Goal: Task Accomplishment & Management: Use online tool/utility

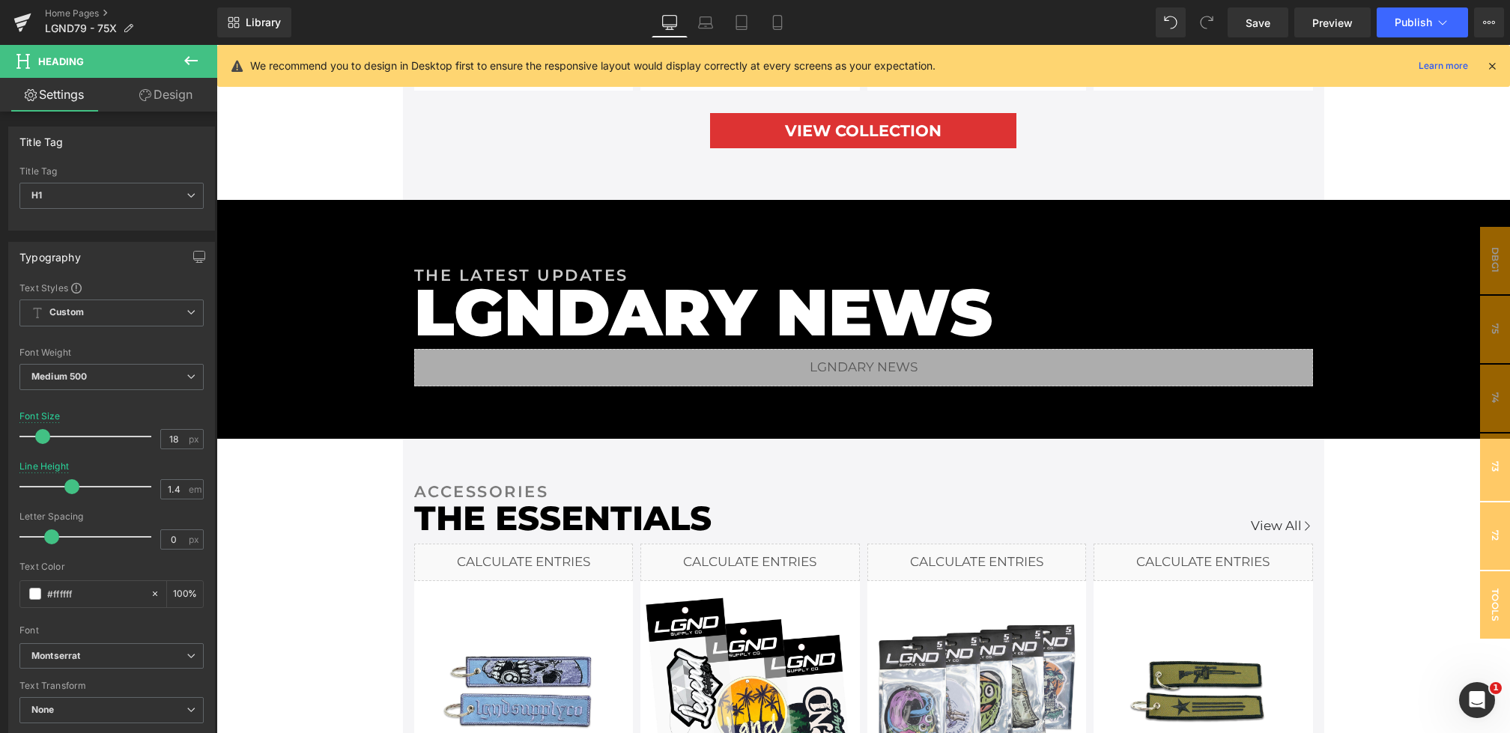
scroll to position [2502, 0]
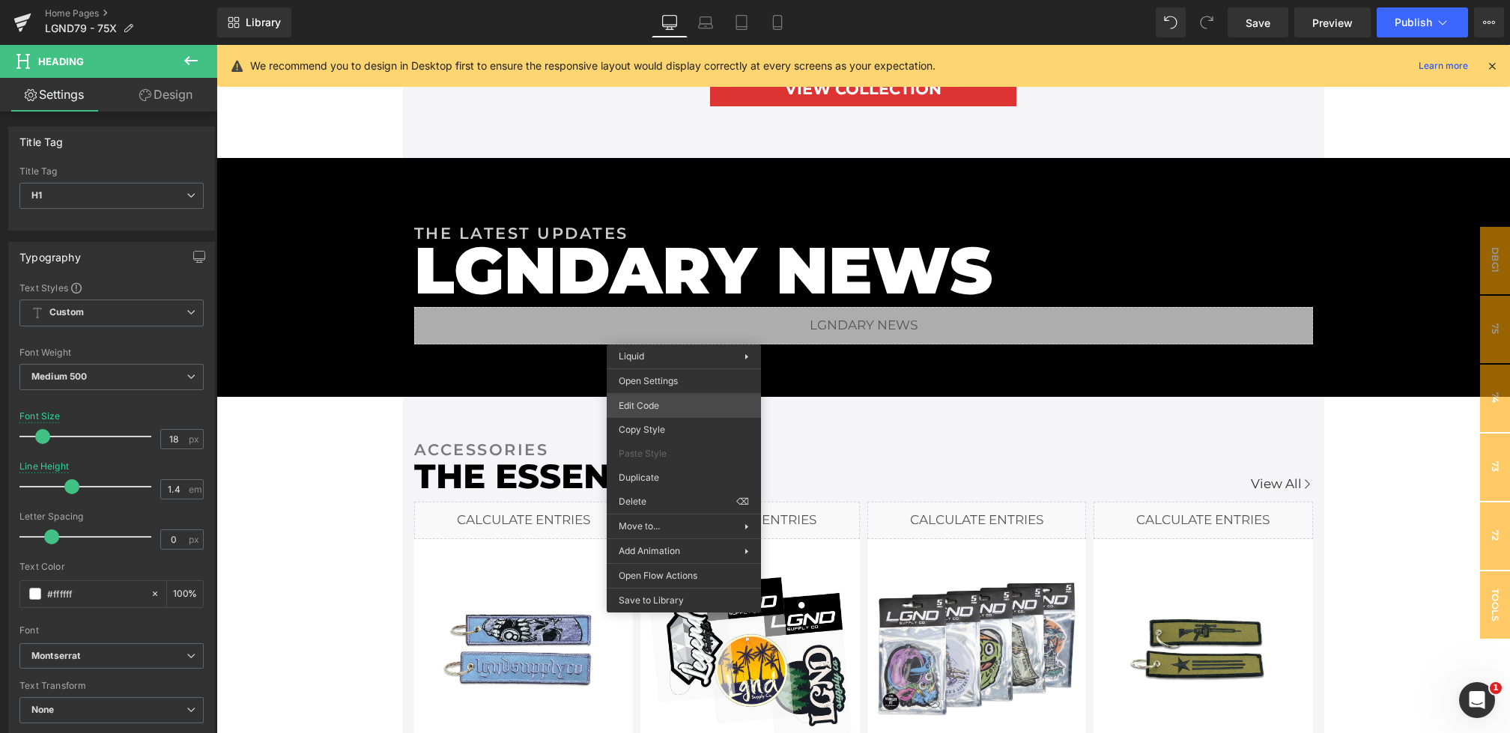
click at [667, 0] on div "Heading You are previewing how the will restyle your page. You can not edit Ele…" at bounding box center [755, 0] width 1510 height 0
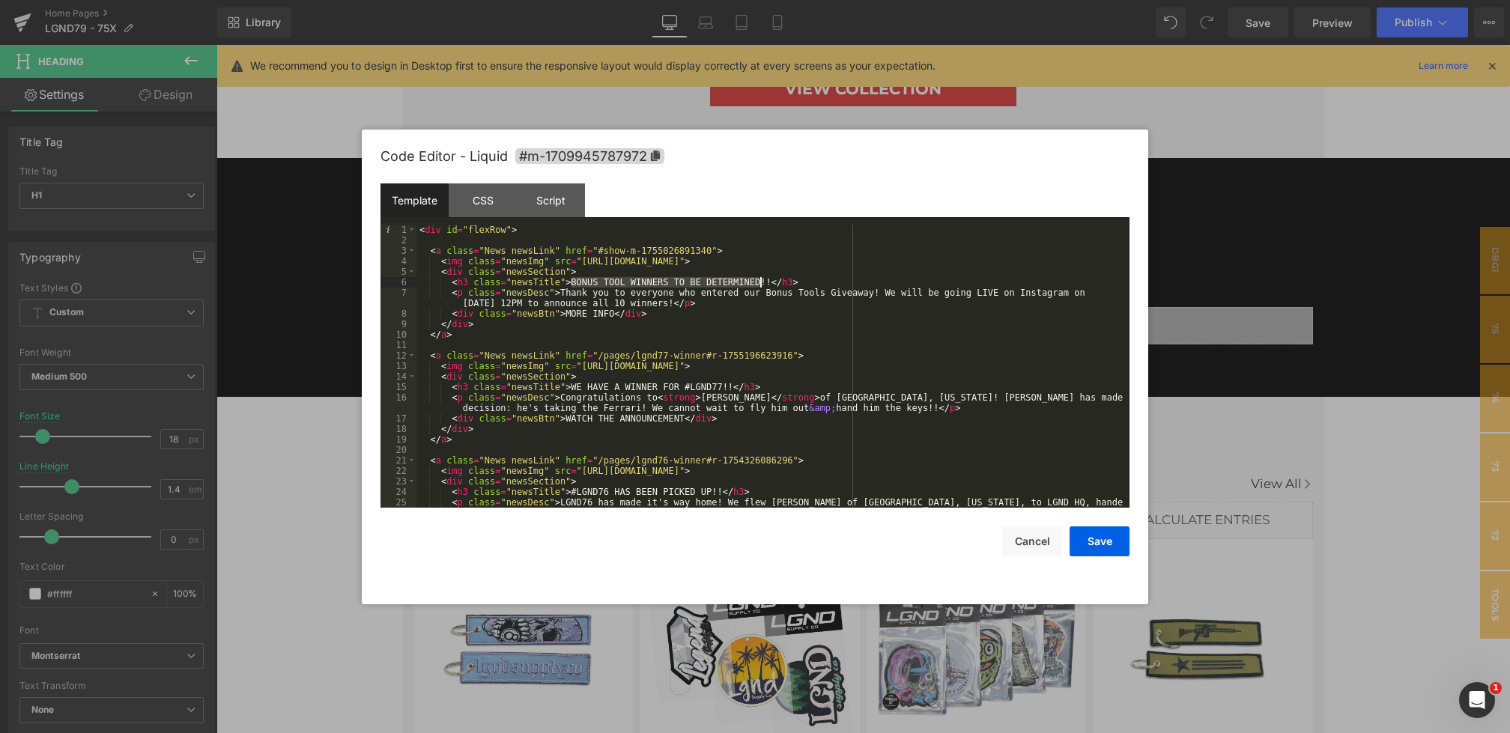
drag, startPoint x: 569, startPoint y: 281, endPoint x: 762, endPoint y: 283, distance: 193.3
drag, startPoint x: 581, startPoint y: 259, endPoint x: 1037, endPoint y: 262, distance: 455.5
drag, startPoint x: 559, startPoint y: 293, endPoint x: 755, endPoint y: 300, distance: 196.4
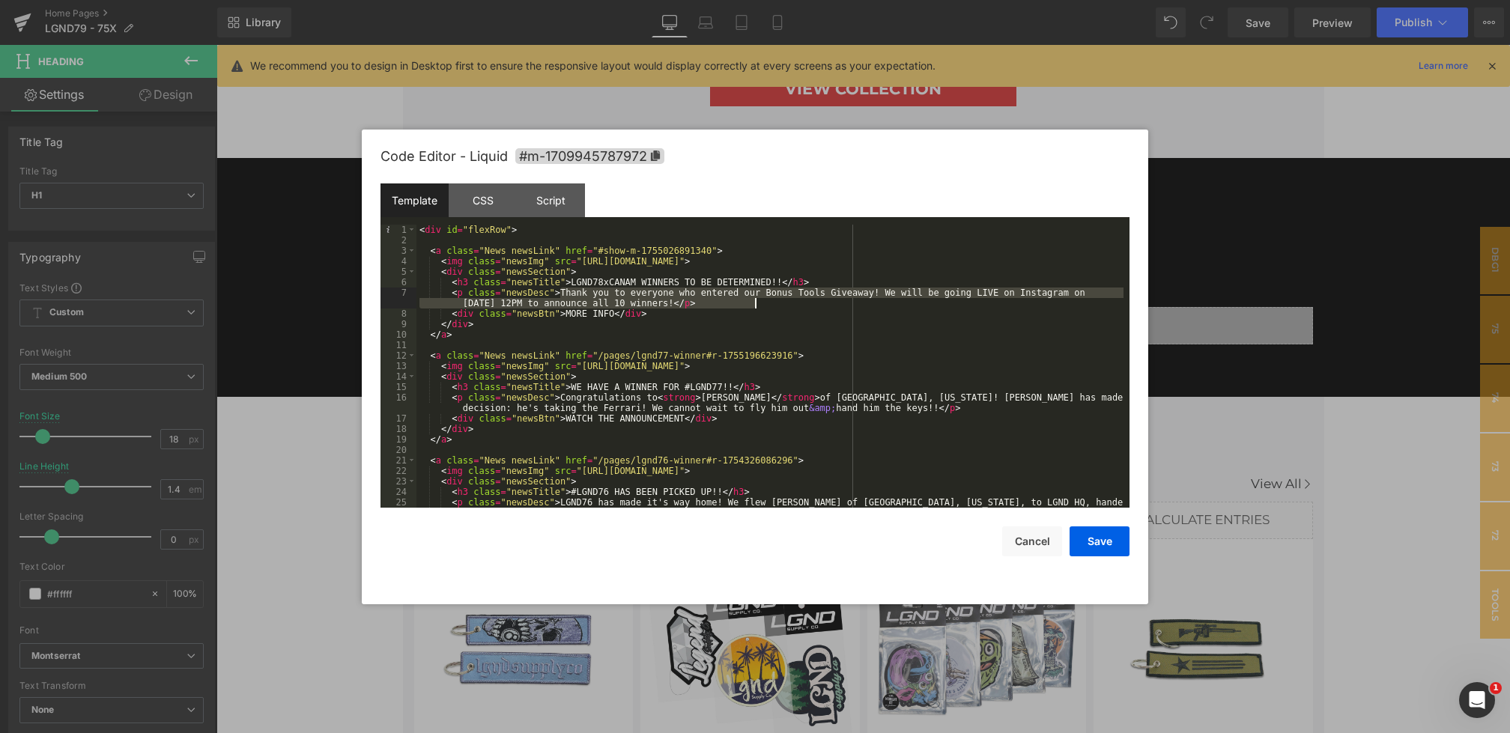
drag, startPoint x: 807, startPoint y: 296, endPoint x: 778, endPoint y: 296, distance: 29.2
drag, startPoint x: 595, startPoint y: 251, endPoint x: 673, endPoint y: 253, distance: 77.9
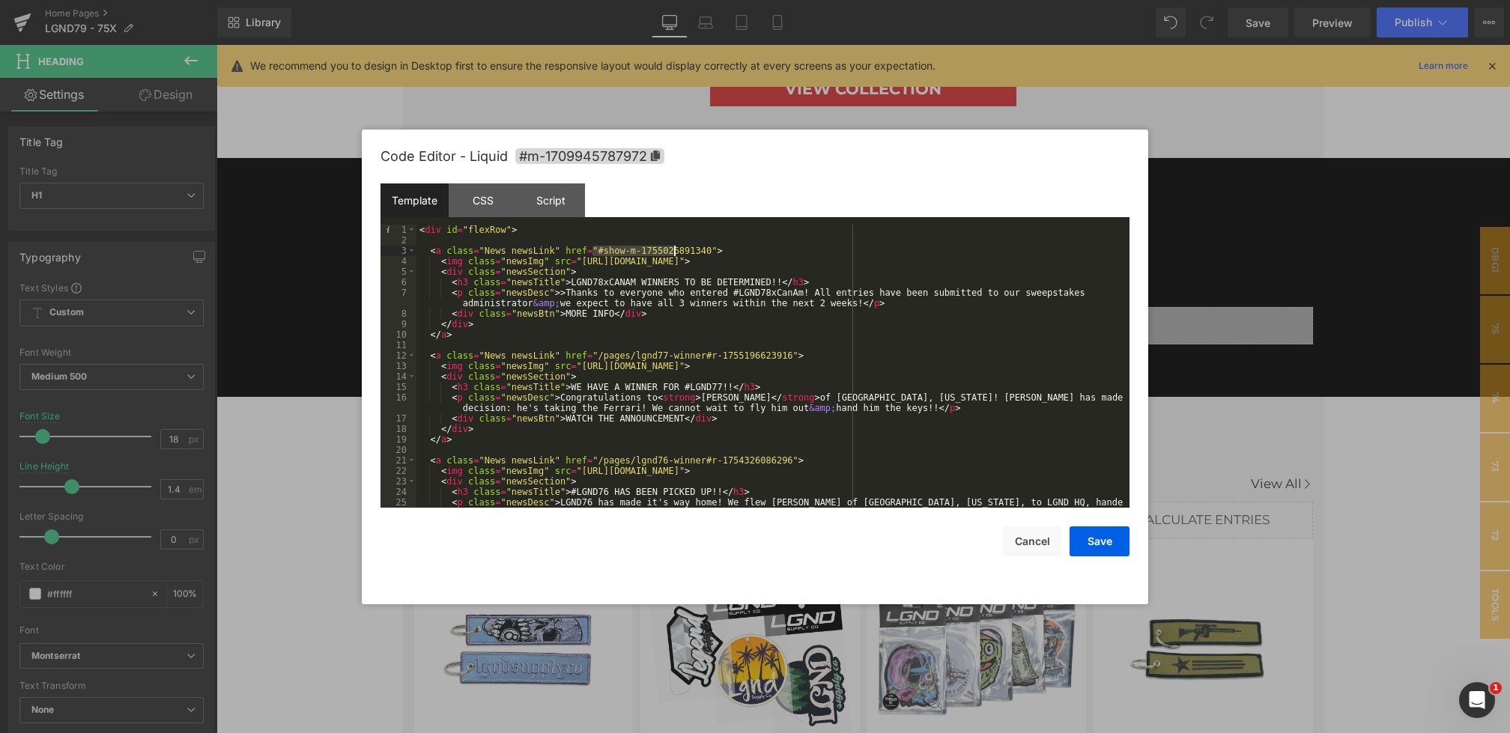
drag, startPoint x: 600, startPoint y: 249, endPoint x: 712, endPoint y: 252, distance: 111.7
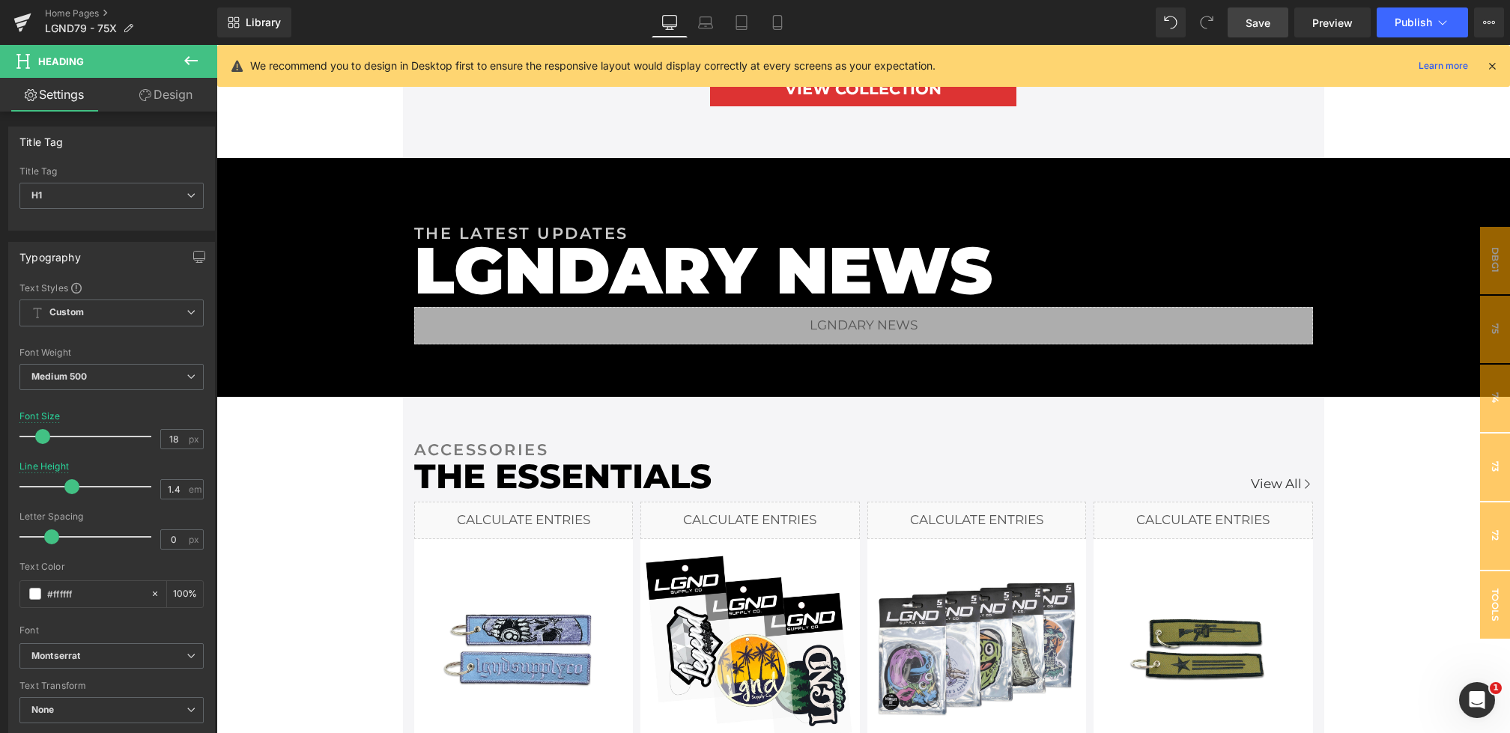
click at [1258, 30] on link "Save" at bounding box center [1258, 22] width 61 height 30
click at [1275, 25] on link "Save" at bounding box center [1258, 22] width 61 height 30
click at [1345, 29] on span "Preview" at bounding box center [1332, 23] width 40 height 16
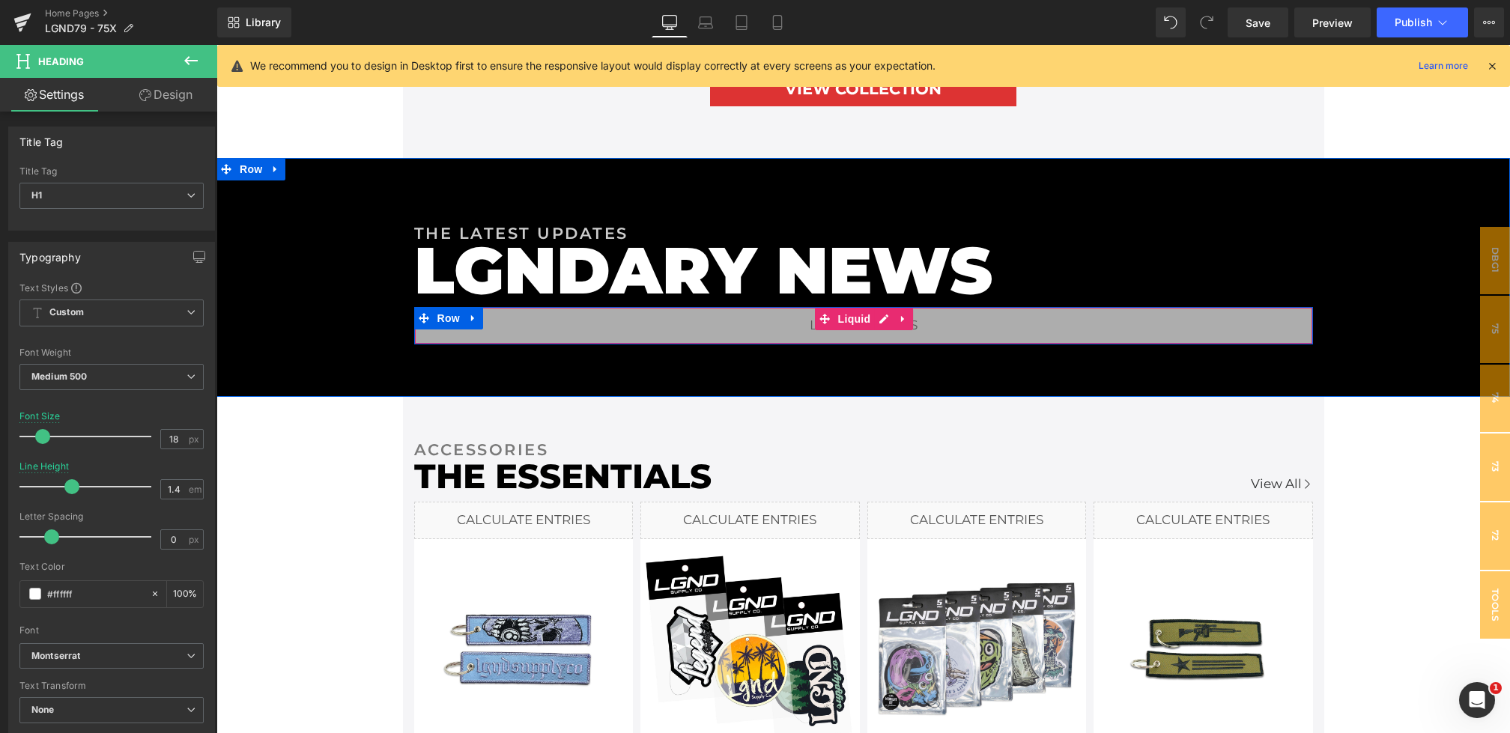
click at [538, 330] on div "Liquid" at bounding box center [863, 325] width 899 height 37
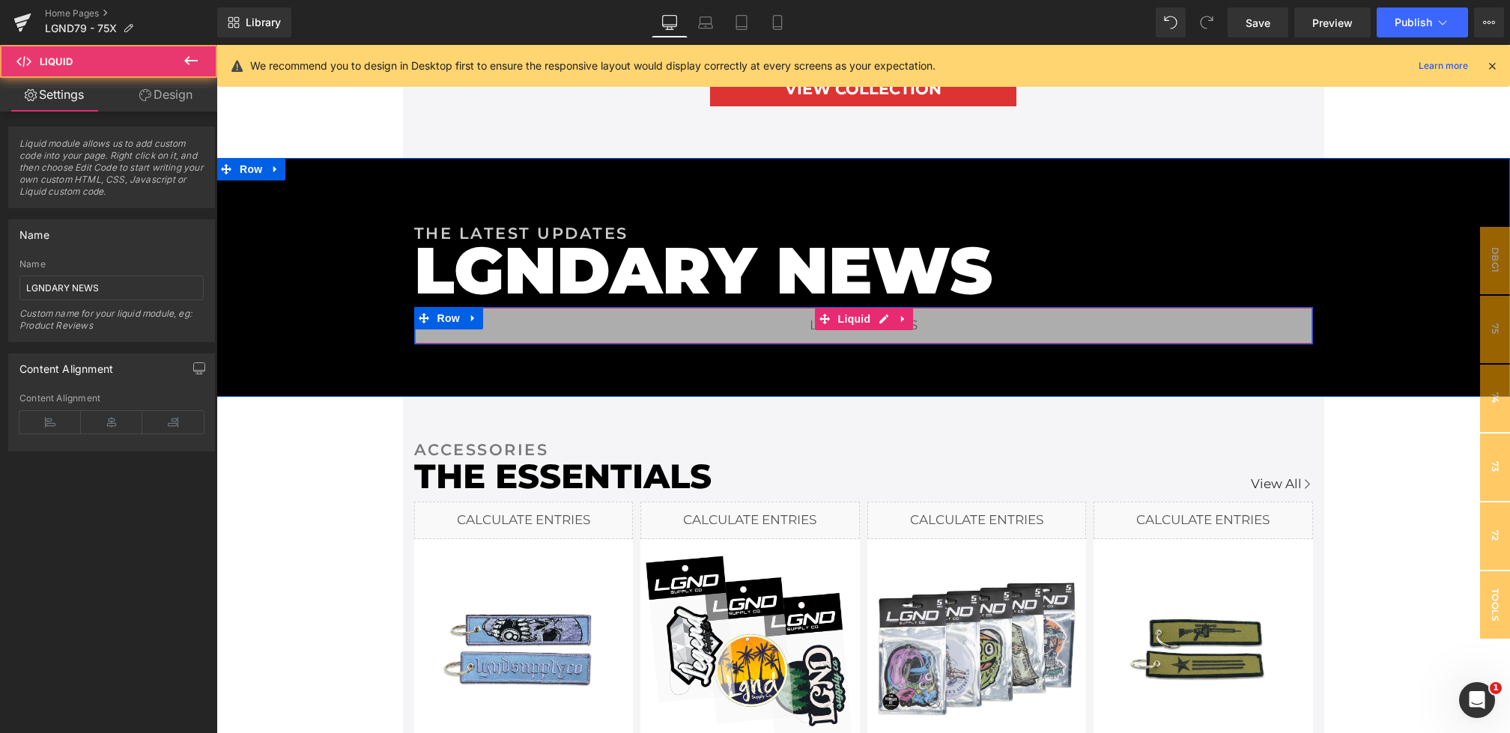
click at [538, 332] on div "Liquid" at bounding box center [863, 325] width 899 height 37
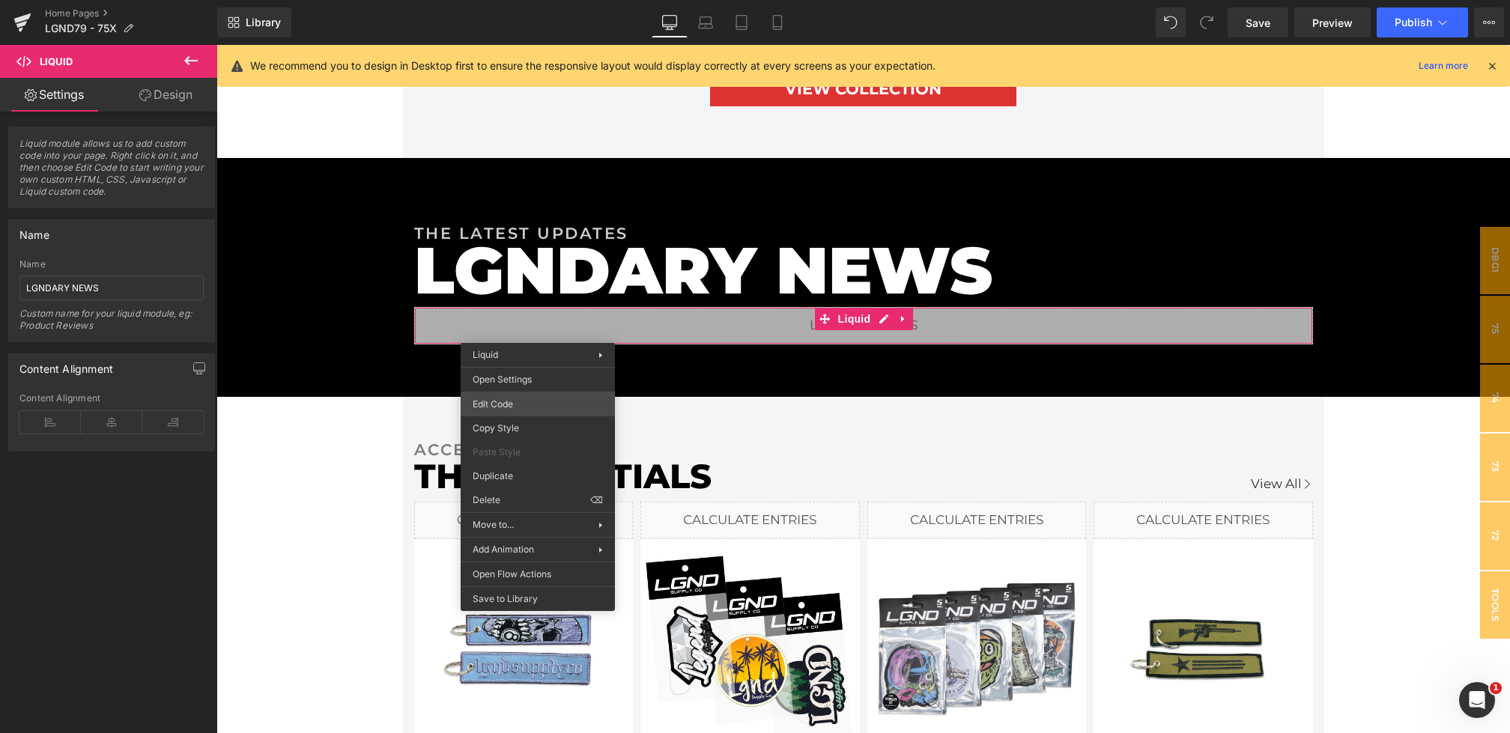
click at [521, 0] on div "Heading You are previewing how the will restyle your page. You can not edit Ele…" at bounding box center [755, 0] width 1510 height 0
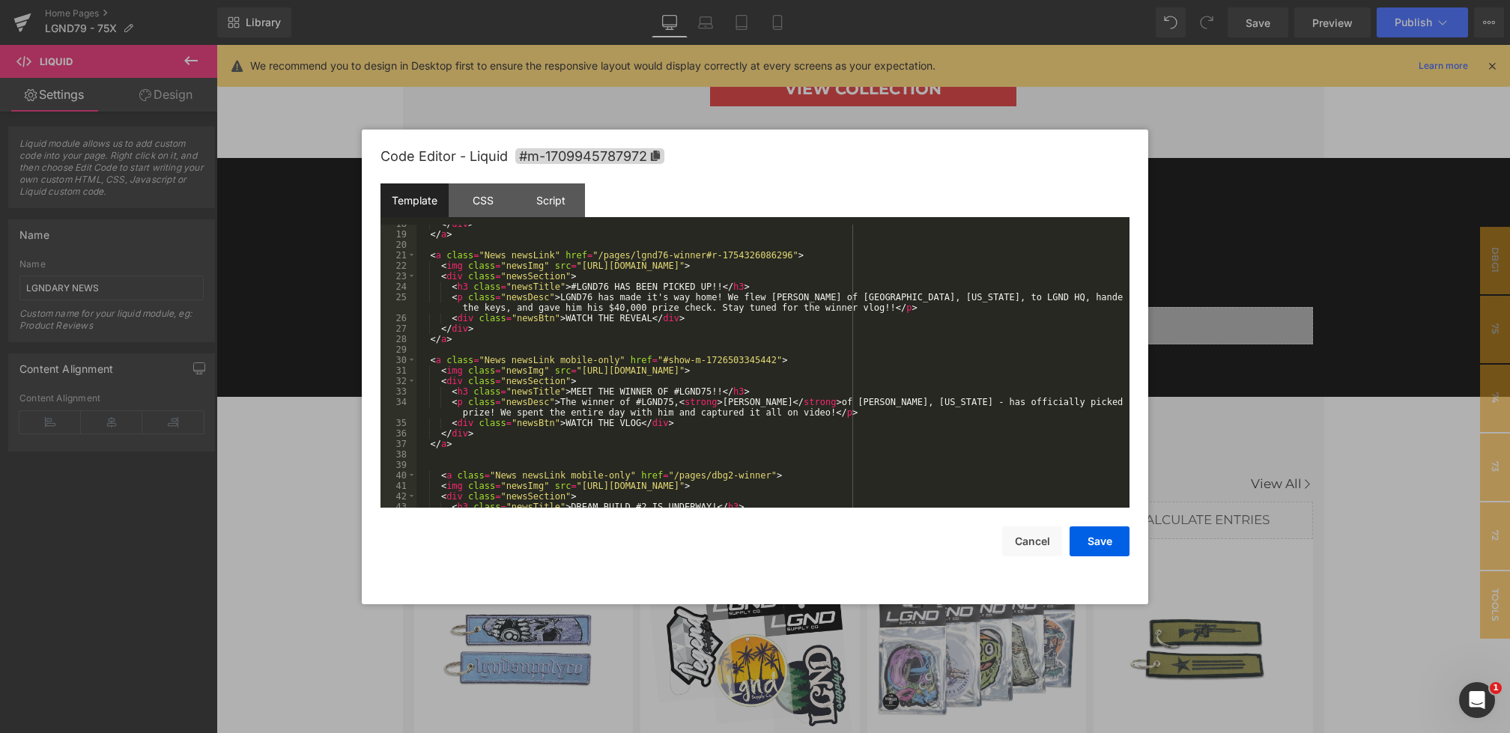
scroll to position [205, 0]
drag, startPoint x: 724, startPoint y: 306, endPoint x: 885, endPoint y: 306, distance: 161.1
drag, startPoint x: 652, startPoint y: 318, endPoint x: 614, endPoint y: 318, distance: 38.2
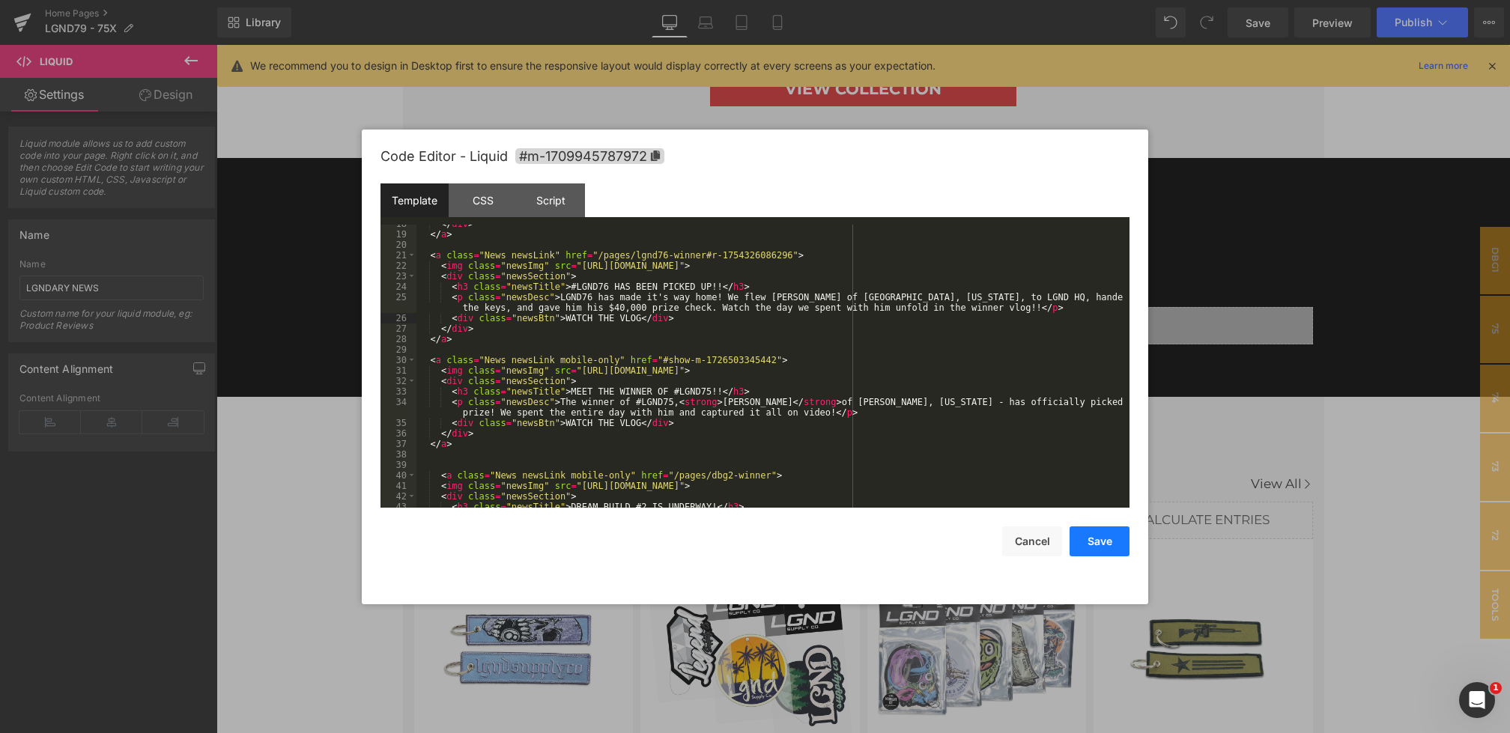
click at [1096, 545] on button "Save" at bounding box center [1100, 542] width 60 height 30
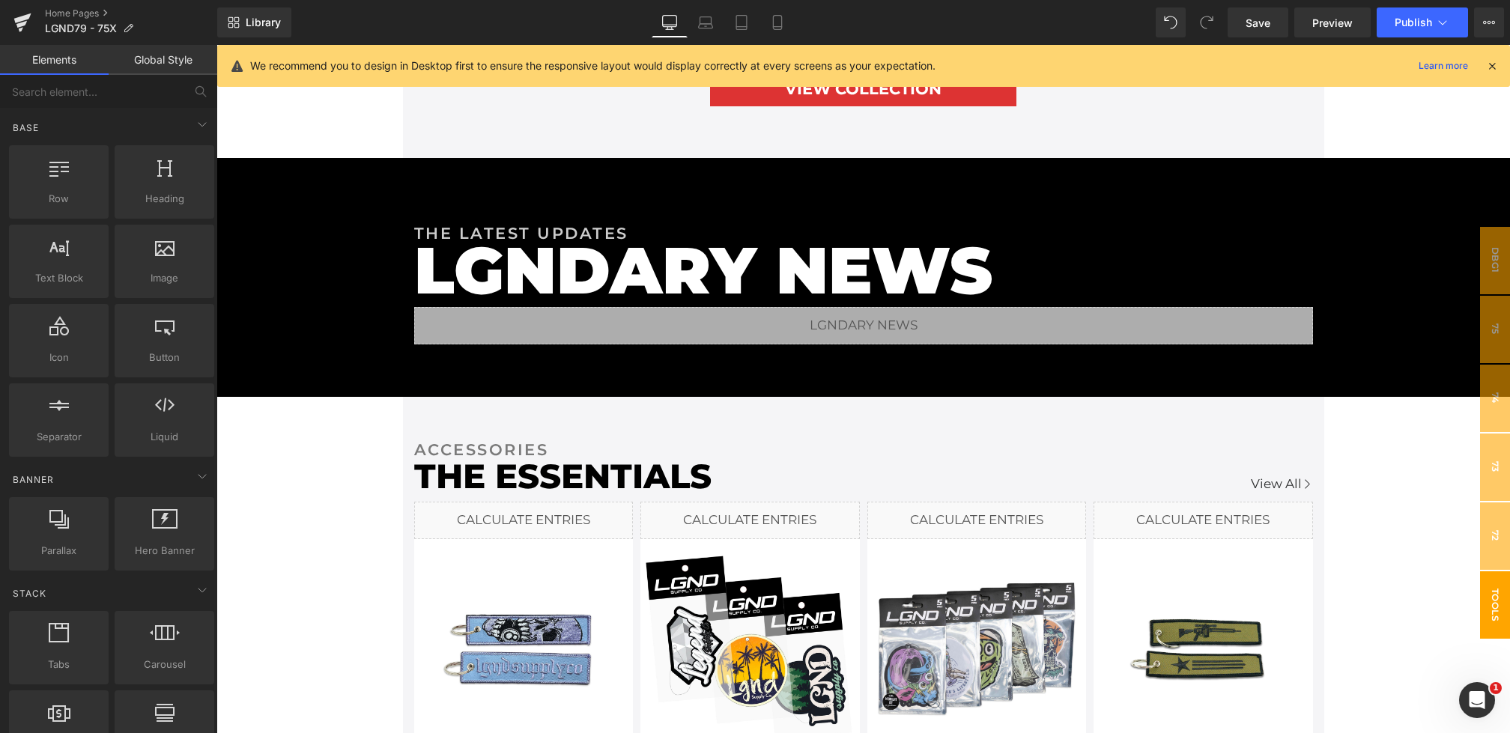
click at [1499, 599] on span "TOOLS" at bounding box center [1495, 605] width 30 height 67
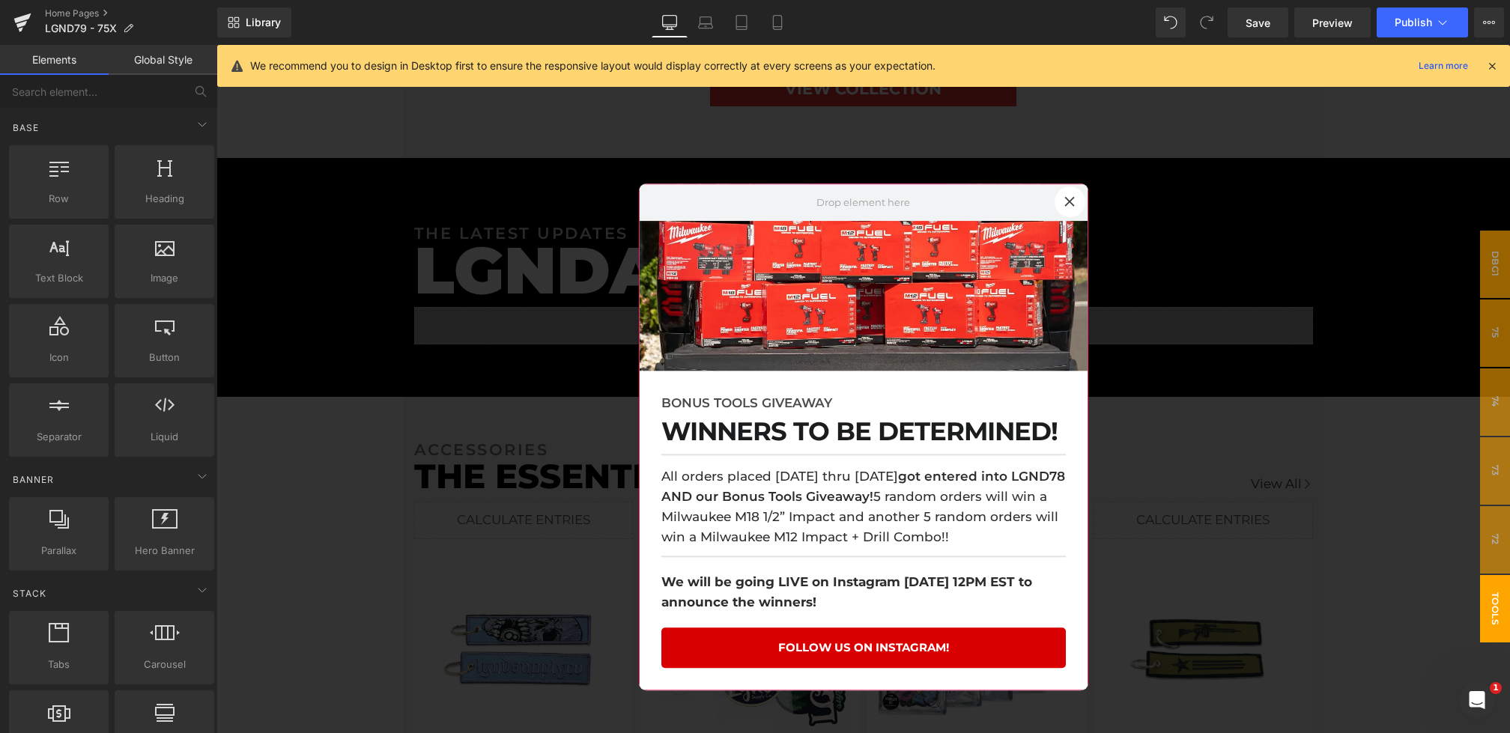
drag, startPoint x: 1092, startPoint y: 391, endPoint x: 876, endPoint y: 346, distance: 221.1
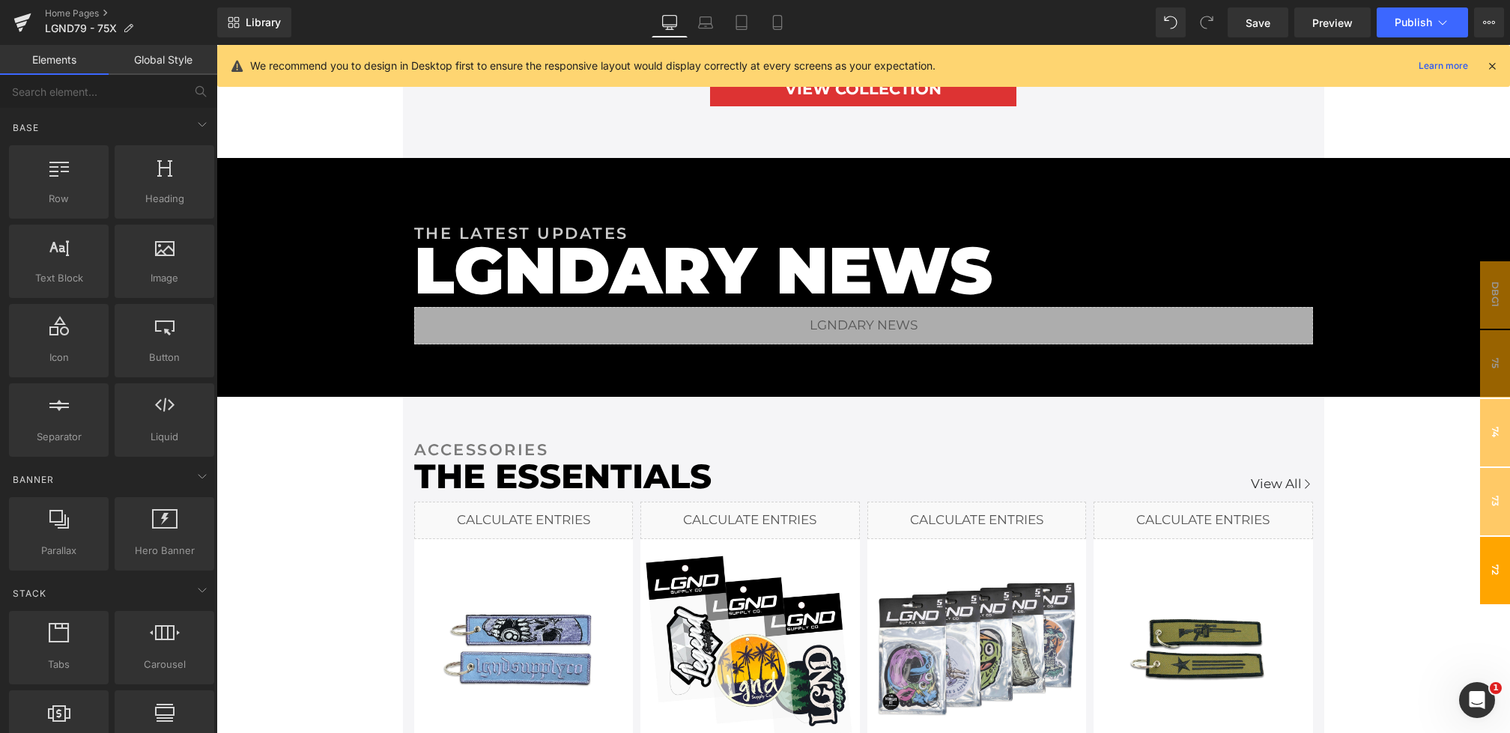
click at [1489, 585] on span "72" at bounding box center [1495, 570] width 30 height 67
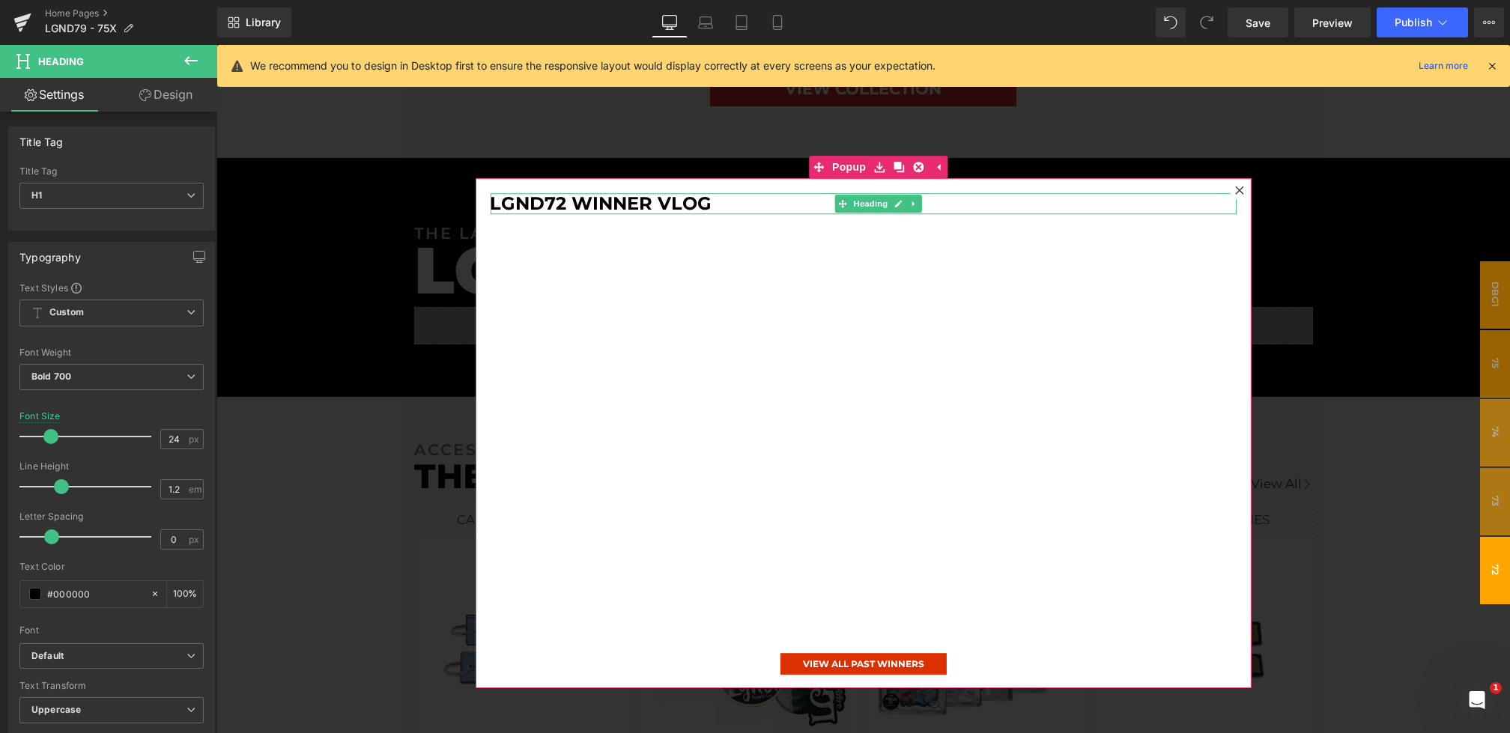
click at [567, 208] on h1 "LGND72 Winner Vlog" at bounding box center [863, 204] width 746 height 22
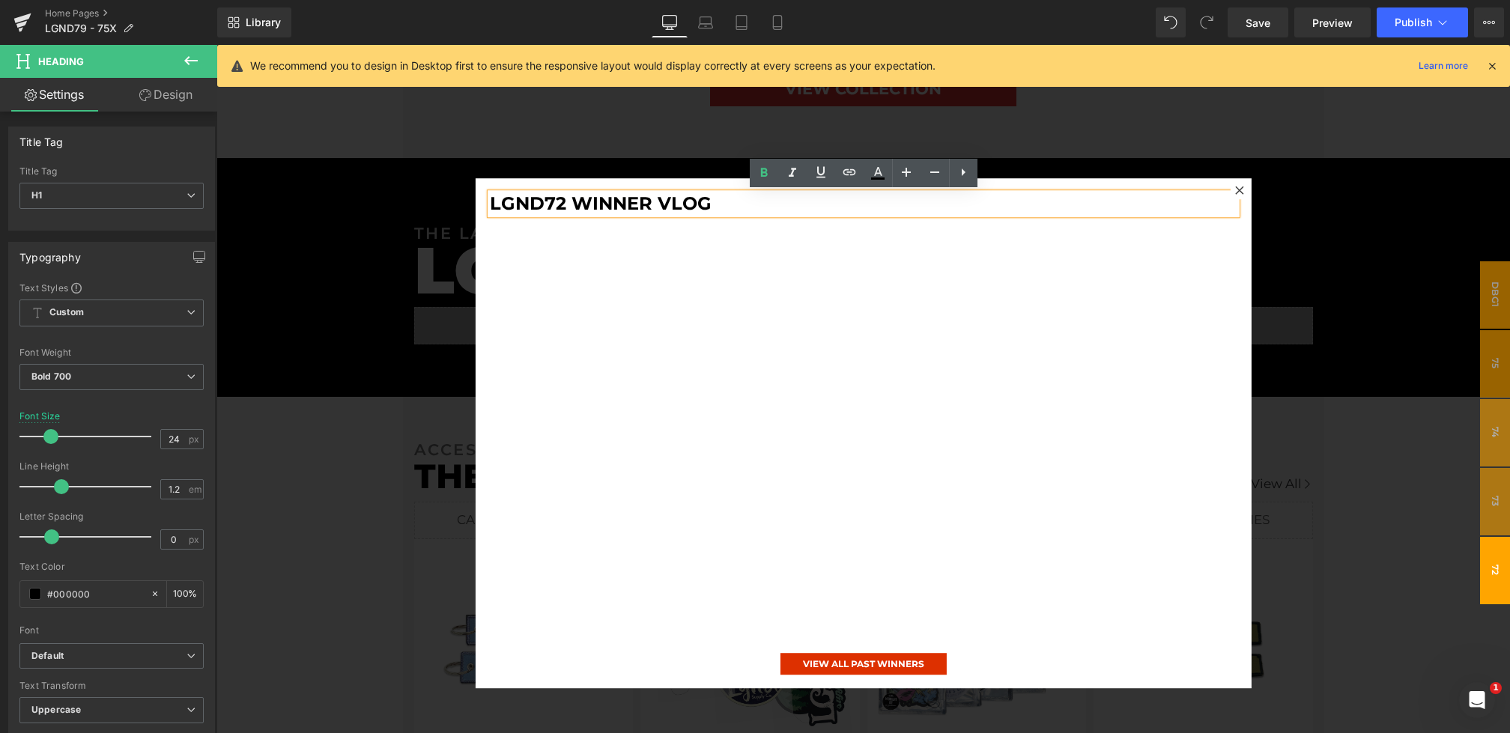
click at [567, 202] on h1 "LGND72 Winner Vlog" at bounding box center [863, 204] width 746 height 22
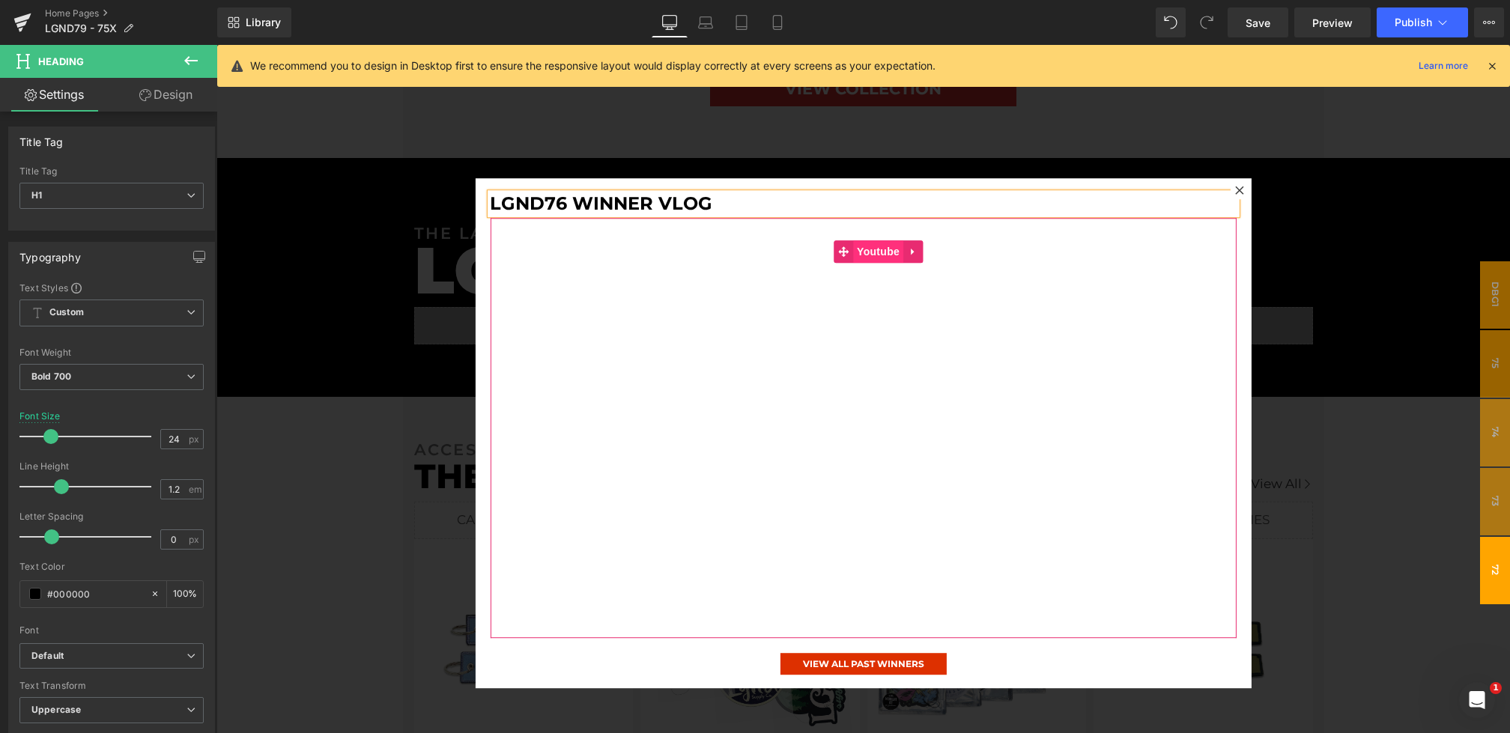
click at [873, 251] on span "Youtube" at bounding box center [878, 252] width 50 height 22
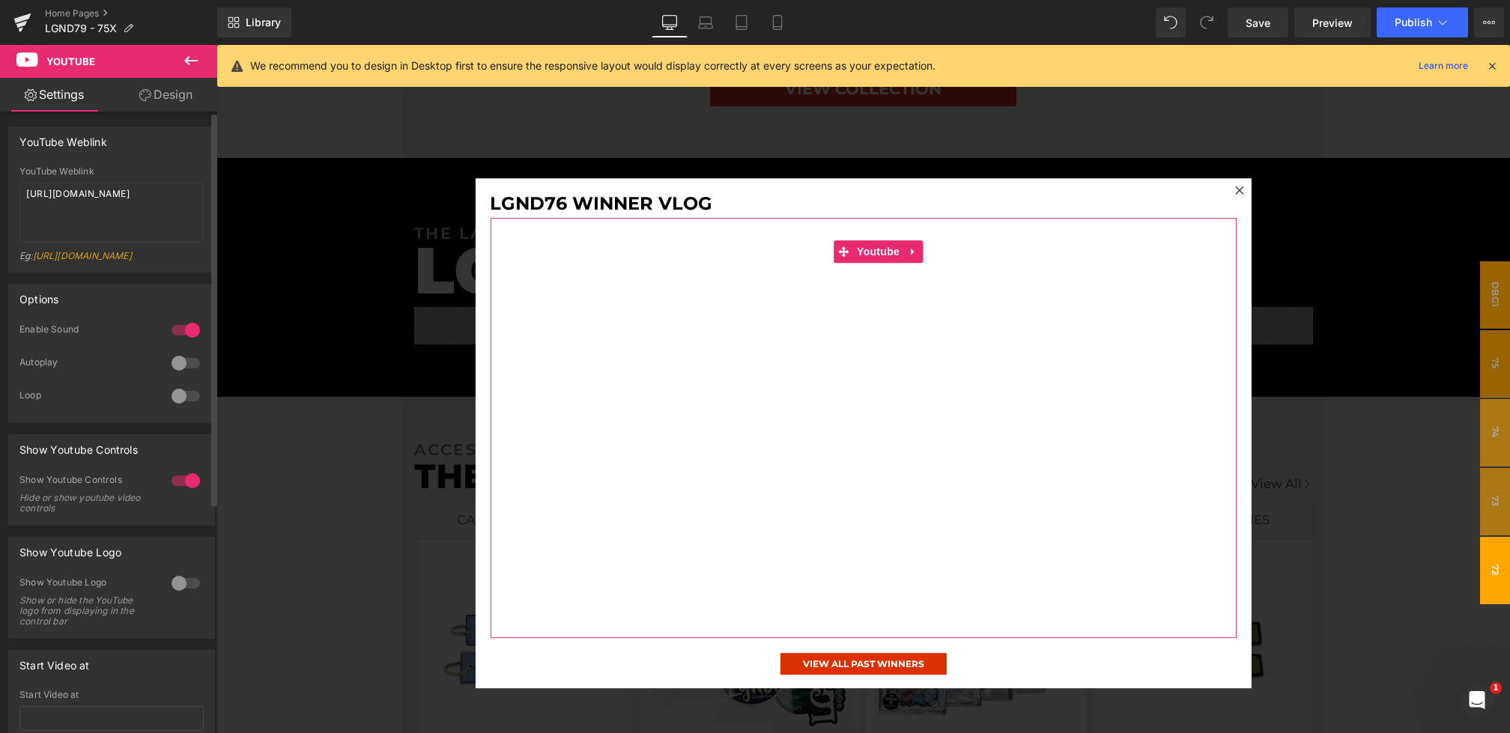
drag, startPoint x: 94, startPoint y: 205, endPoint x: 0, endPoint y: 158, distance: 105.5
click at [0, 158] on div "YouTube Weblink YouTube Weblink https://www.youtube.com/watch?v=vC9L_-TQ1ls?rel…" at bounding box center [112, 193] width 224 height 157
type textarea "https://www.youtube.com/watch?v=WtTRqynktnQ?rel=0"
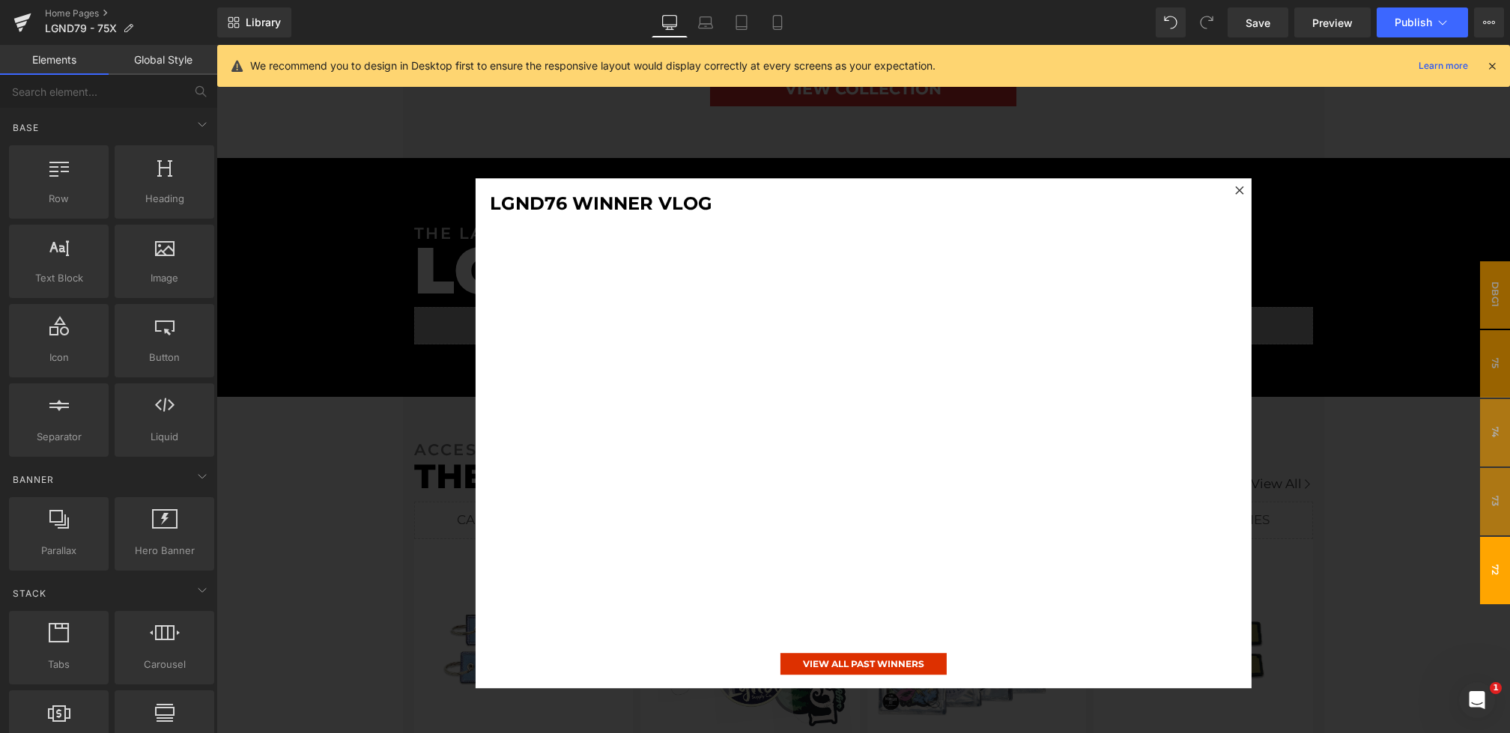
click at [419, 472] on div at bounding box center [863, 433] width 1294 height 777
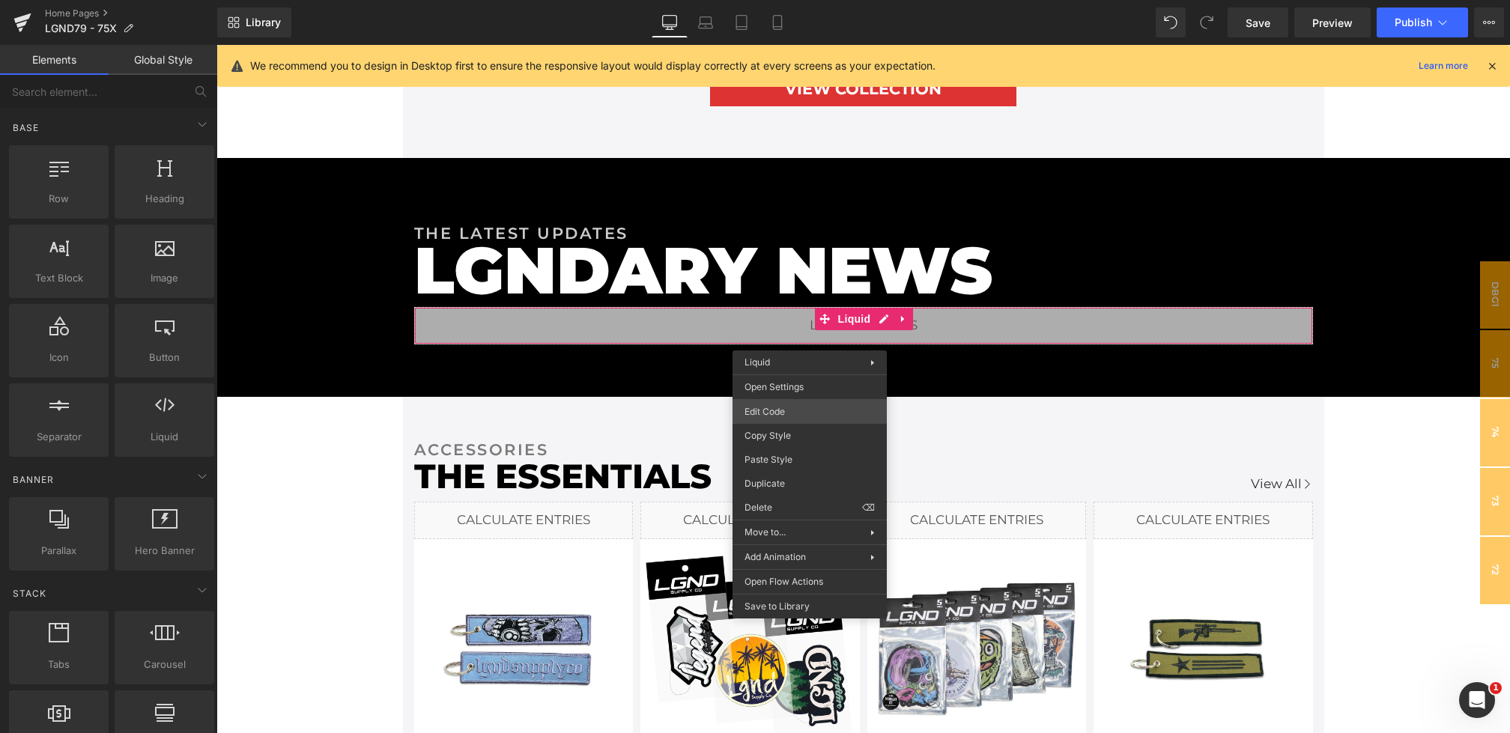
click at [784, 0] on div "Youtube You are previewing how the will restyle your page. You can not edit Ele…" at bounding box center [755, 0] width 1510 height 0
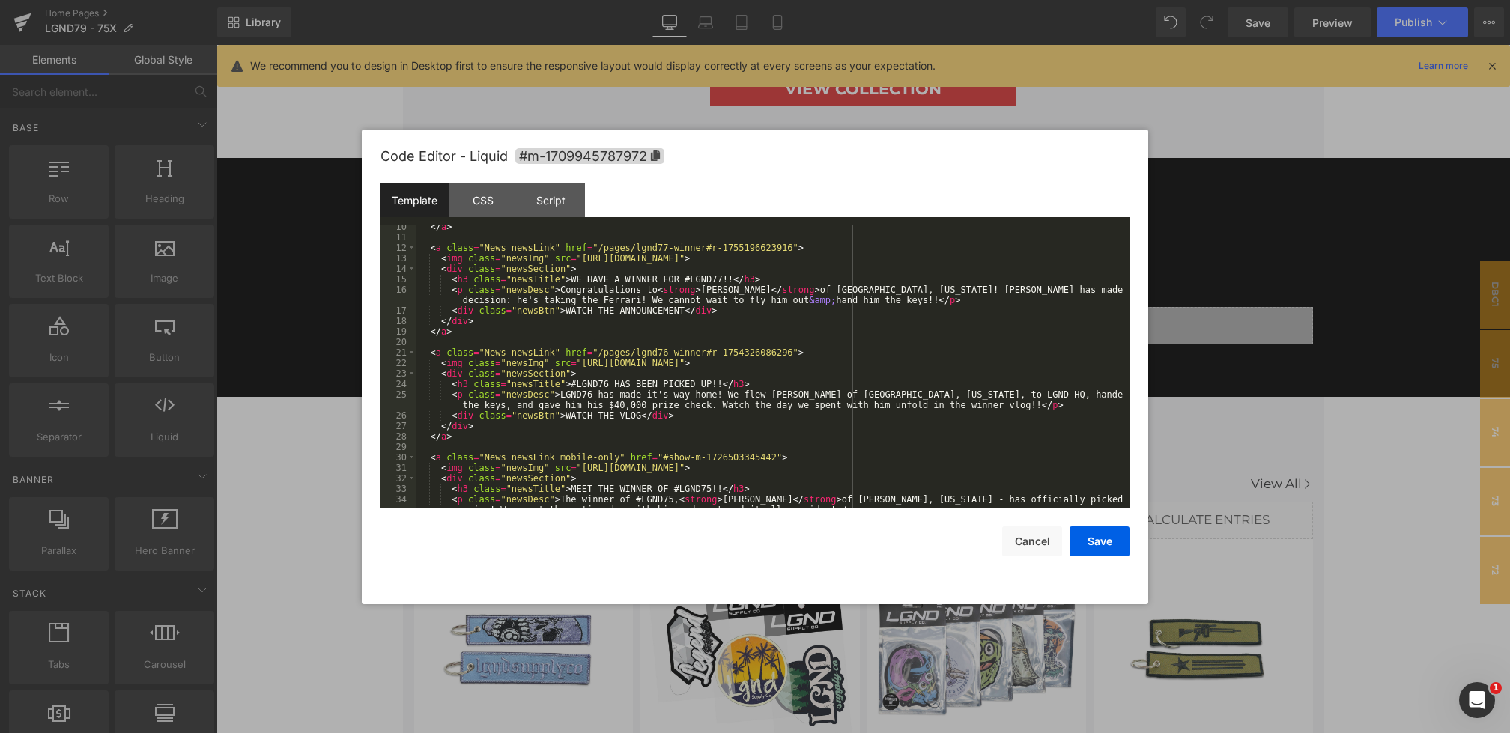
scroll to position [108, 0]
click at [1093, 542] on button "Save" at bounding box center [1100, 542] width 60 height 30
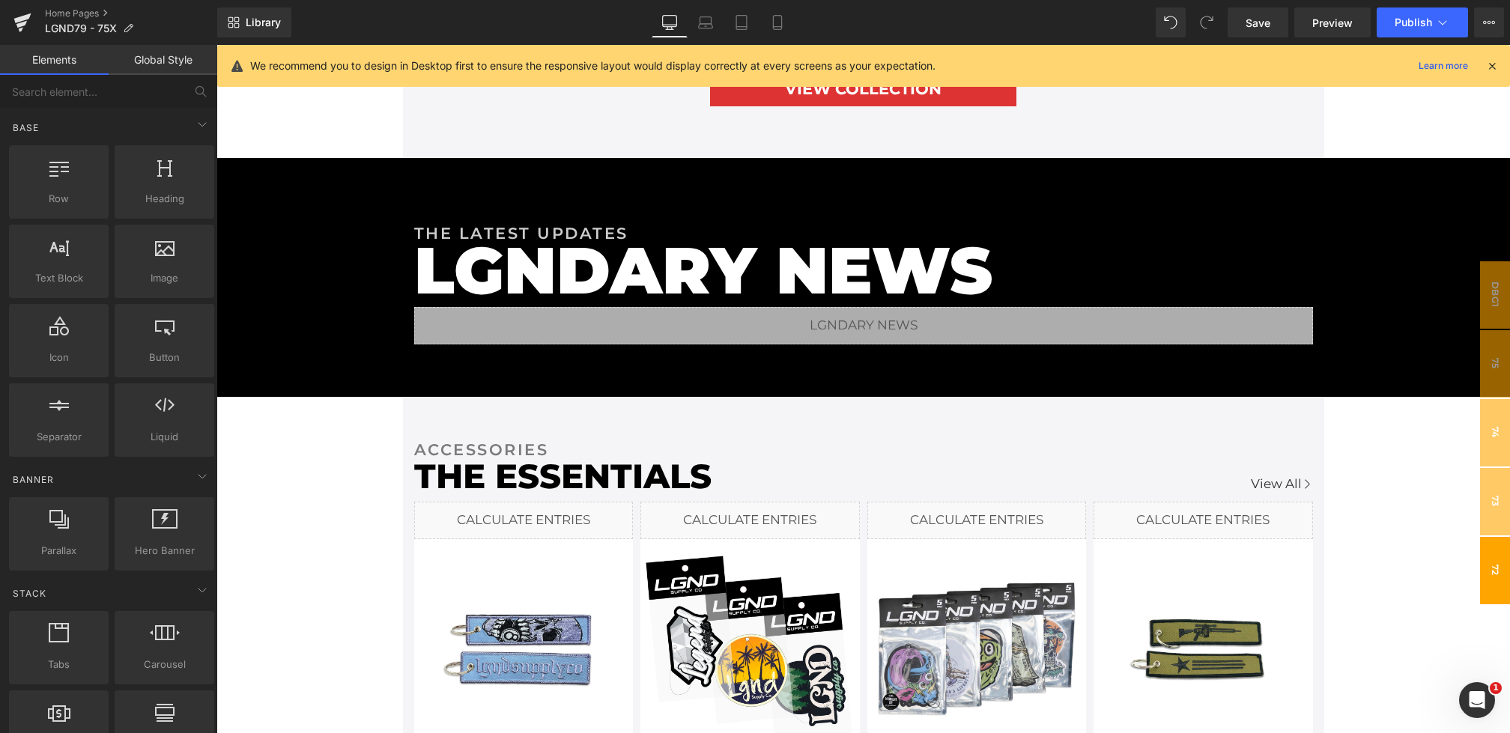
click at [1489, 579] on span "72" at bounding box center [1495, 570] width 30 height 67
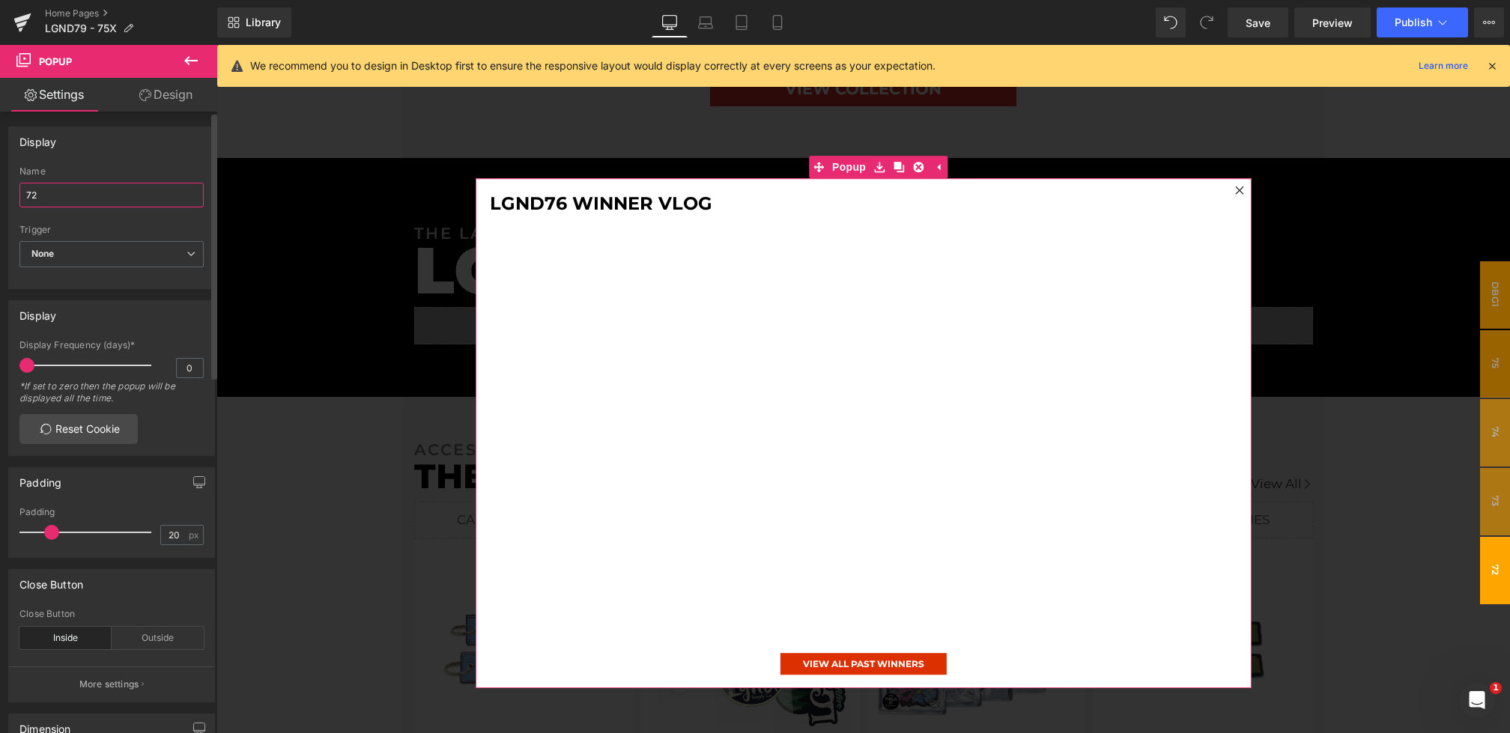
click at [107, 205] on input "72" at bounding box center [111, 195] width 184 height 25
type input "76"
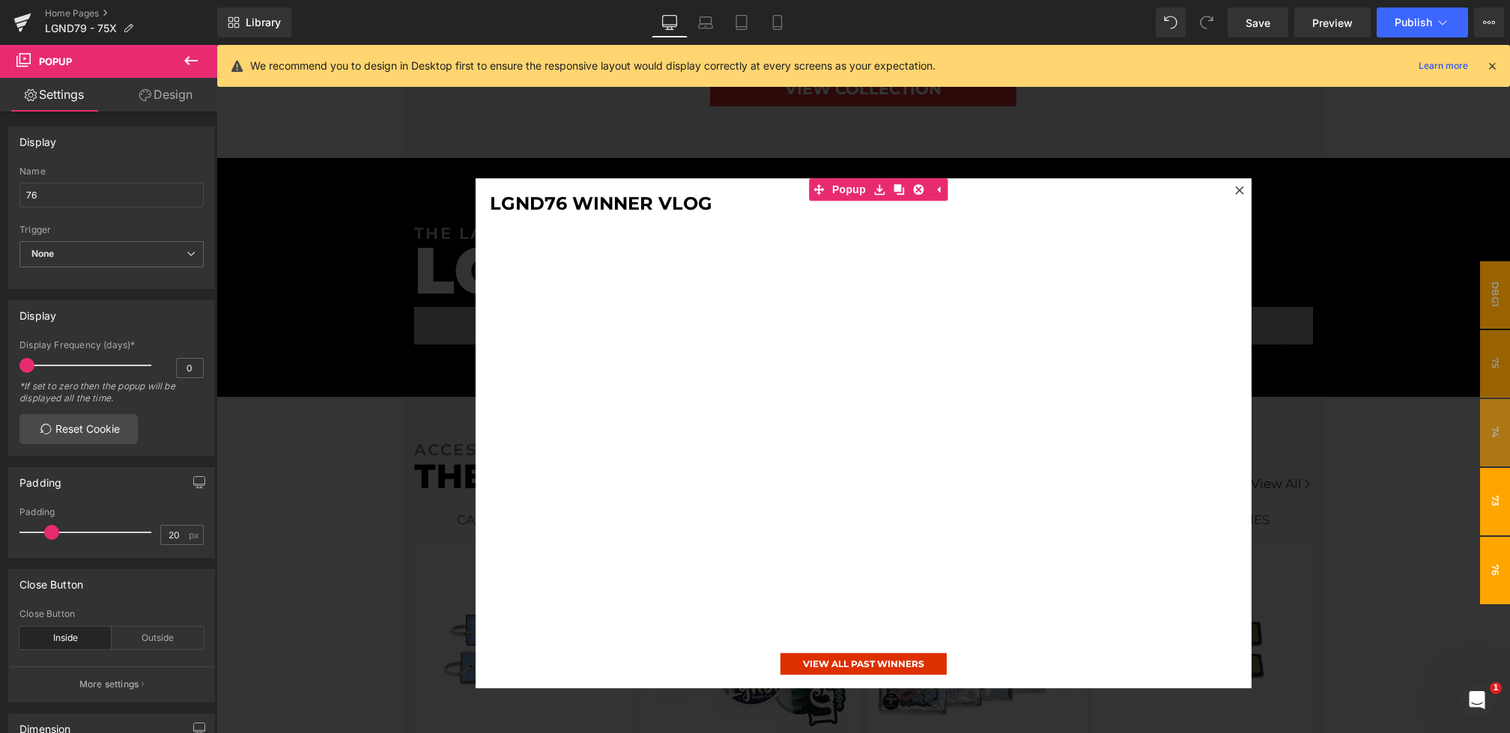
click at [1504, 512] on span "73" at bounding box center [1495, 501] width 30 height 67
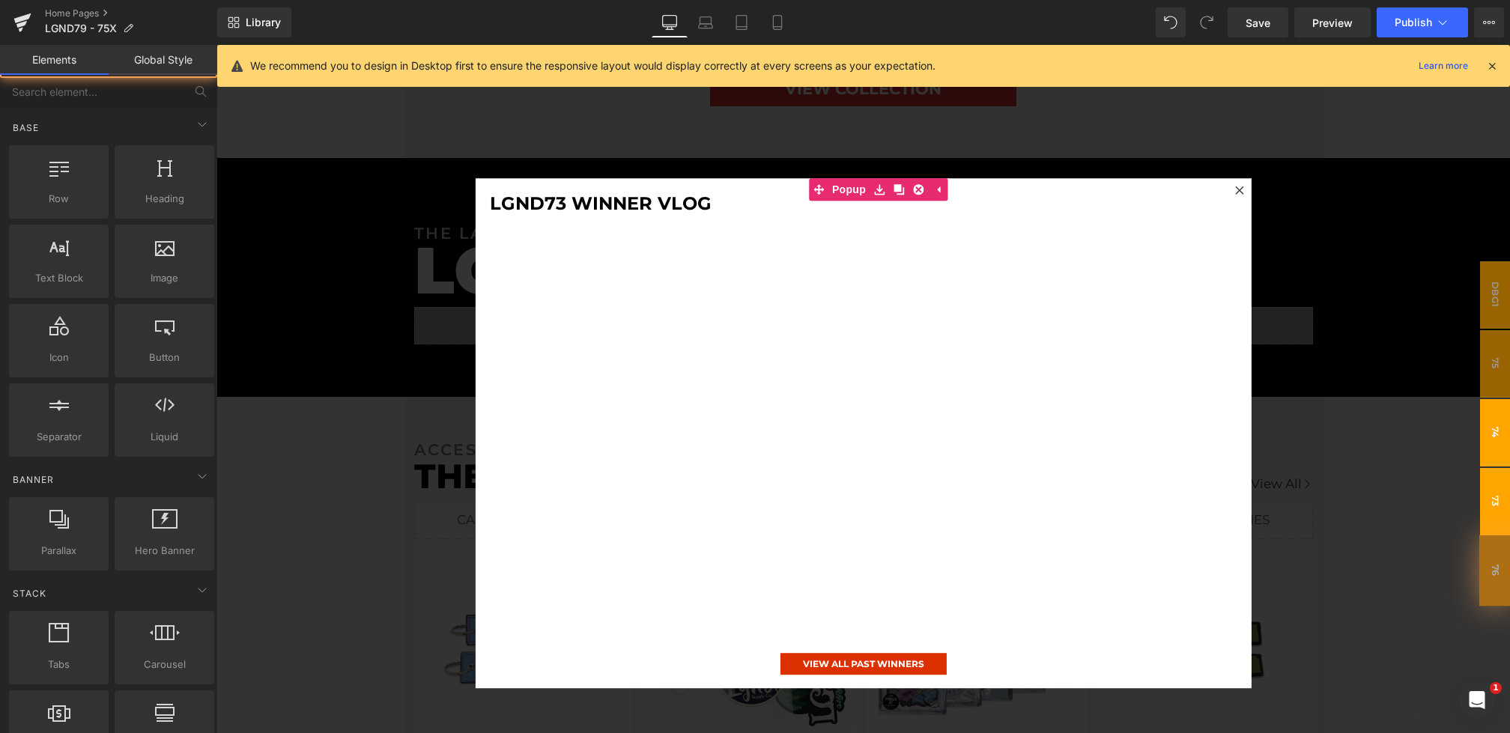
click at [1504, 447] on span "74" at bounding box center [1495, 432] width 30 height 67
click at [1499, 363] on span "75" at bounding box center [1495, 363] width 30 height 67
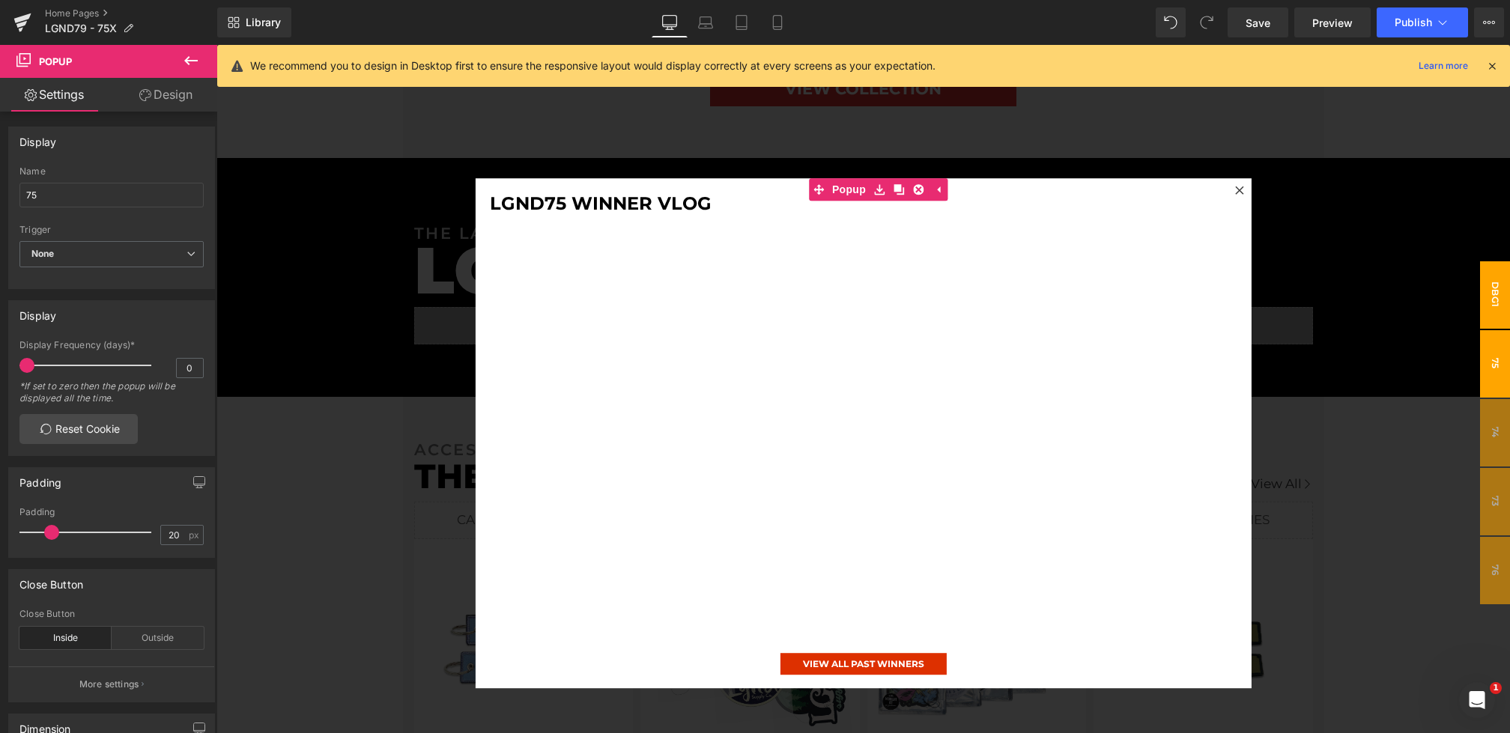
click at [1491, 306] on span "DBG1" at bounding box center [1495, 294] width 30 height 67
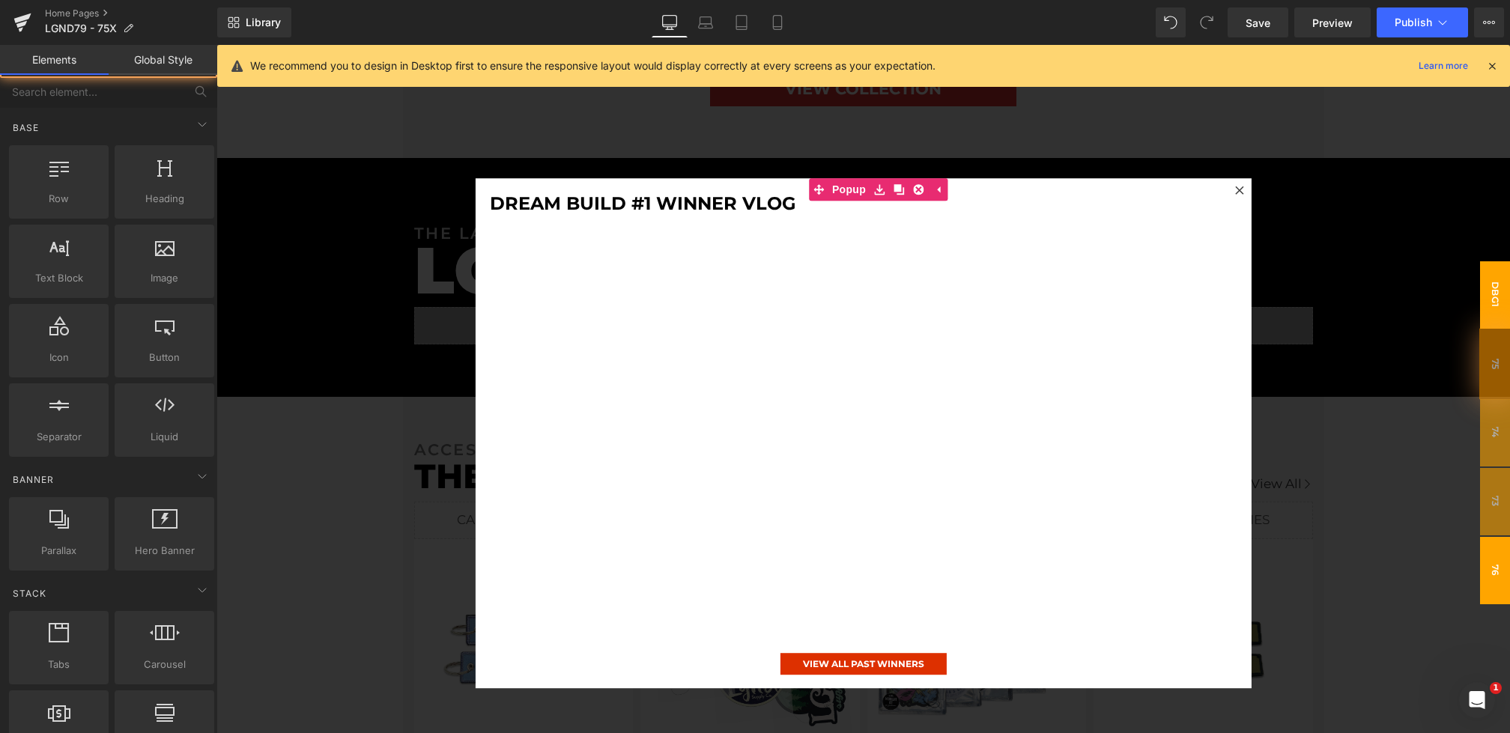
click at [1500, 568] on span "76" at bounding box center [1495, 570] width 30 height 67
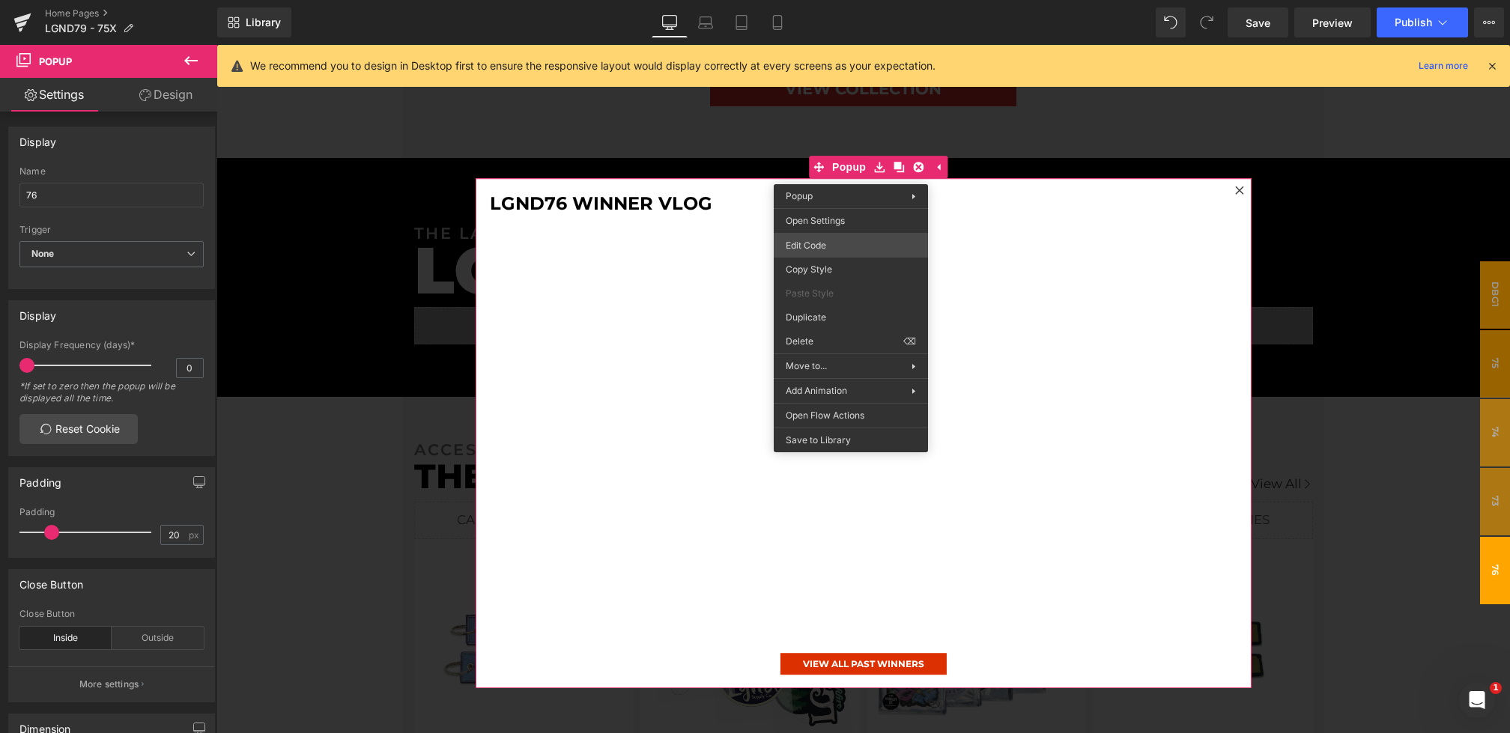
click at [815, 0] on div "Youtube You are previewing how the will restyle your page. You can not edit Ele…" at bounding box center [755, 0] width 1510 height 0
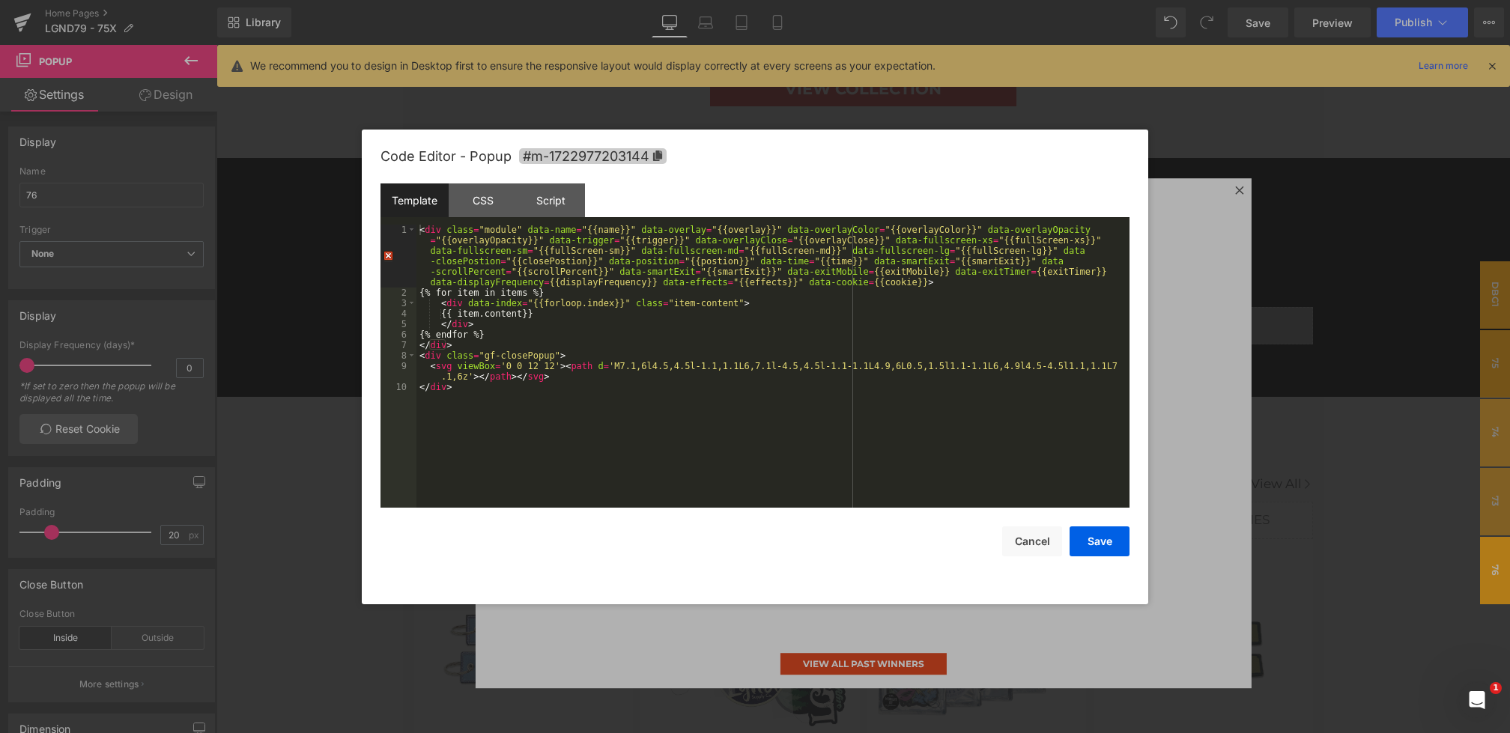
click at [623, 159] on span "#m-1722977203144" at bounding box center [593, 156] width 148 height 16
click at [1303, 461] on div at bounding box center [755, 366] width 1510 height 733
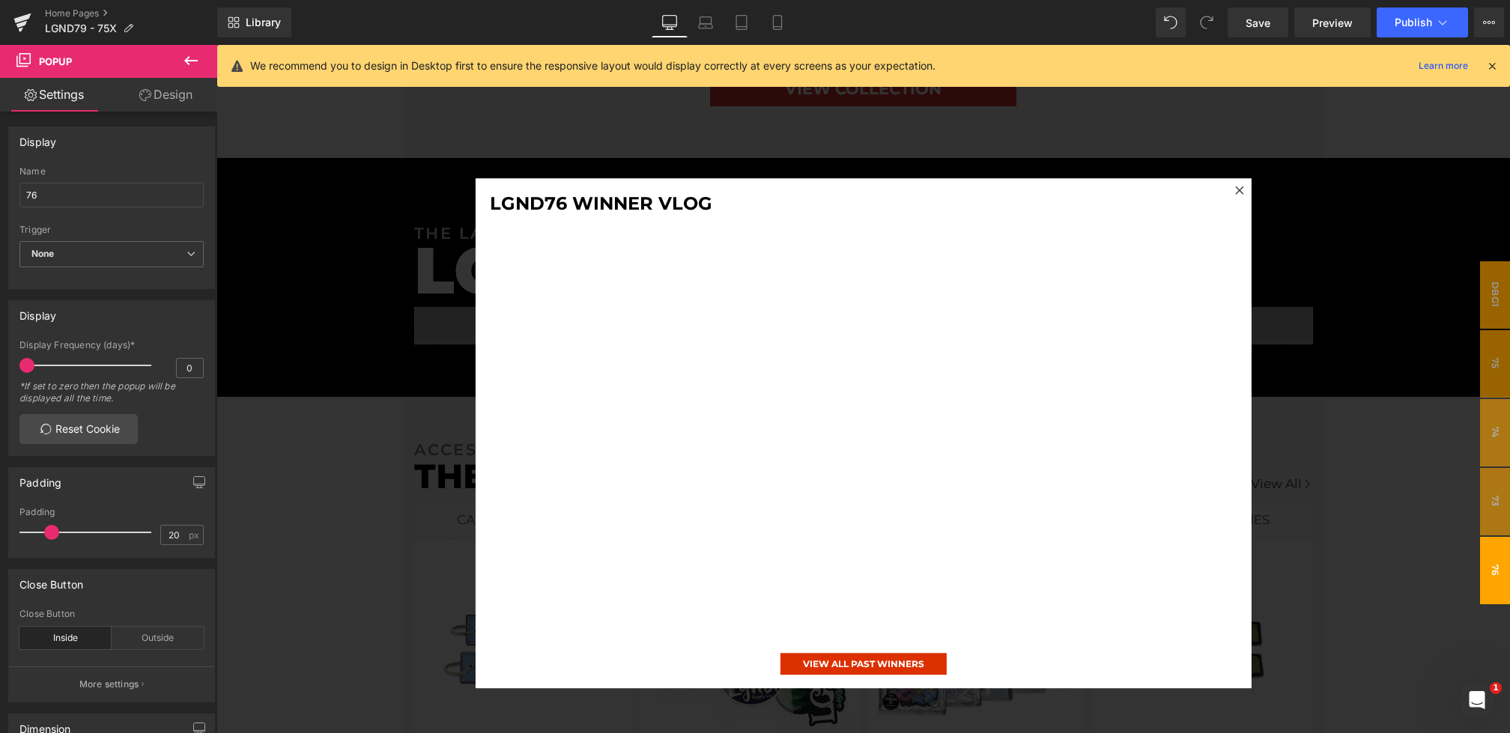
click at [1303, 461] on div at bounding box center [863, 433] width 1294 height 777
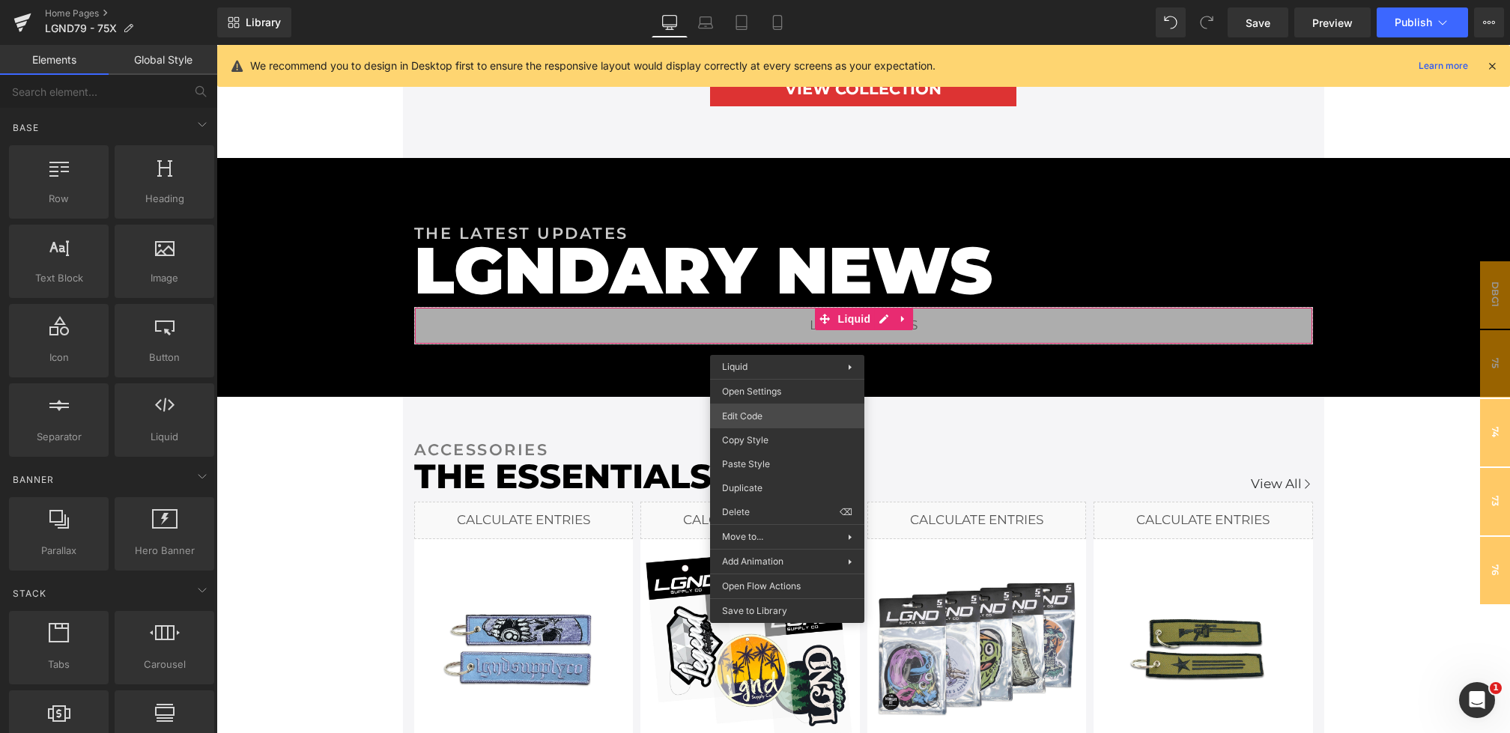
click at [752, 0] on div "Youtube You are previewing how the will restyle your page. You can not edit Ele…" at bounding box center [755, 0] width 1510 height 0
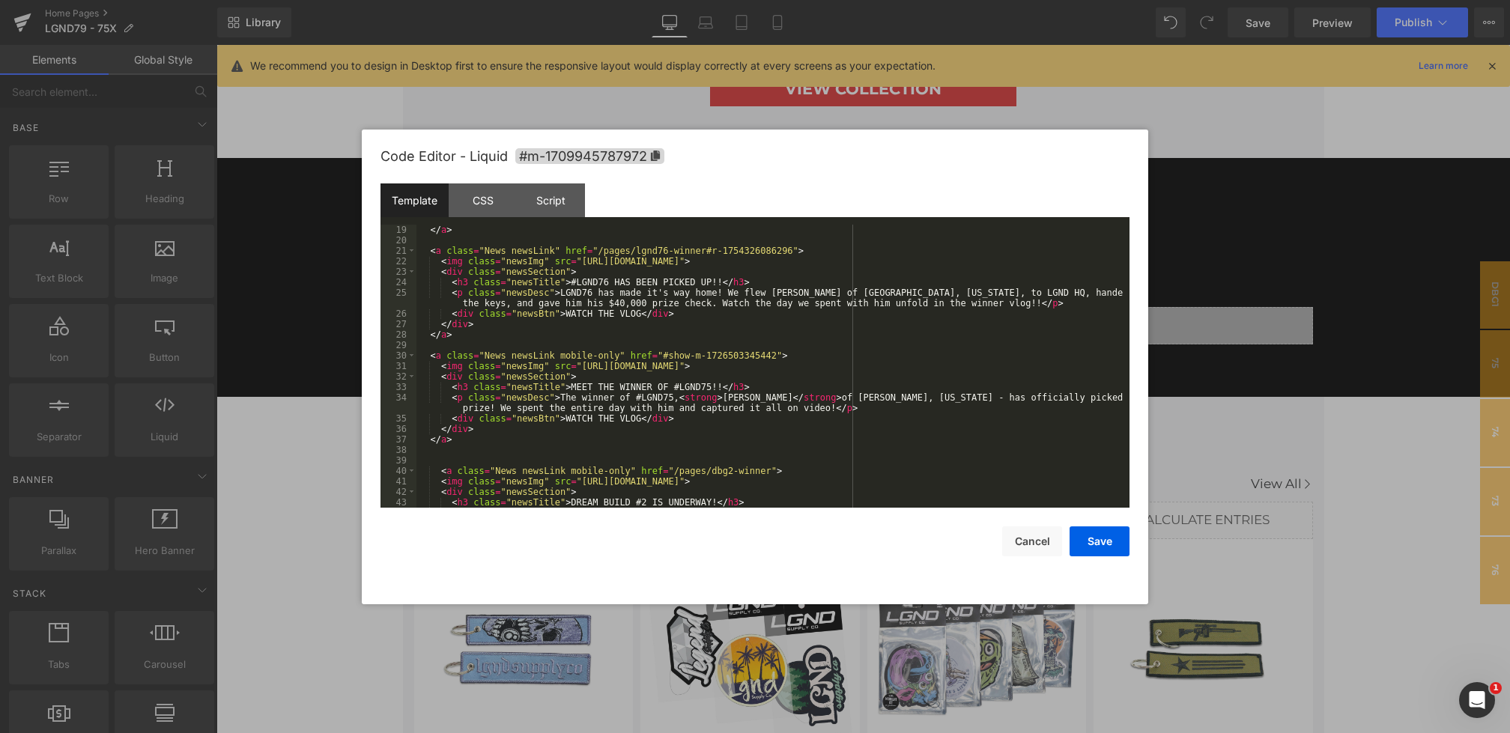
scroll to position [169, 0]
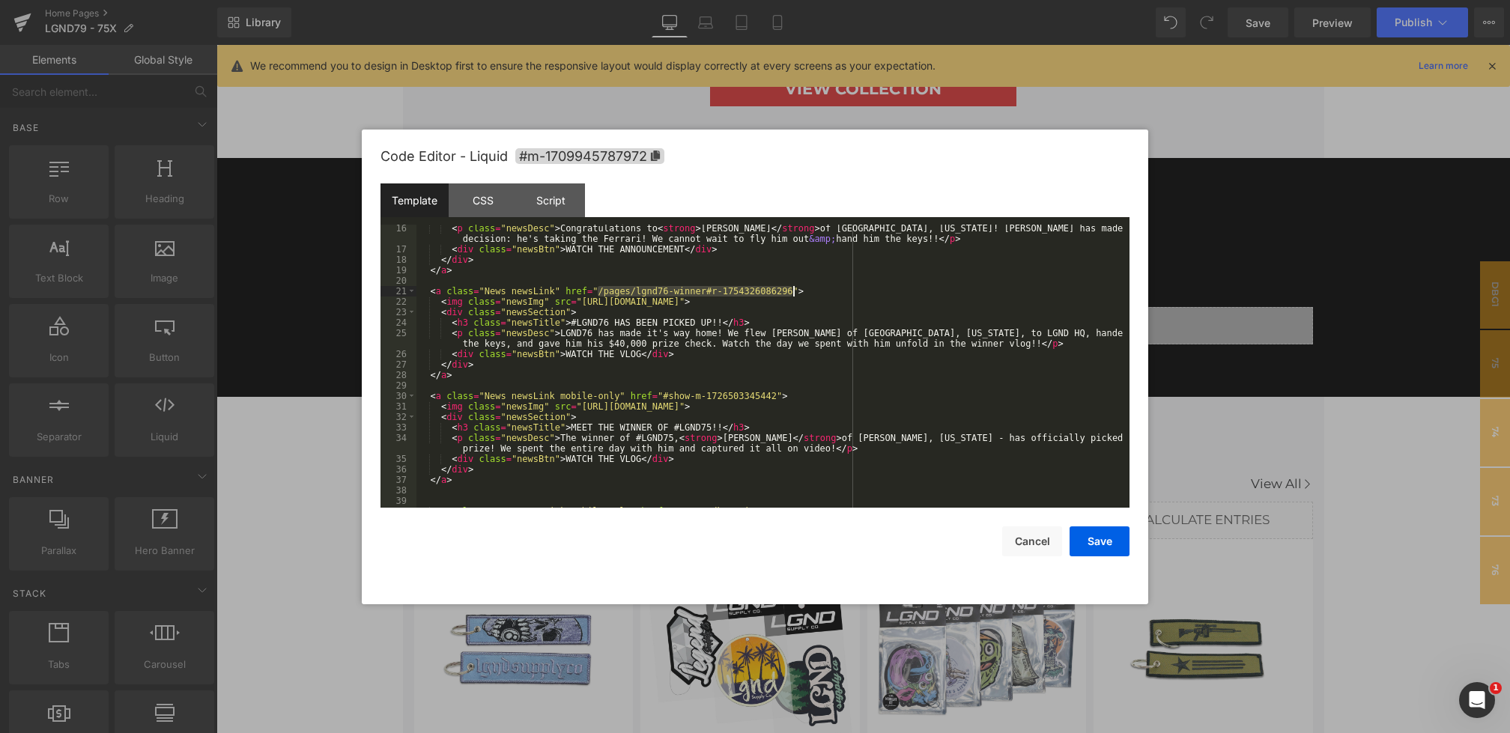
drag, startPoint x: 597, startPoint y: 289, endPoint x: 790, endPoint y: 293, distance: 193.3
click at [790, 293] on div "< p class = "newsDesc" > Congratulations to < strong > Brad Reichuber </ strong…" at bounding box center [769, 380] width 707 height 315
paste textarea
click at [604, 294] on div "< p class = "newsDesc" > Congratulations to < strong > Brad Reichuber </ strong…" at bounding box center [769, 380] width 707 height 315
click at [1100, 557] on div "Code Editor - Liquid #m-1709945787972 Template CSS Script Data 16 17 18 19 20 2…" at bounding box center [755, 367] width 749 height 475
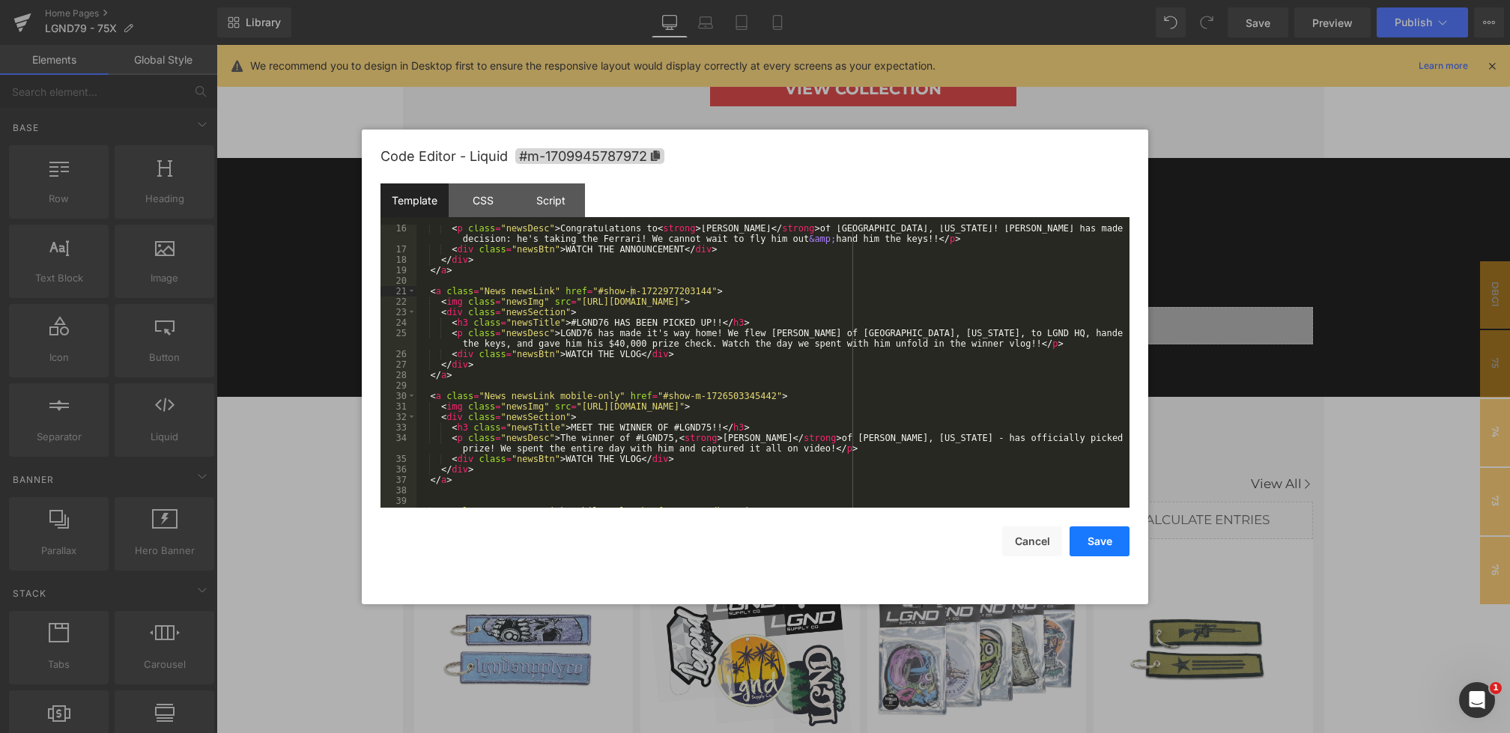
click at [1100, 537] on button "Save" at bounding box center [1100, 542] width 60 height 30
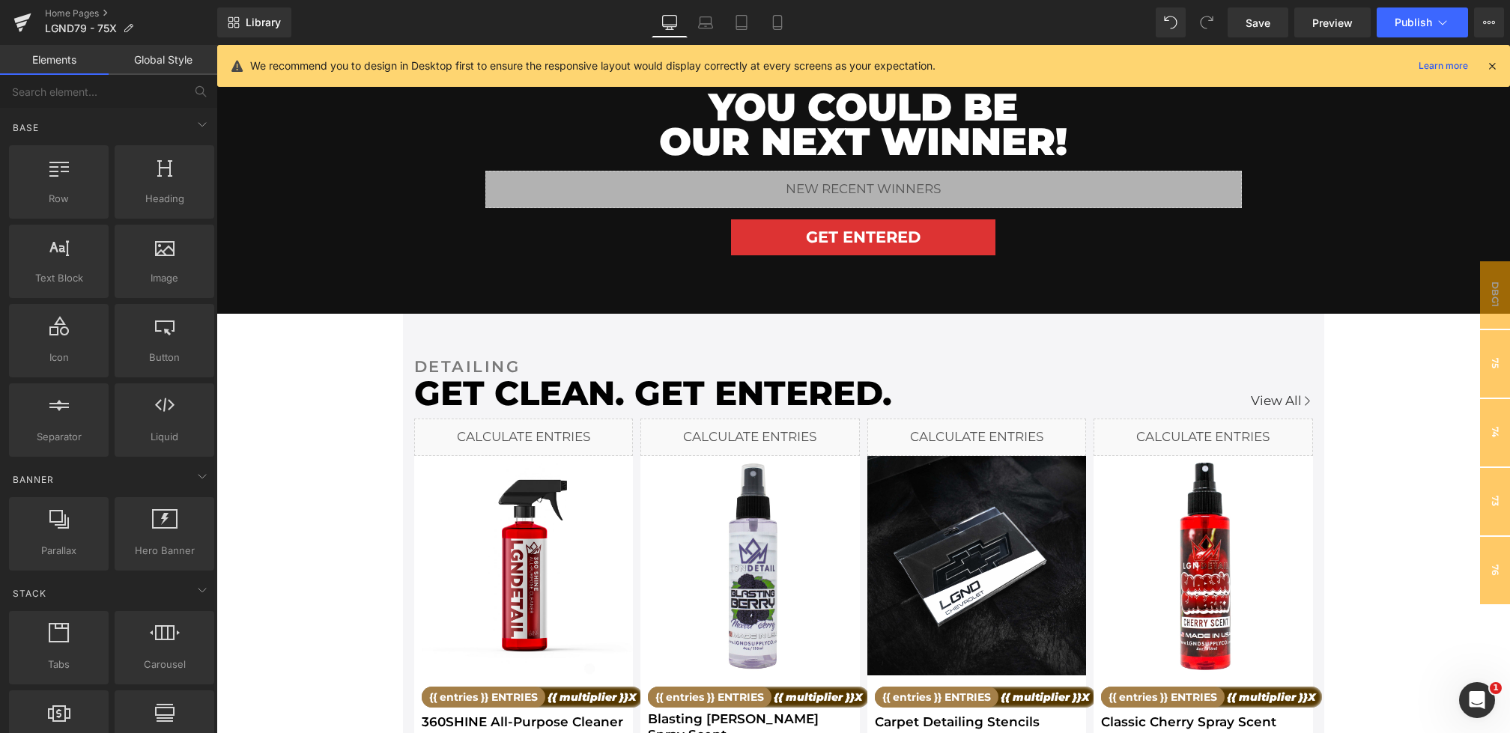
scroll to position [1539, 0]
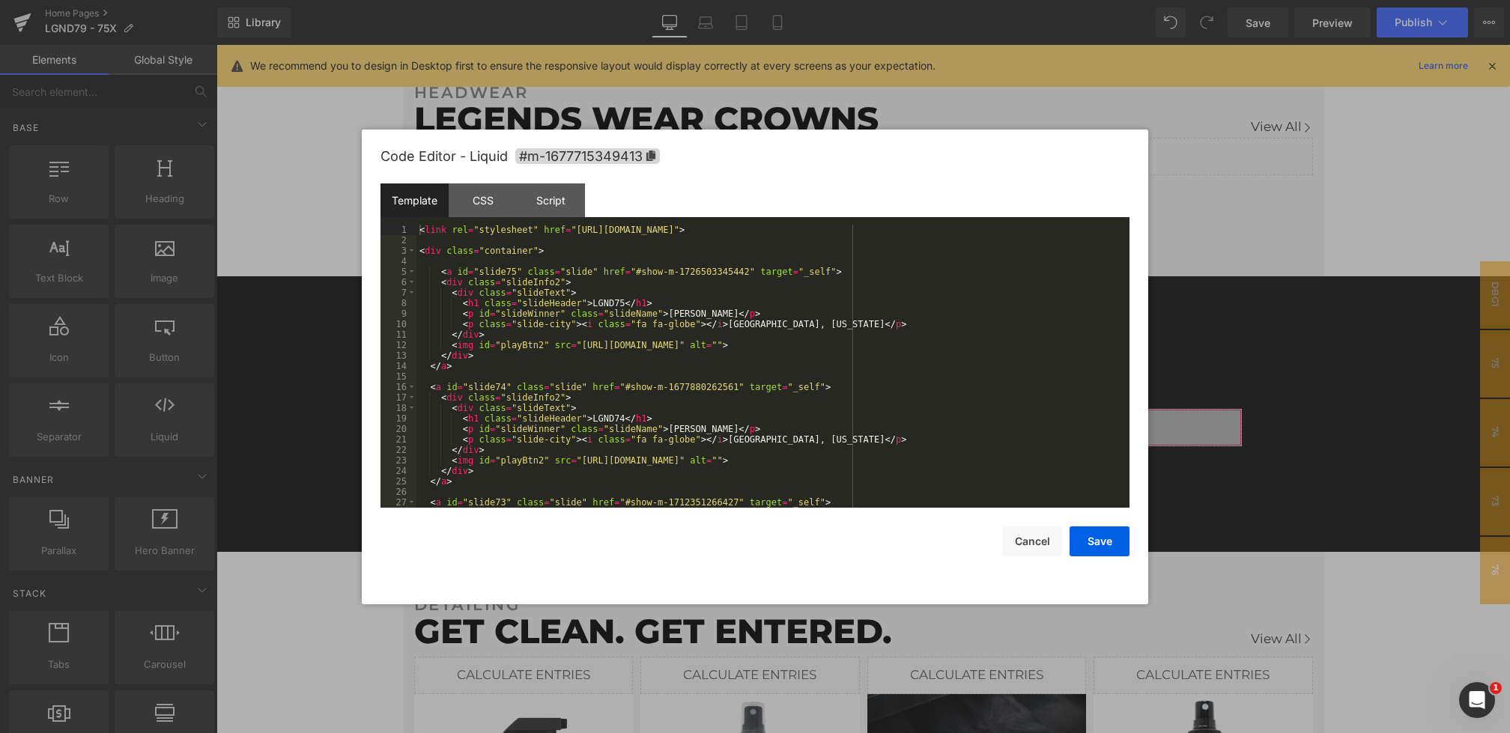
click at [711, 0] on div "Youtube You are previewing how the will restyle your page. You can not edit Ele…" at bounding box center [755, 0] width 1510 height 0
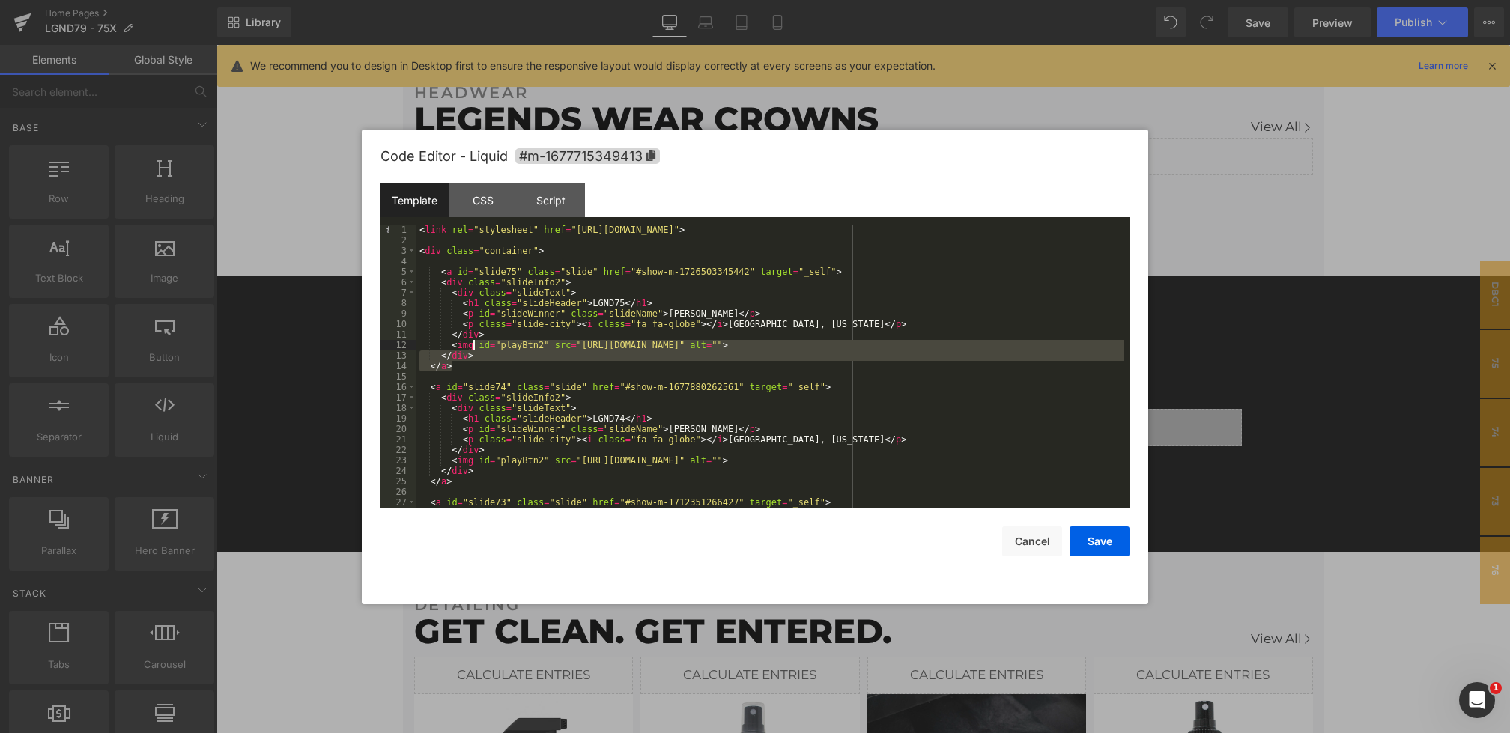
drag, startPoint x: 473, startPoint y: 366, endPoint x: 470, endPoint y: 327, distance: 39.1
click at [470, 327] on div "< link rel = "stylesheet" href = "https://cdnjs.cloudflare.com/ajax/libs/font-a…" at bounding box center [769, 377] width 707 height 304
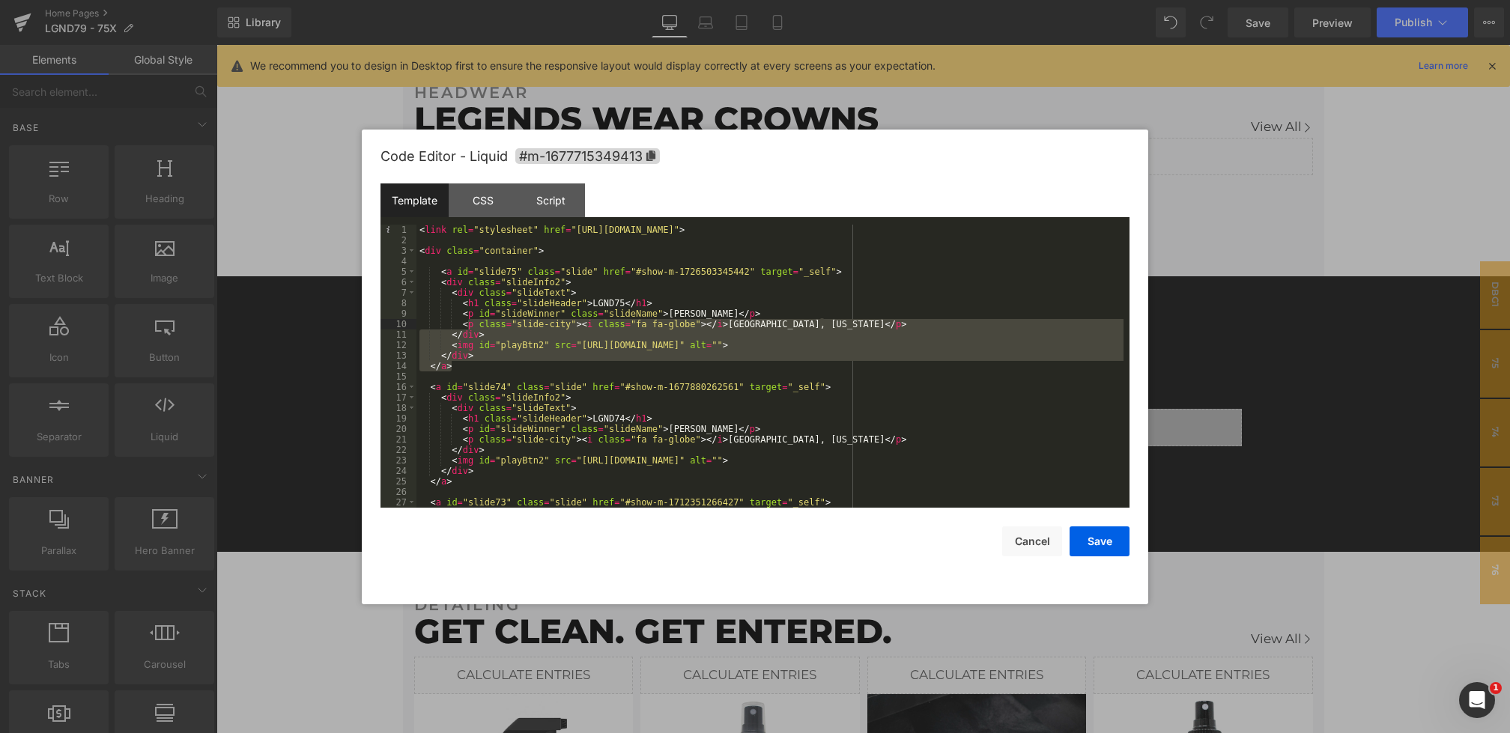
click at [575, 255] on div "< link rel = "stylesheet" href = "https://cdnjs.cloudflare.com/ajax/libs/font-a…" at bounding box center [769, 377] width 707 height 304
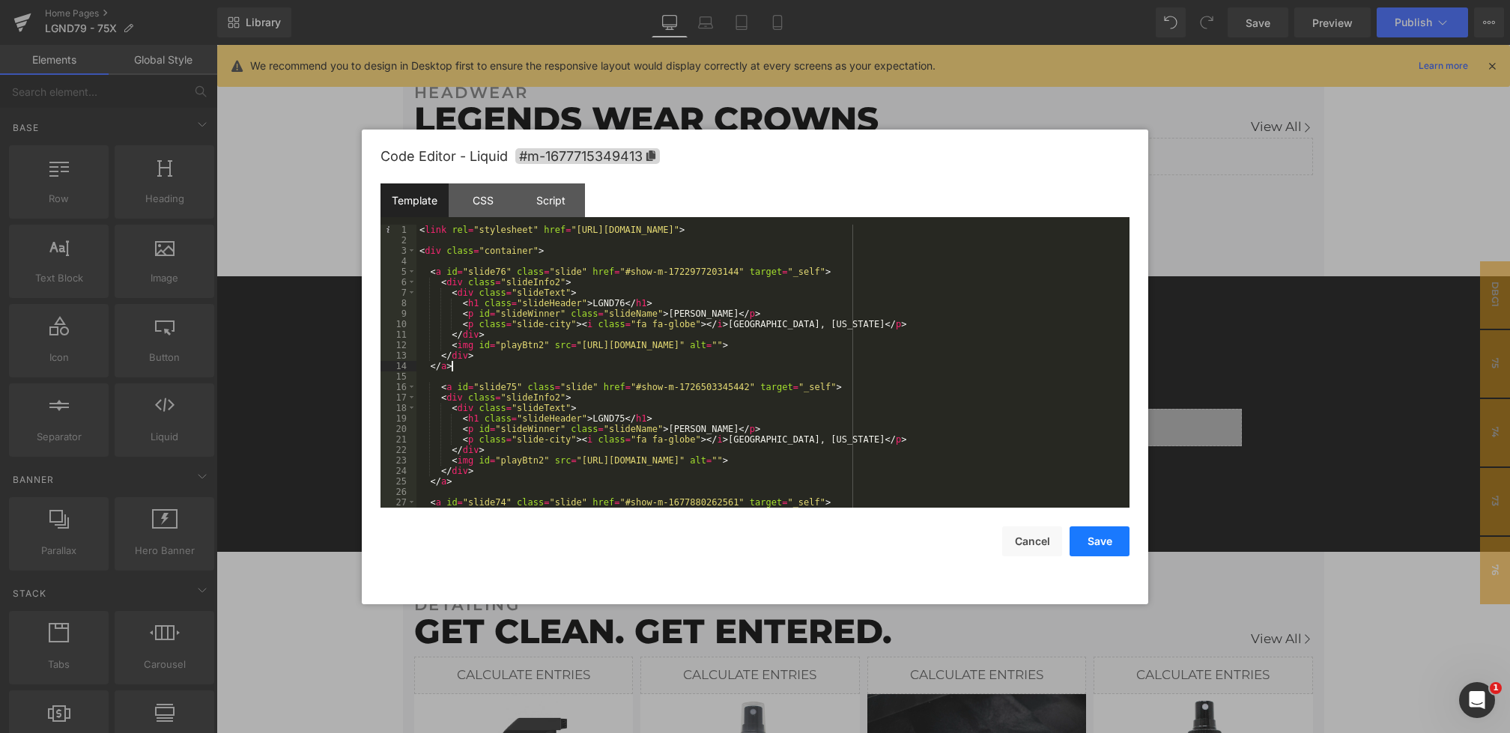
click at [1100, 551] on button "Save" at bounding box center [1100, 542] width 60 height 30
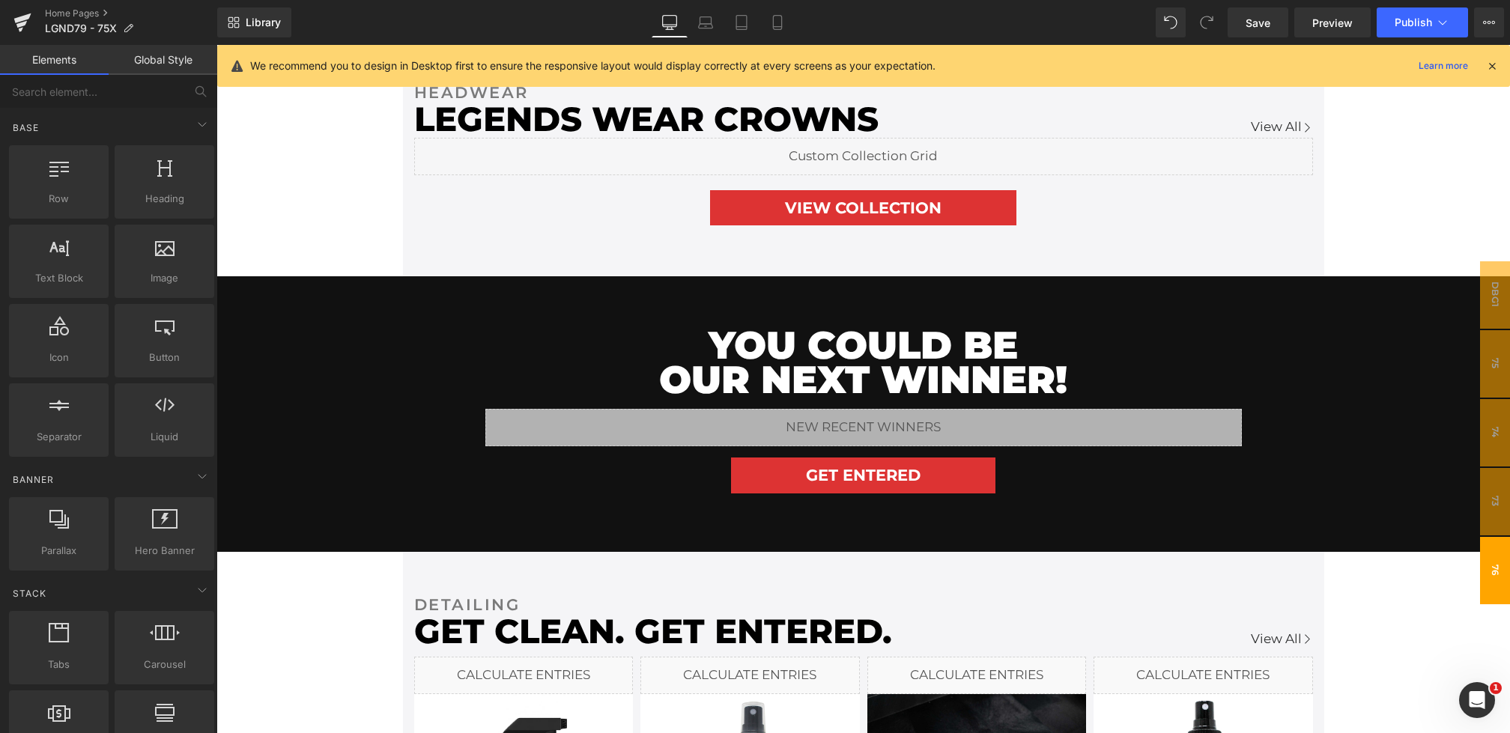
click at [1489, 568] on span "76" at bounding box center [1495, 570] width 30 height 67
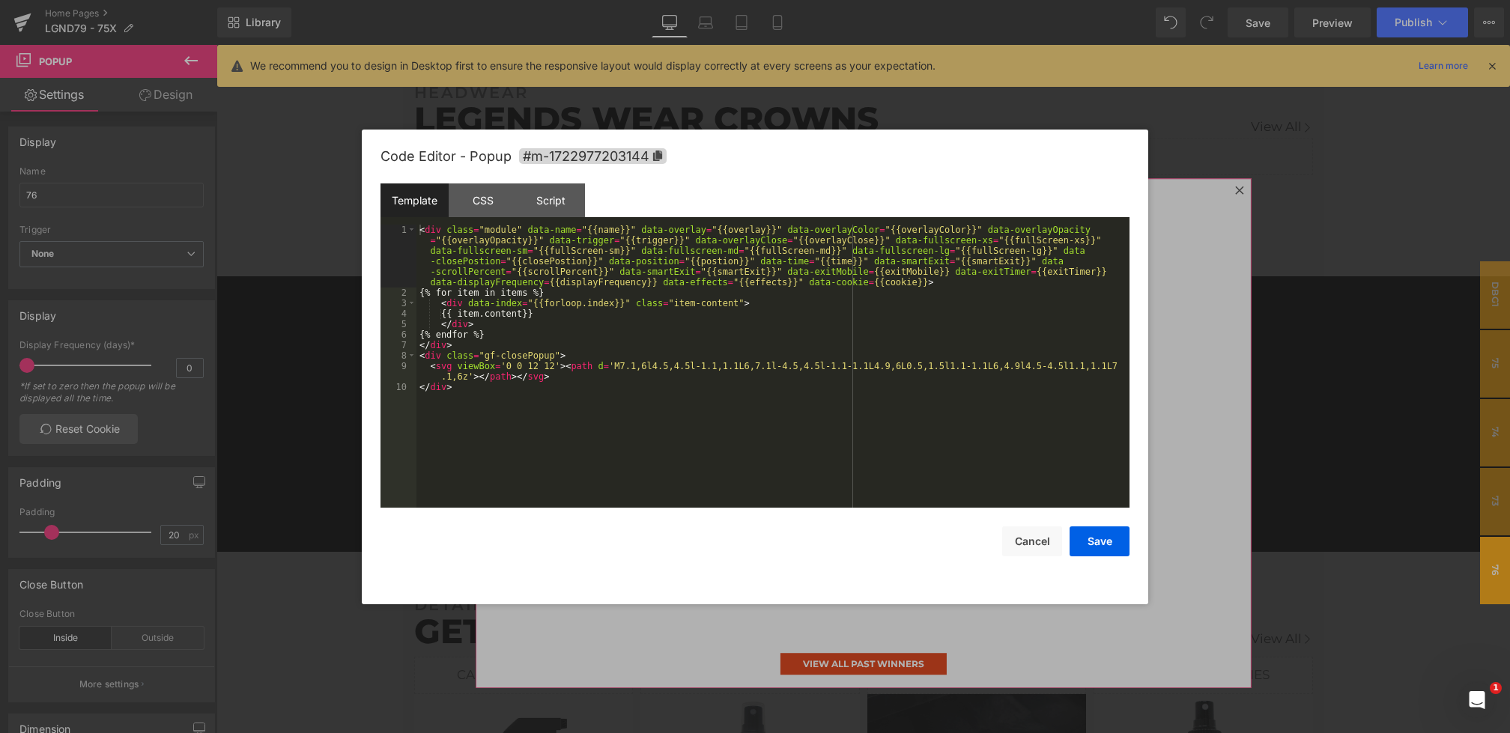
click at [801, 0] on div "Youtube You are previewing how the will restyle your page. You can not edit Ele…" at bounding box center [755, 0] width 1510 height 0
click at [625, 160] on span "#m-1722977203144" at bounding box center [593, 156] width 148 height 16
click at [1303, 390] on div at bounding box center [755, 366] width 1510 height 733
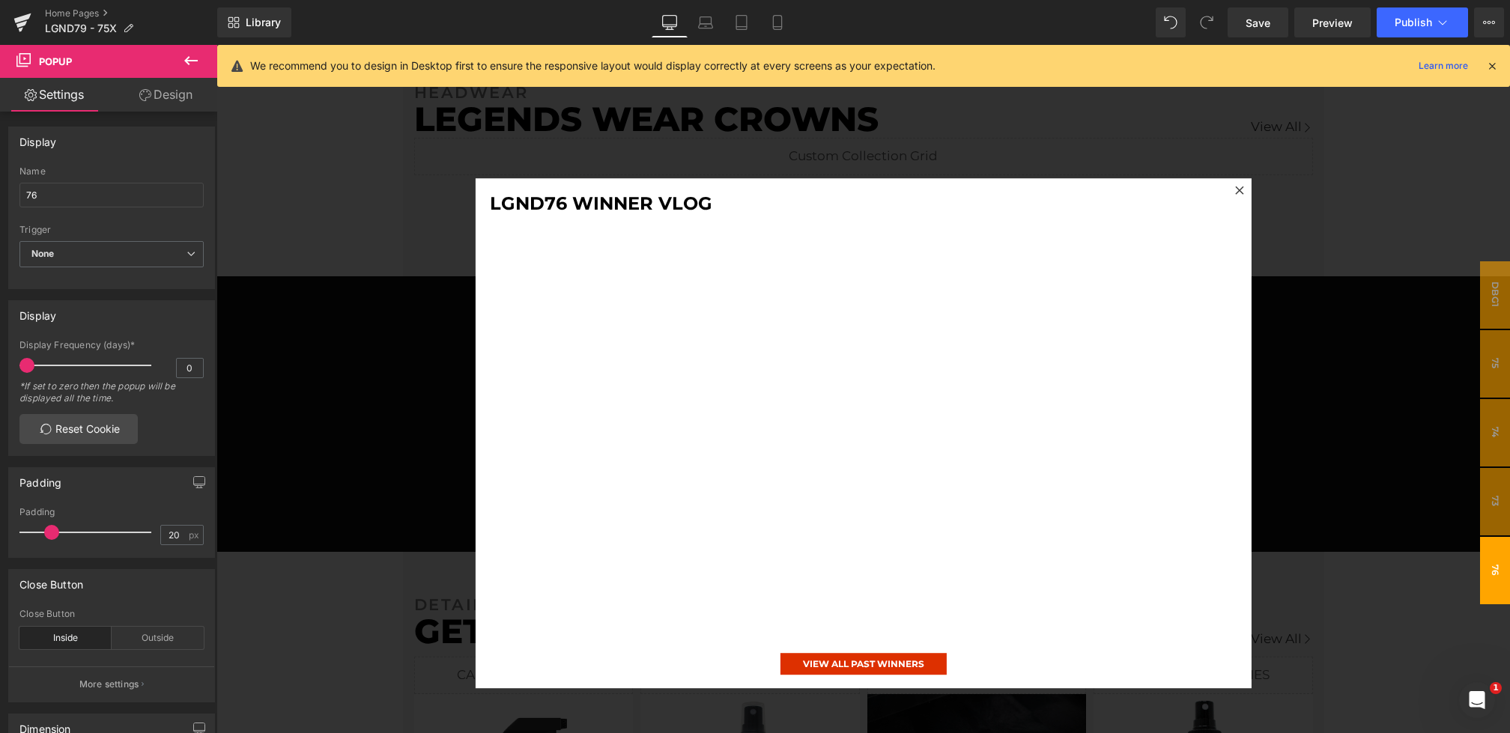
click at [1303, 390] on div at bounding box center [863, 433] width 1294 height 777
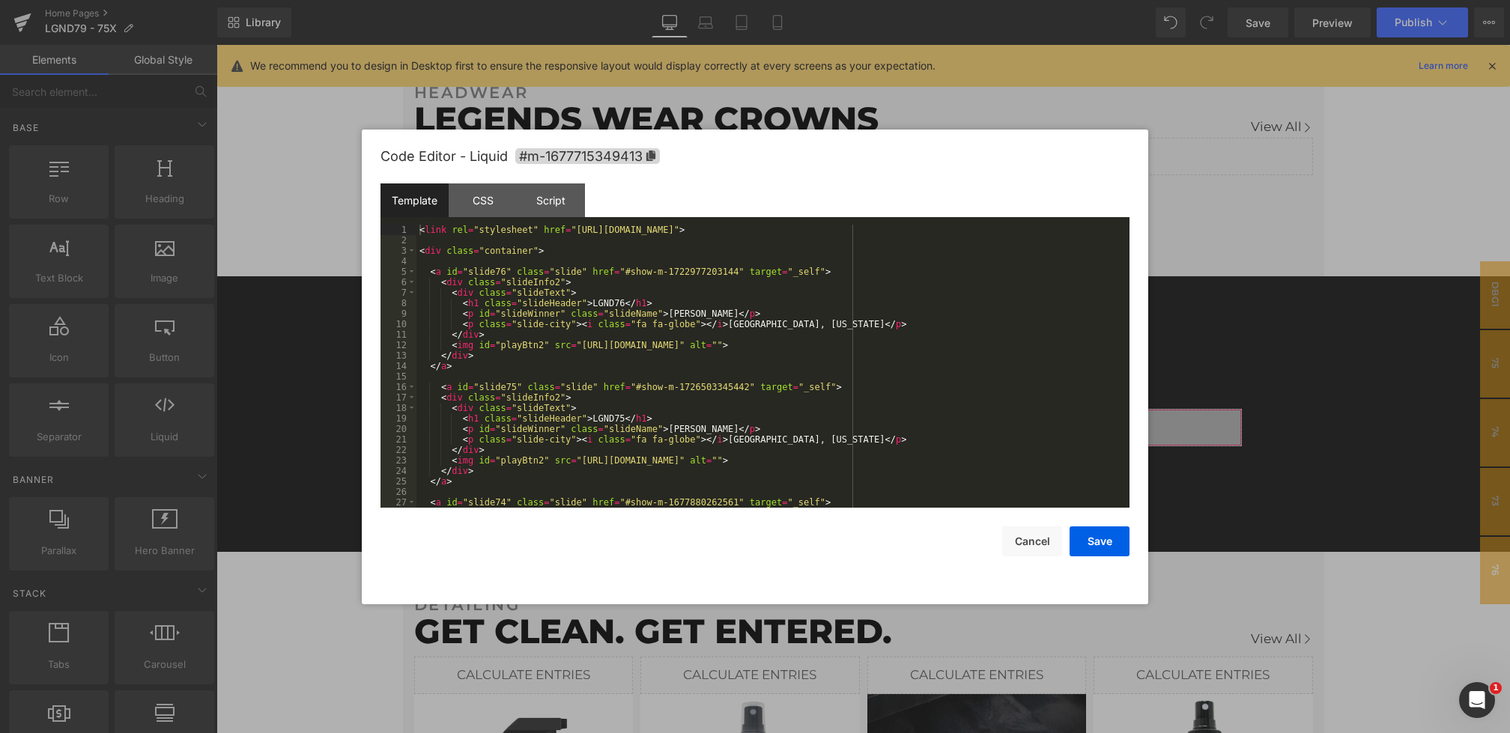
click at [662, 0] on div "Youtube You are previewing how the will restyle your page. You can not edit Ele…" at bounding box center [755, 0] width 1510 height 0
drag, startPoint x: 658, startPoint y: 273, endPoint x: 739, endPoint y: 273, distance: 80.9
click at [739, 273] on div "< link rel = "stylesheet" href = "https://cdnjs.cloudflare.com/ajax/libs/font-a…" at bounding box center [769, 377] width 707 height 304
click at [664, 274] on div "< link rel = "stylesheet" href = "https://cdnjs.cloudflare.com/ajax/libs/font-a…" at bounding box center [769, 377] width 707 height 304
click at [493, 200] on div "CSS" at bounding box center [483, 201] width 68 height 34
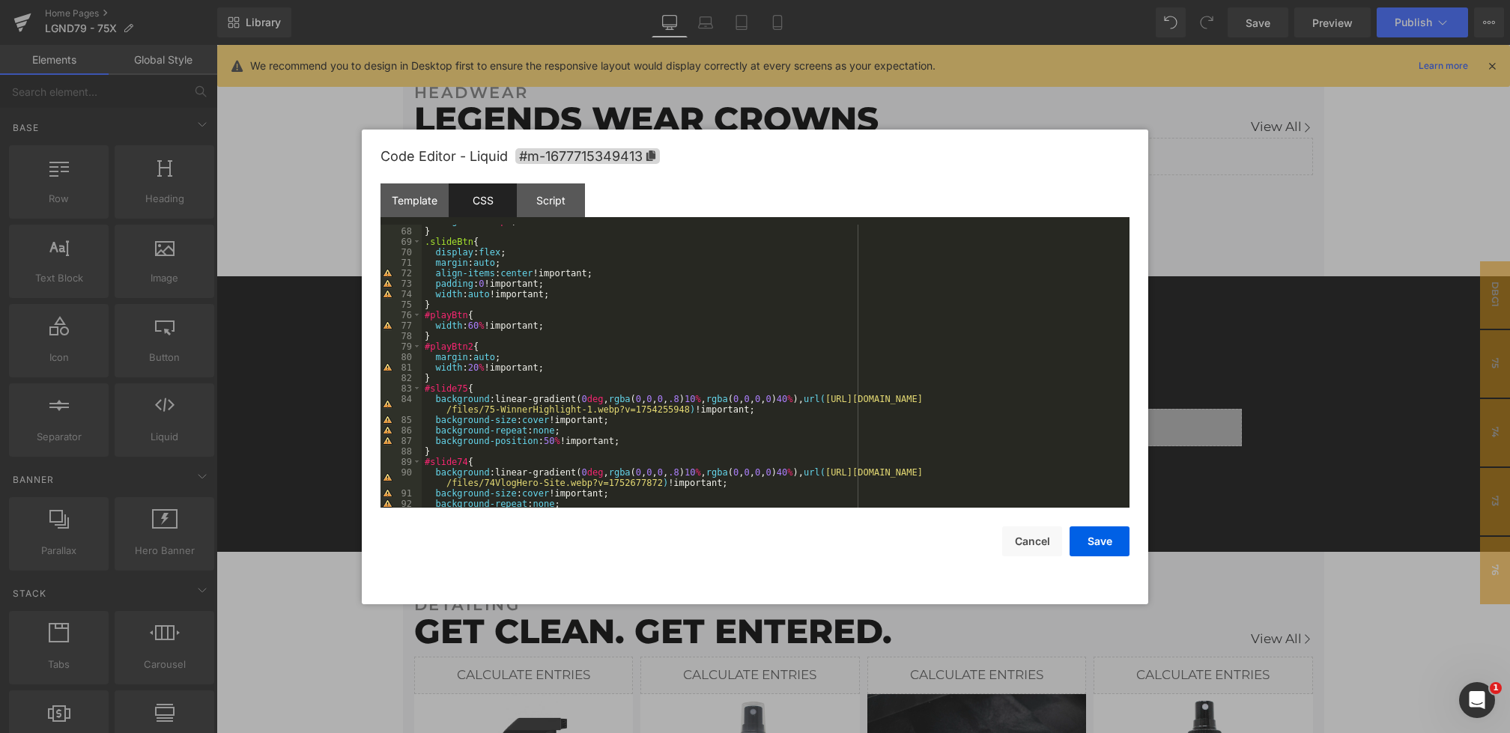
scroll to position [739, 0]
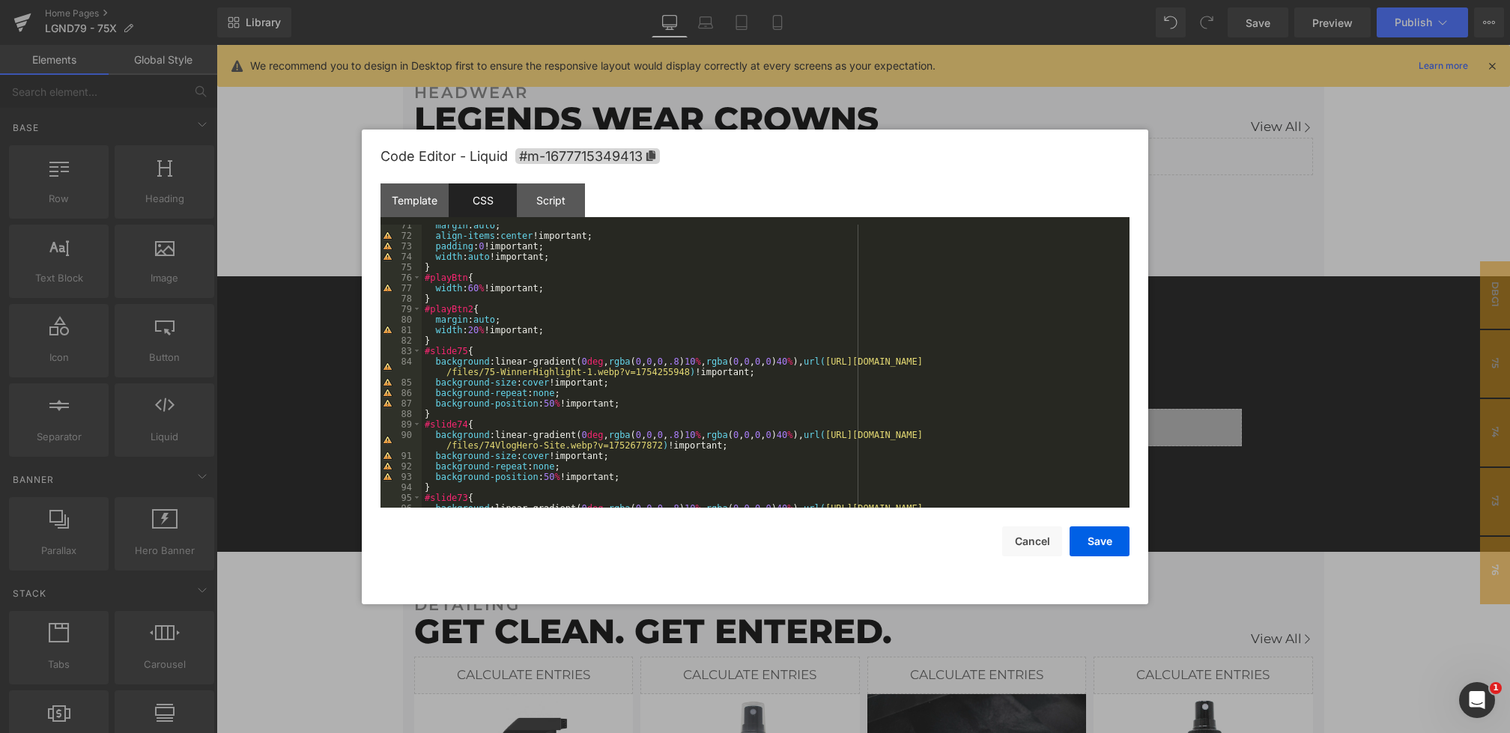
click at [479, 339] on div "margin : auto ; align-items : center !important; padding : 0 !important; width …" at bounding box center [773, 377] width 702 height 315
click at [1103, 548] on button "Save" at bounding box center [1100, 542] width 60 height 30
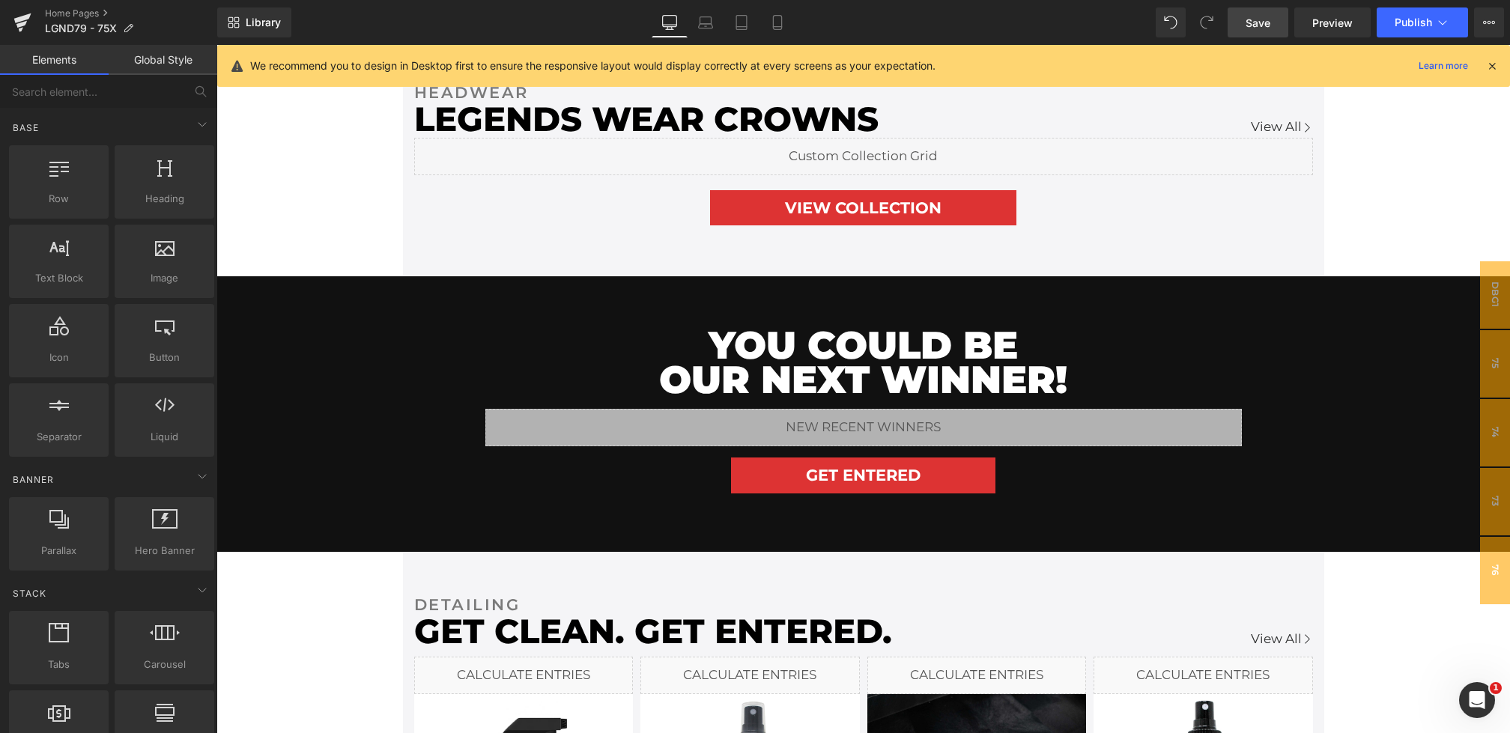
click at [1258, 19] on span "Save" at bounding box center [1258, 23] width 25 height 16
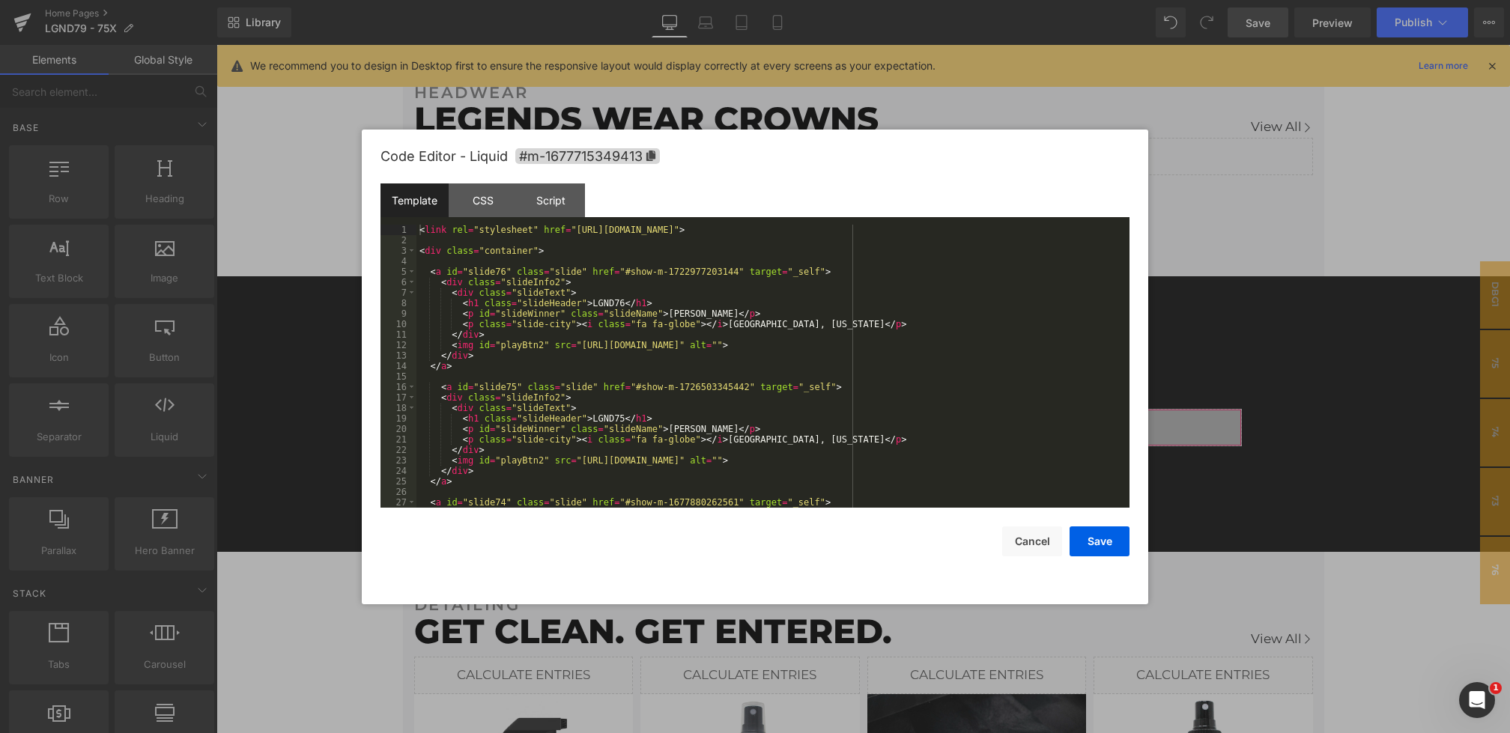
click at [586, 0] on div "Youtube You are previewing how the will restyle your page. You can not edit Ele…" at bounding box center [755, 0] width 1510 height 0
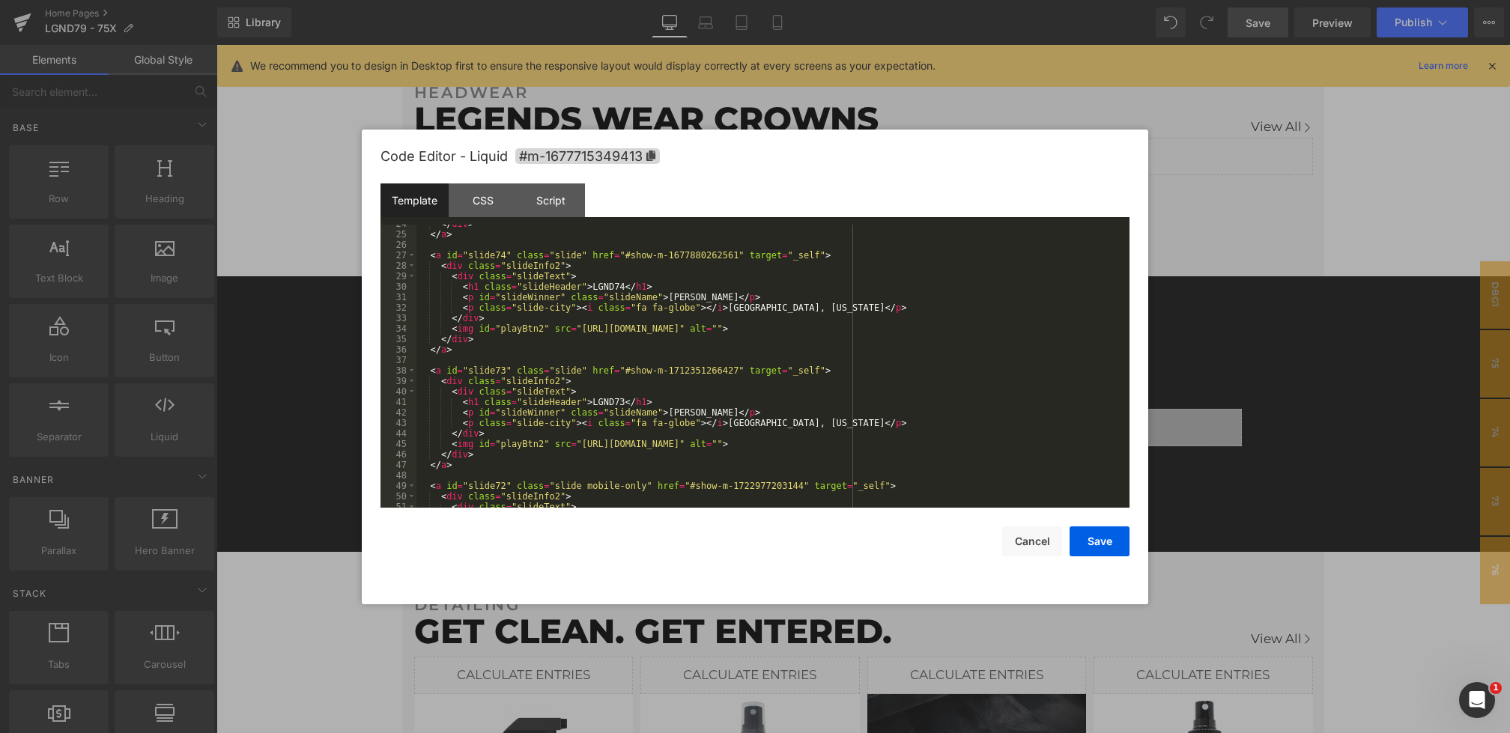
scroll to position [253, 0]
click at [582, 365] on div "</ a > < a id = "slide74" class = "slide" href = "#show-m-1677880262561" target…" at bounding box center [769, 375] width 707 height 304
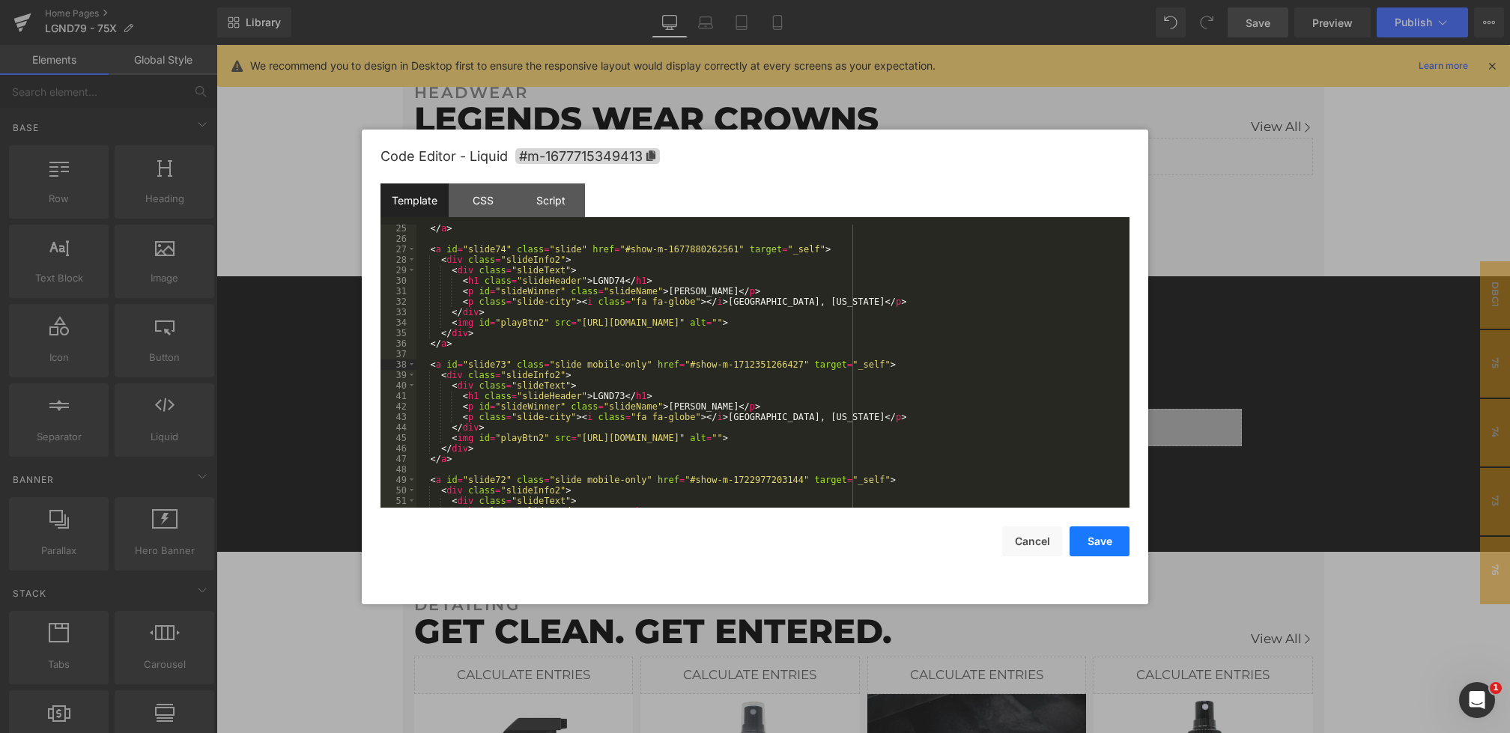
click at [1094, 536] on button "Save" at bounding box center [1100, 542] width 60 height 30
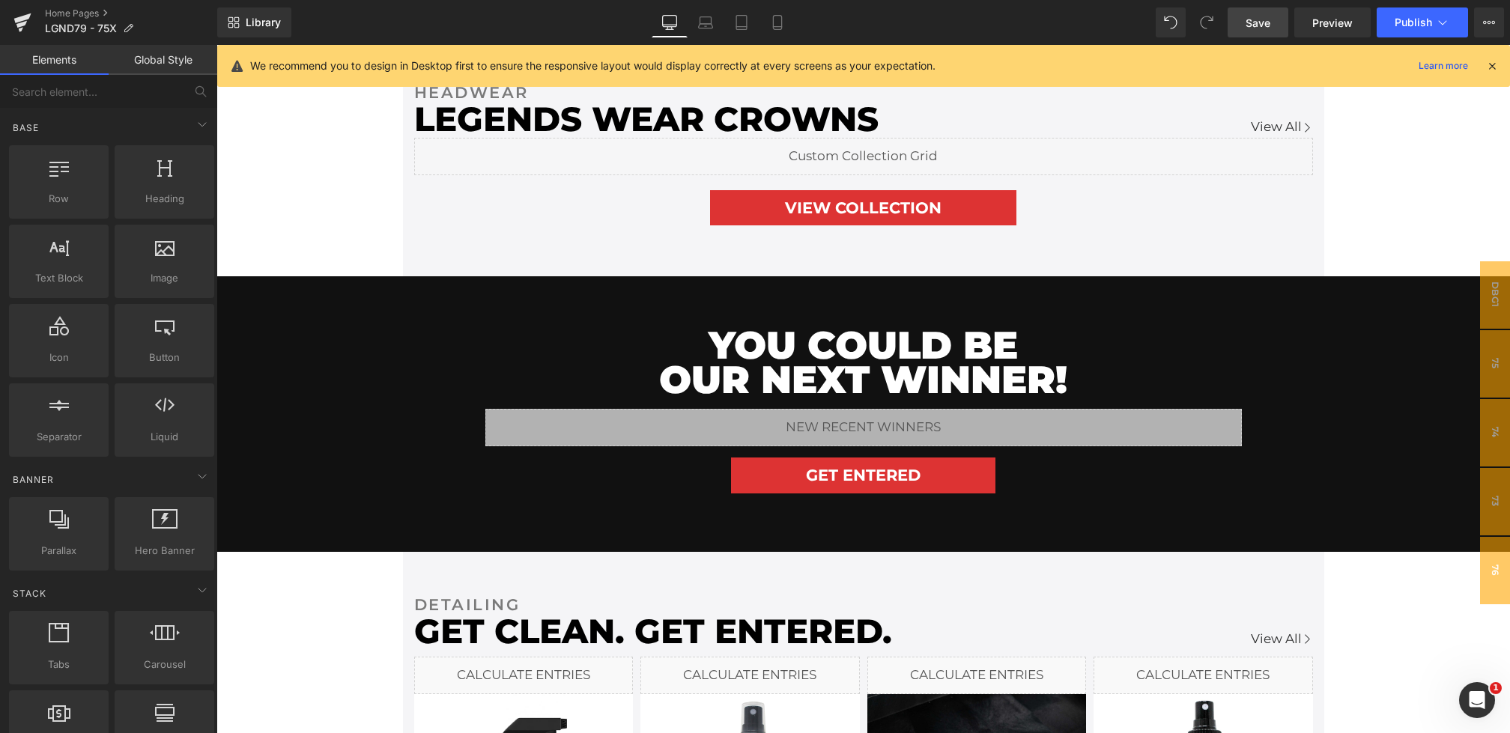
click at [1255, 35] on link "Save" at bounding box center [1258, 22] width 61 height 30
click at [1270, 29] on span "Save" at bounding box center [1258, 23] width 25 height 16
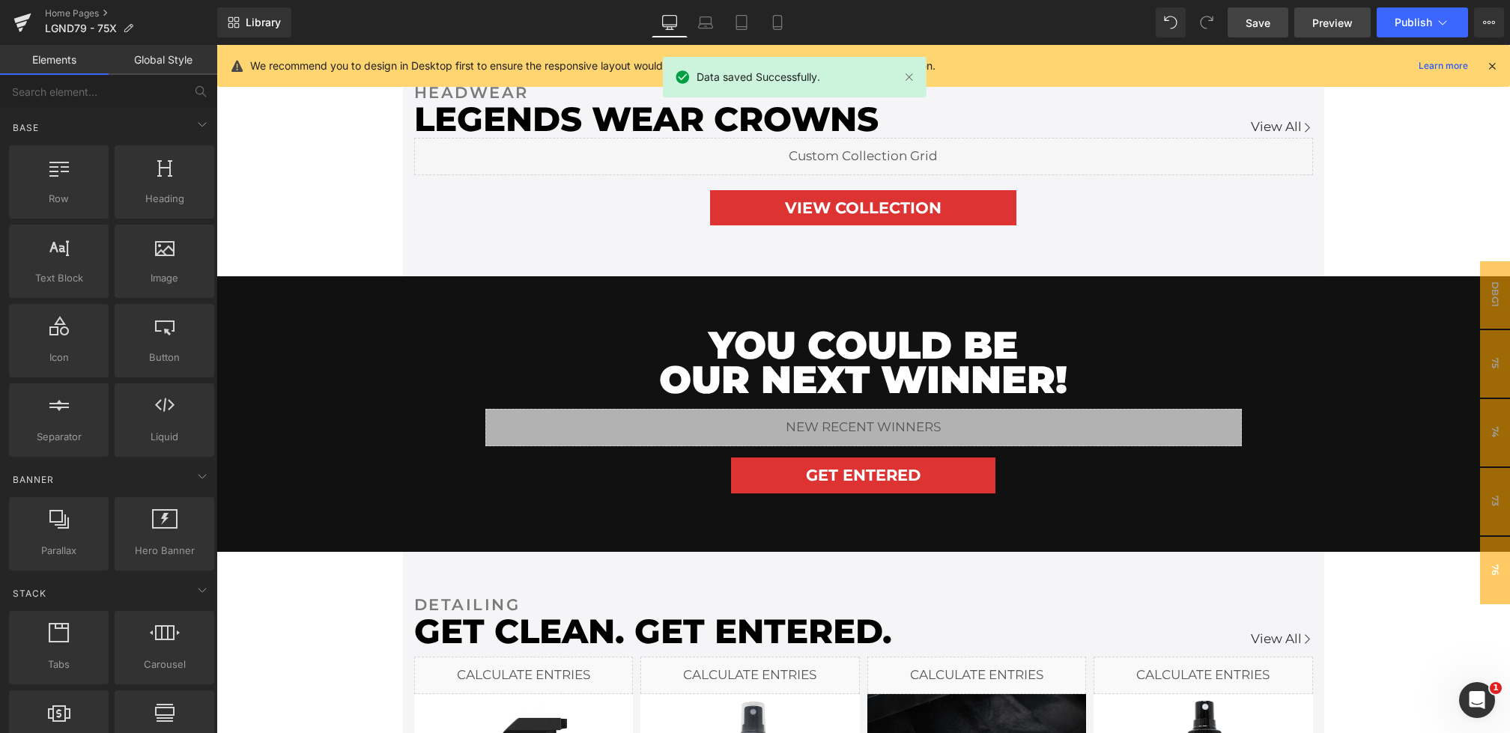
click at [1318, 25] on span "Preview" at bounding box center [1332, 23] width 40 height 16
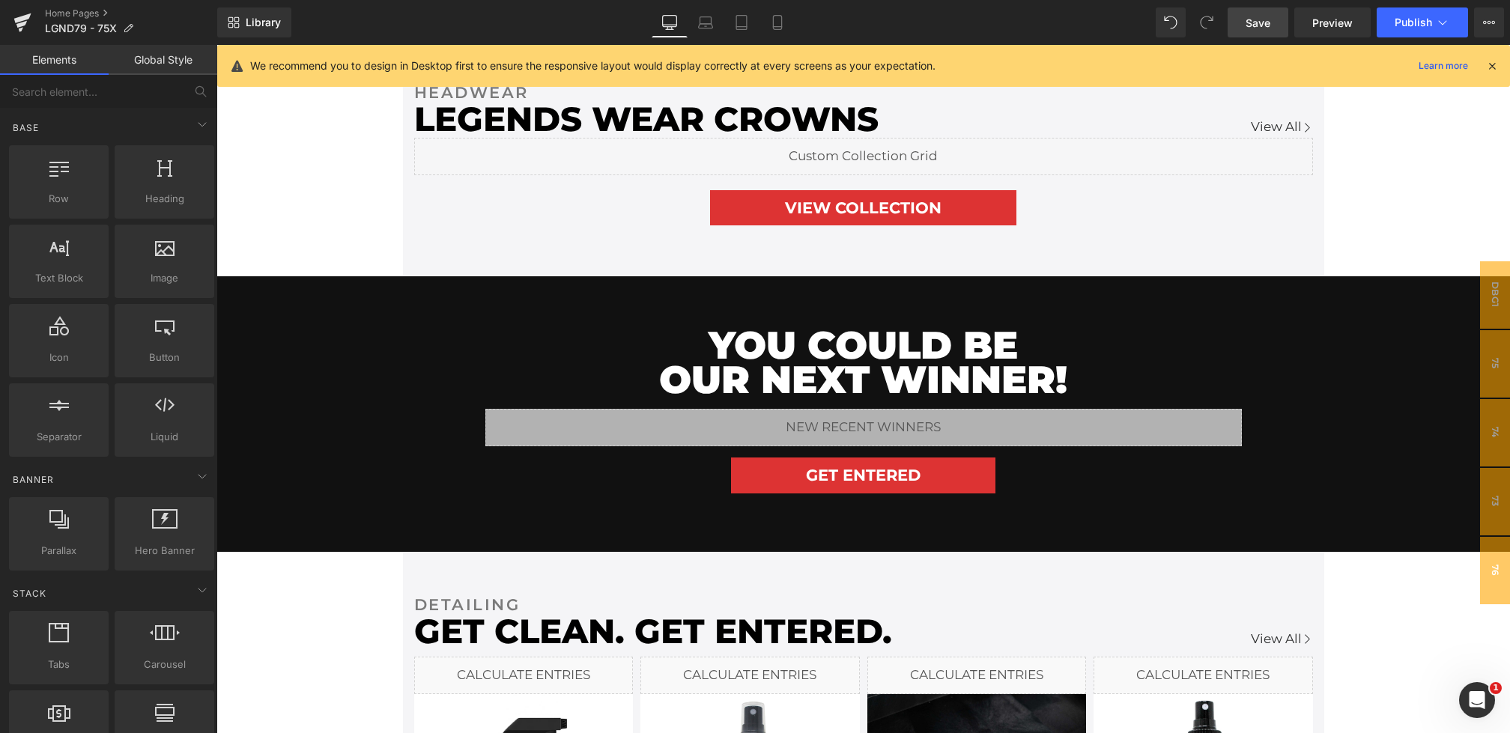
scroll to position [1017, 0]
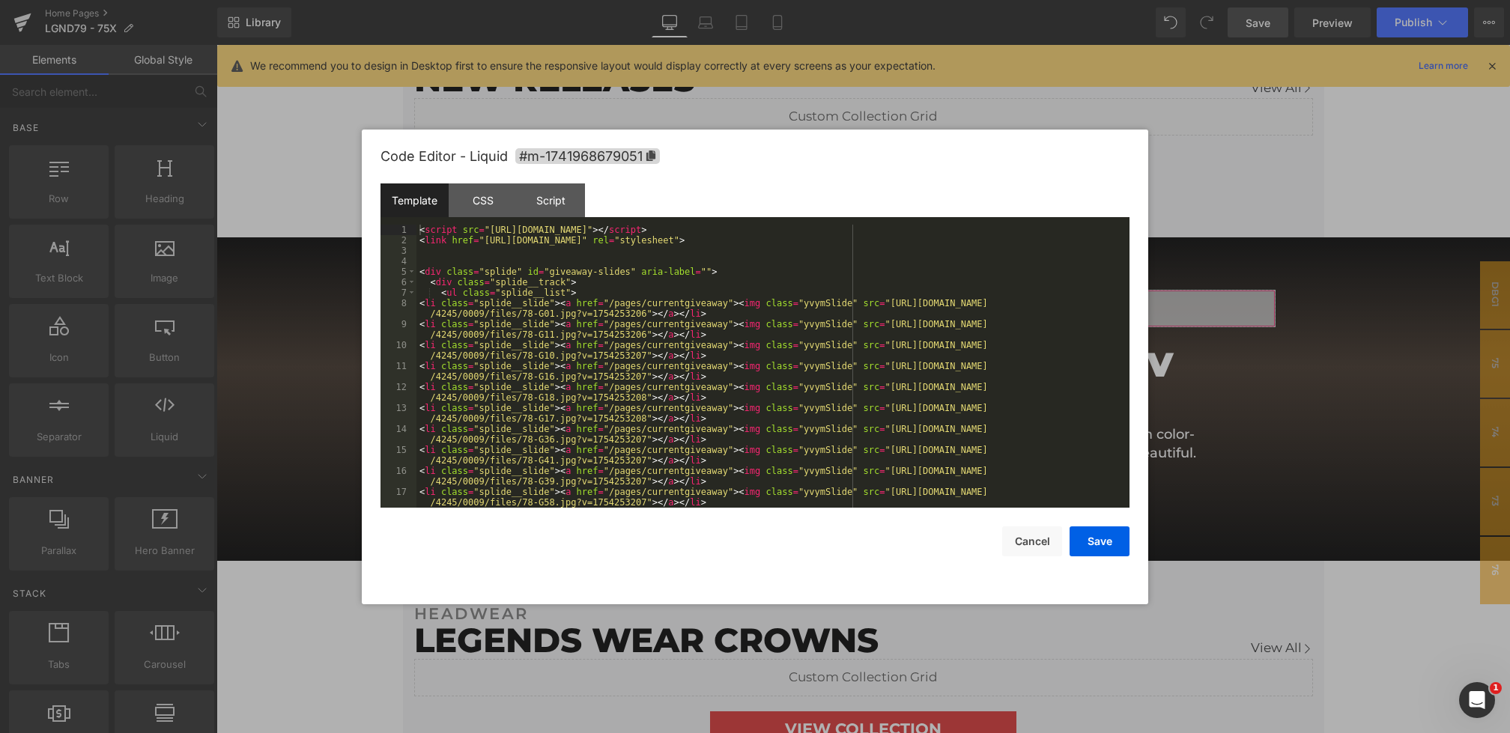
click at [696, 0] on div "Youtube You are previewing how the will restyle your page. You can not edit Ele…" at bounding box center [755, 0] width 1510 height 0
click at [479, 210] on div "CSS" at bounding box center [483, 201] width 68 height 34
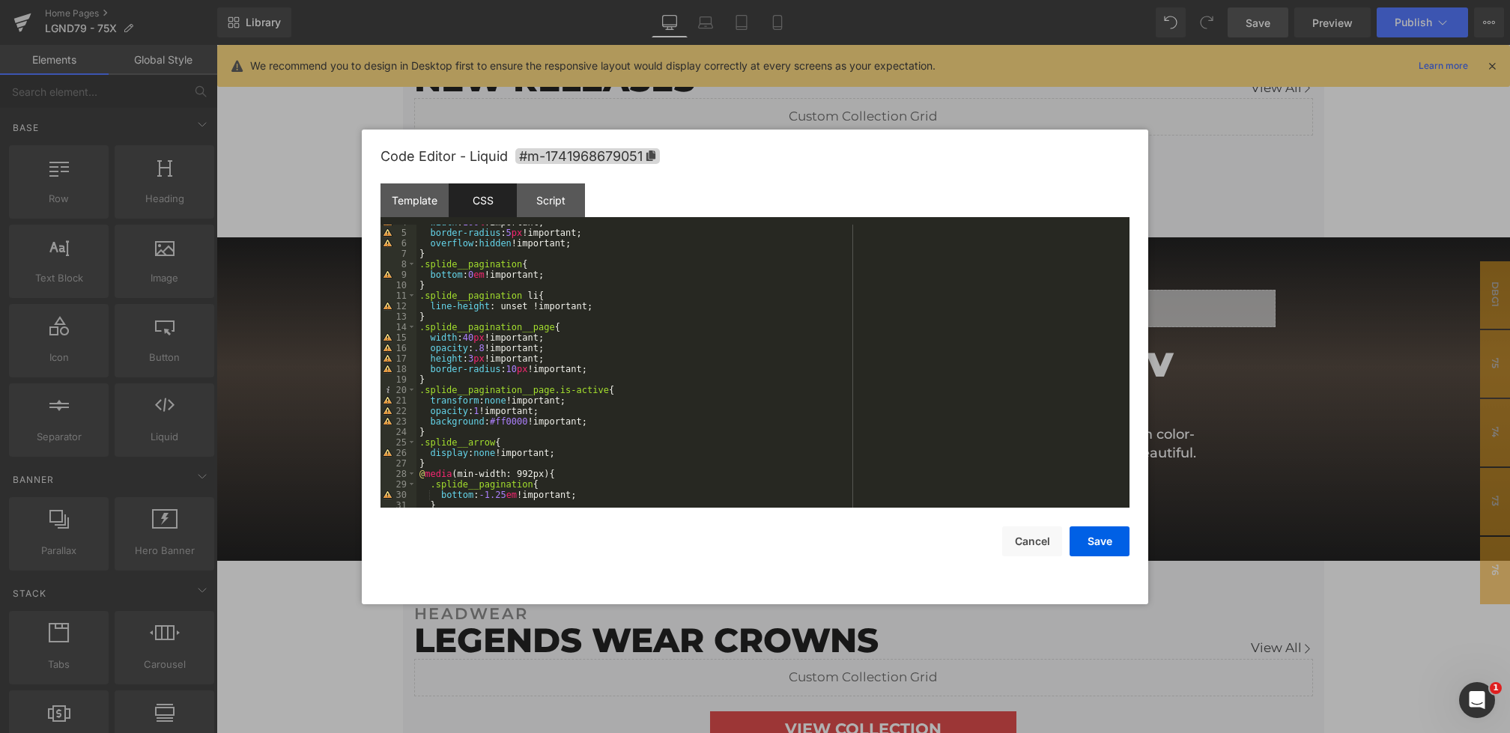
scroll to position [73, 0]
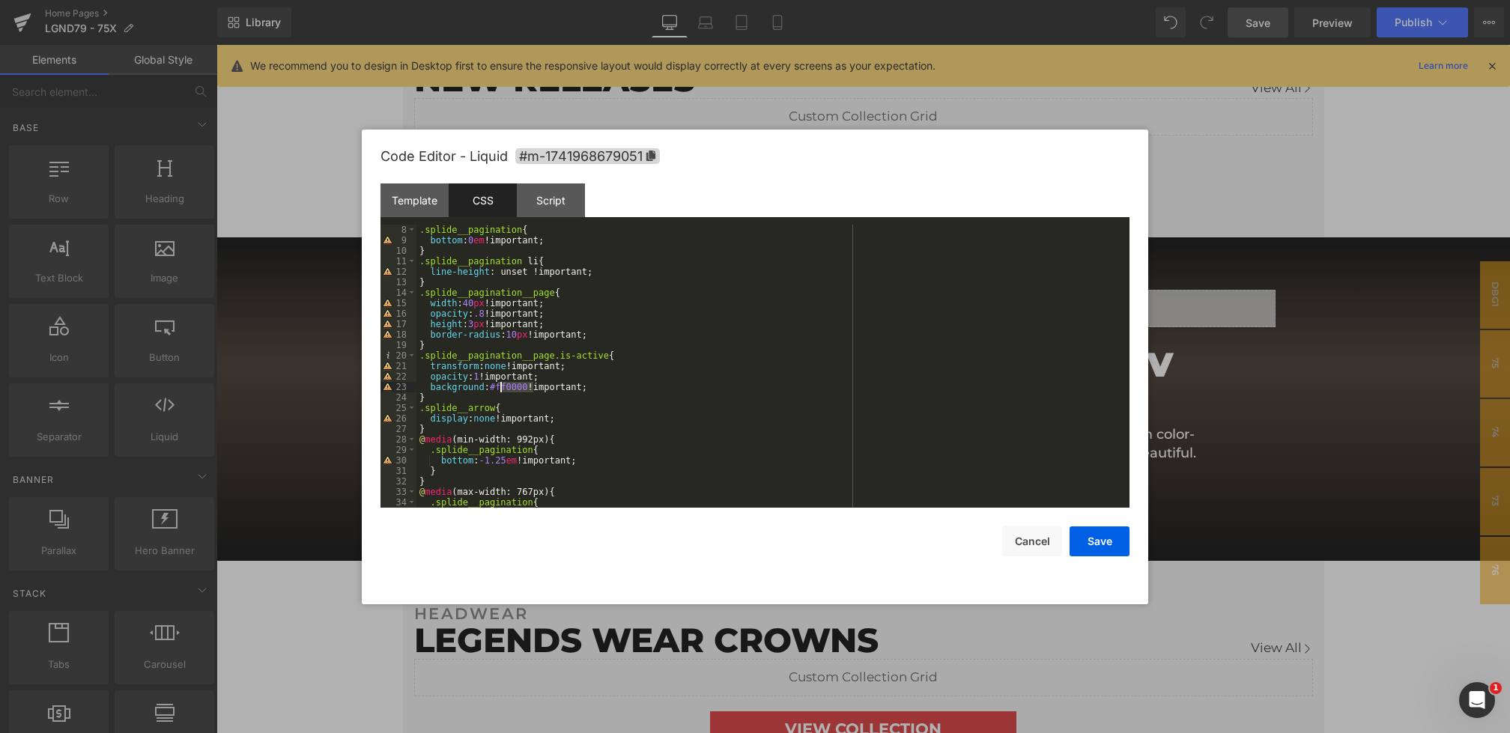
drag, startPoint x: 534, startPoint y: 389, endPoint x: 497, endPoint y: 388, distance: 37.5
click at [497, 388] on div ".splide__pagination { bottom : 0 em !important; } .splide__pagination li { line…" at bounding box center [769, 377] width 707 height 304
click at [1109, 536] on button "Save" at bounding box center [1100, 542] width 60 height 30
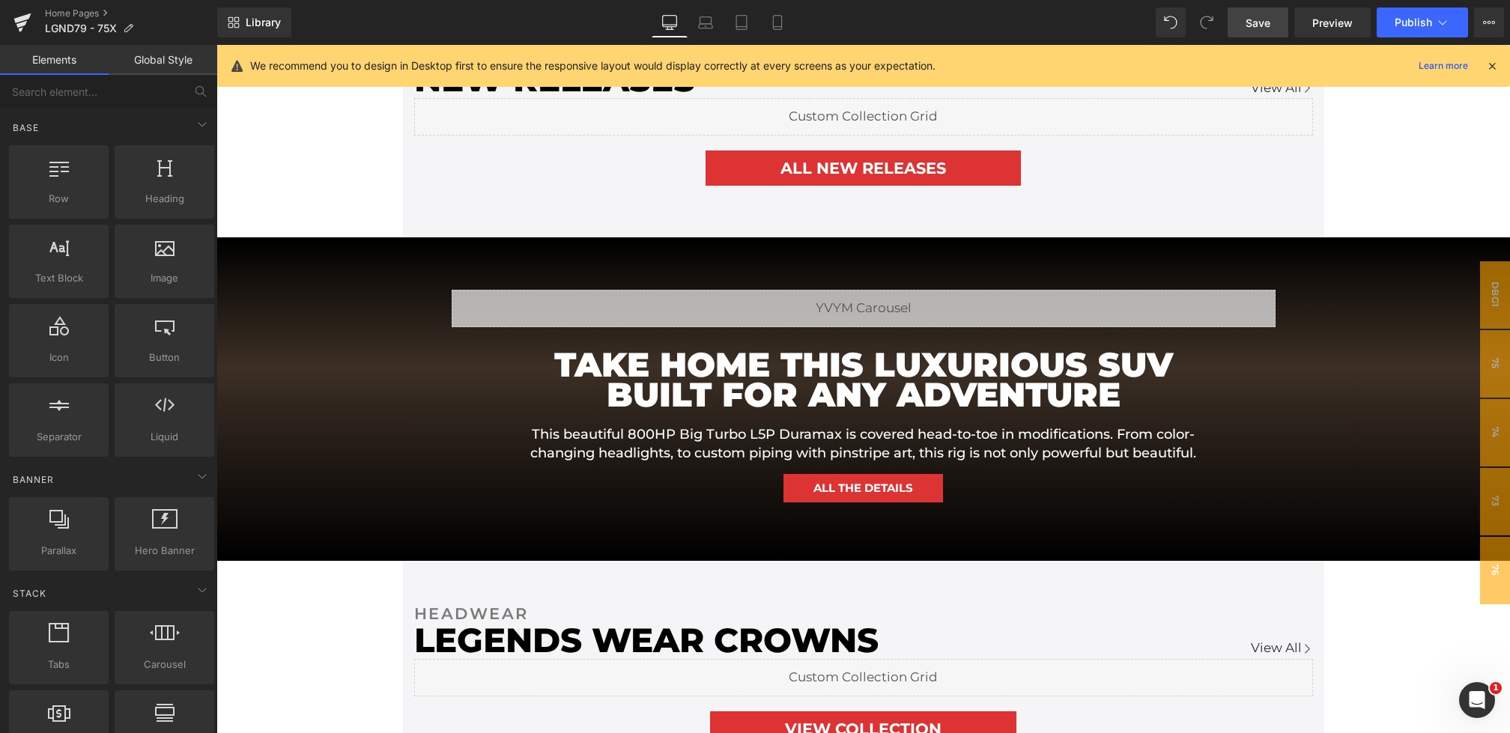
click at [1264, 24] on span "Save" at bounding box center [1258, 23] width 25 height 16
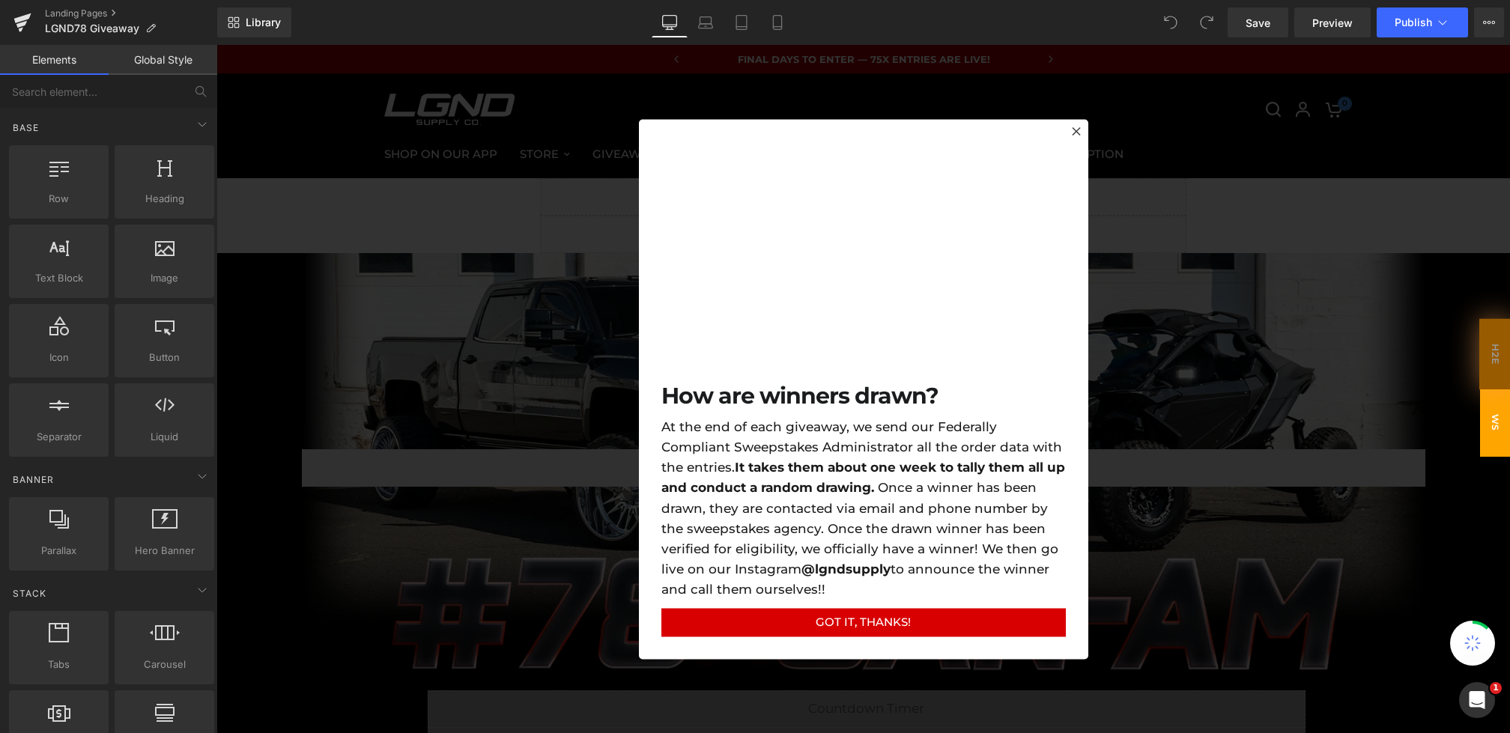
click at [516, 601] on div at bounding box center [863, 389] width 1294 height 688
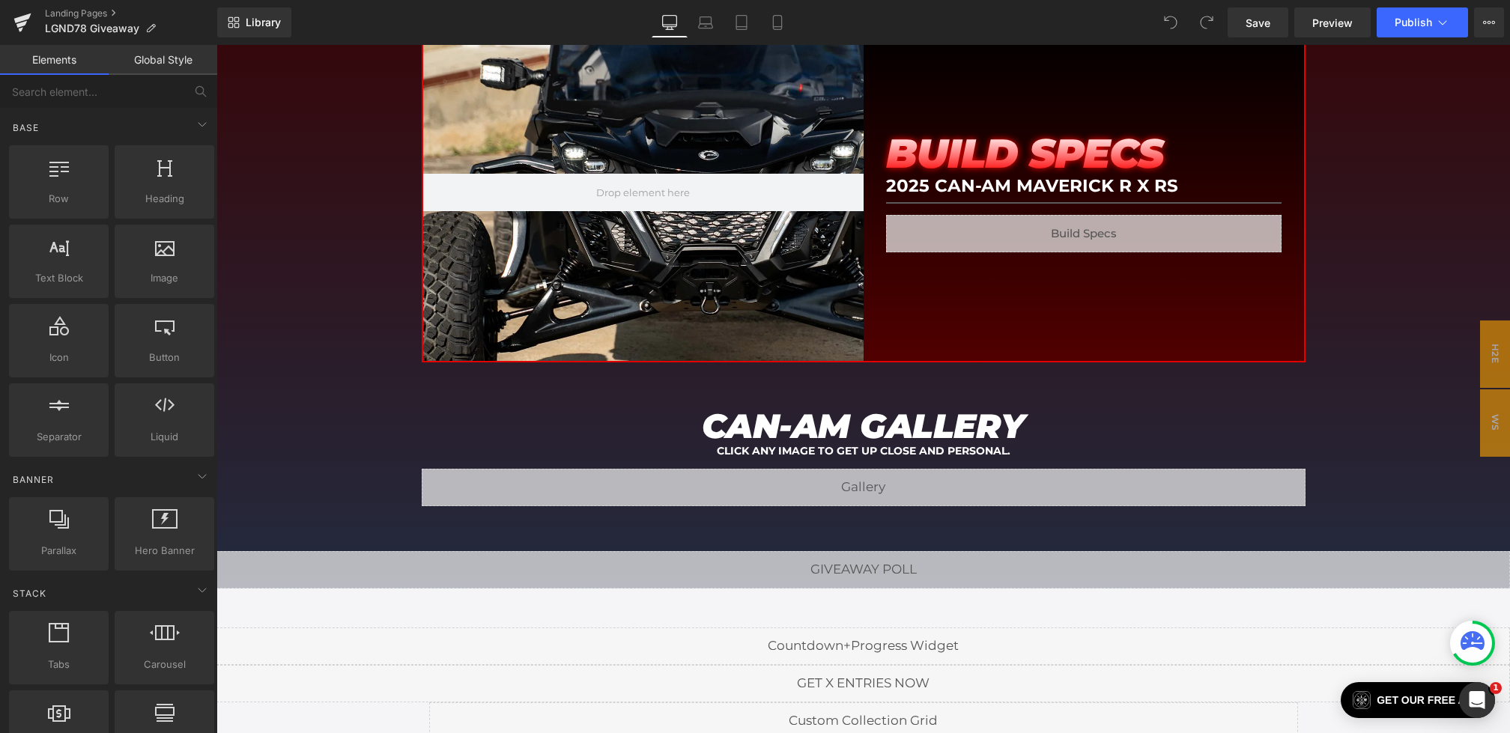
scroll to position [3789, 0]
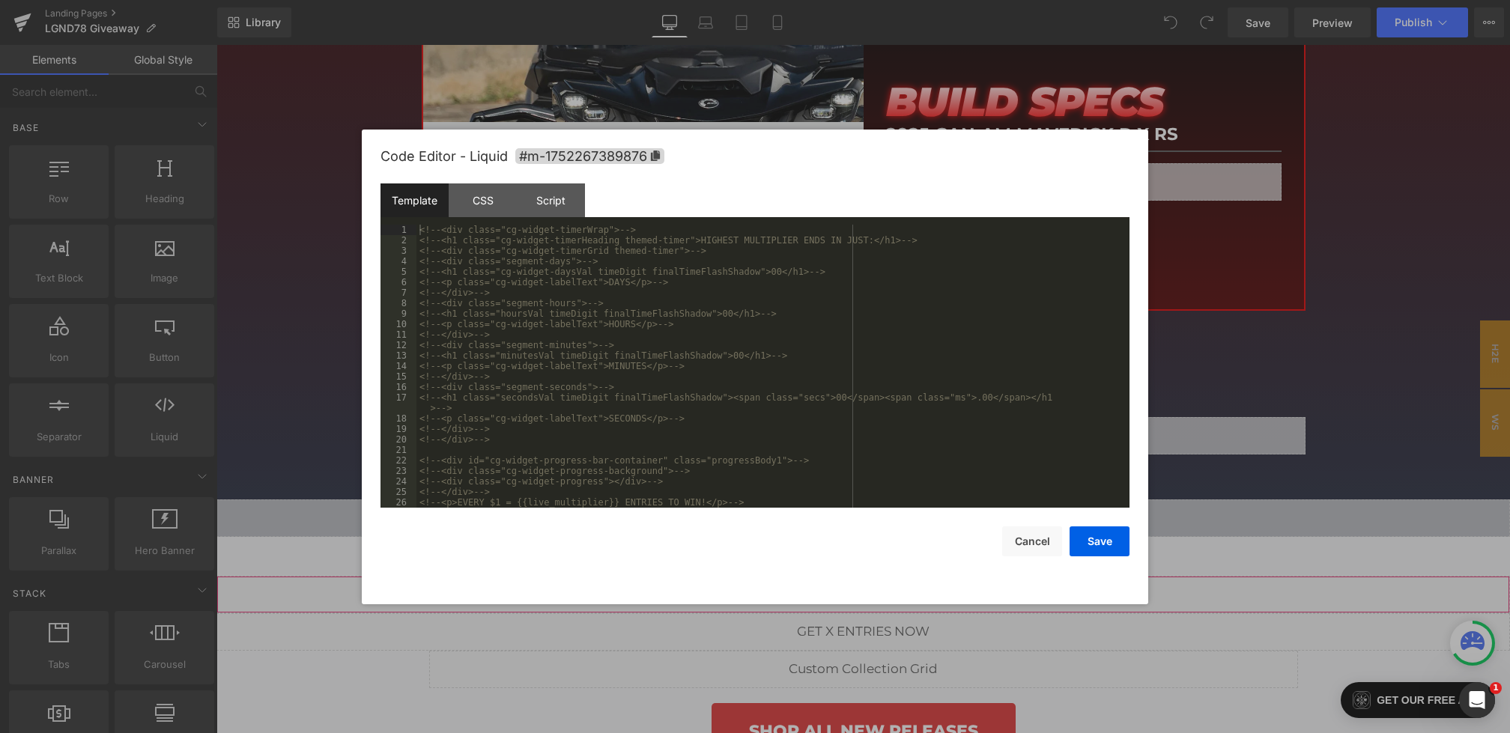
click at [643, 0] on div "You are previewing how the will restyle your page. You can not edit Elements in…" at bounding box center [755, 0] width 1510 height 0
click at [548, 196] on div "Script" at bounding box center [551, 201] width 68 height 34
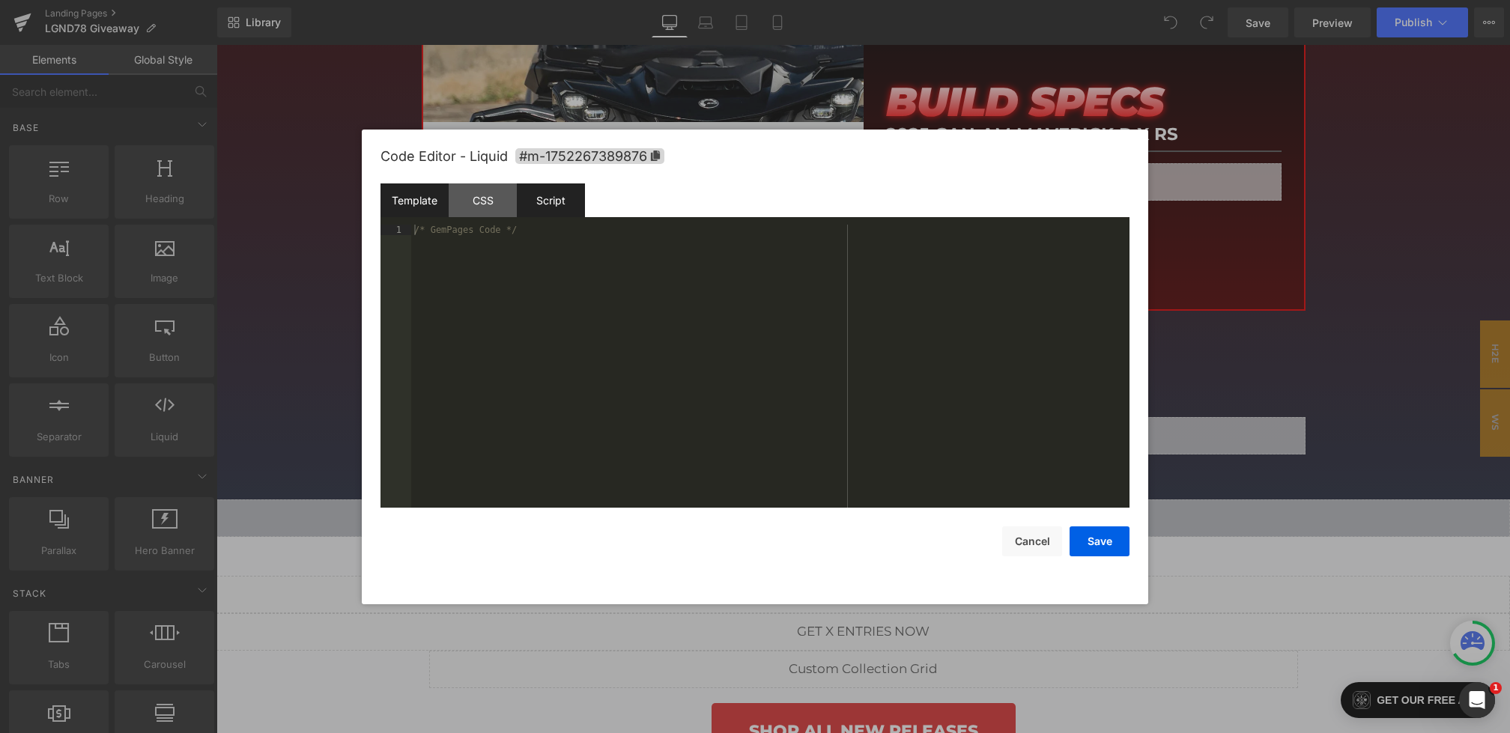
click at [424, 198] on div "Template" at bounding box center [415, 201] width 68 height 34
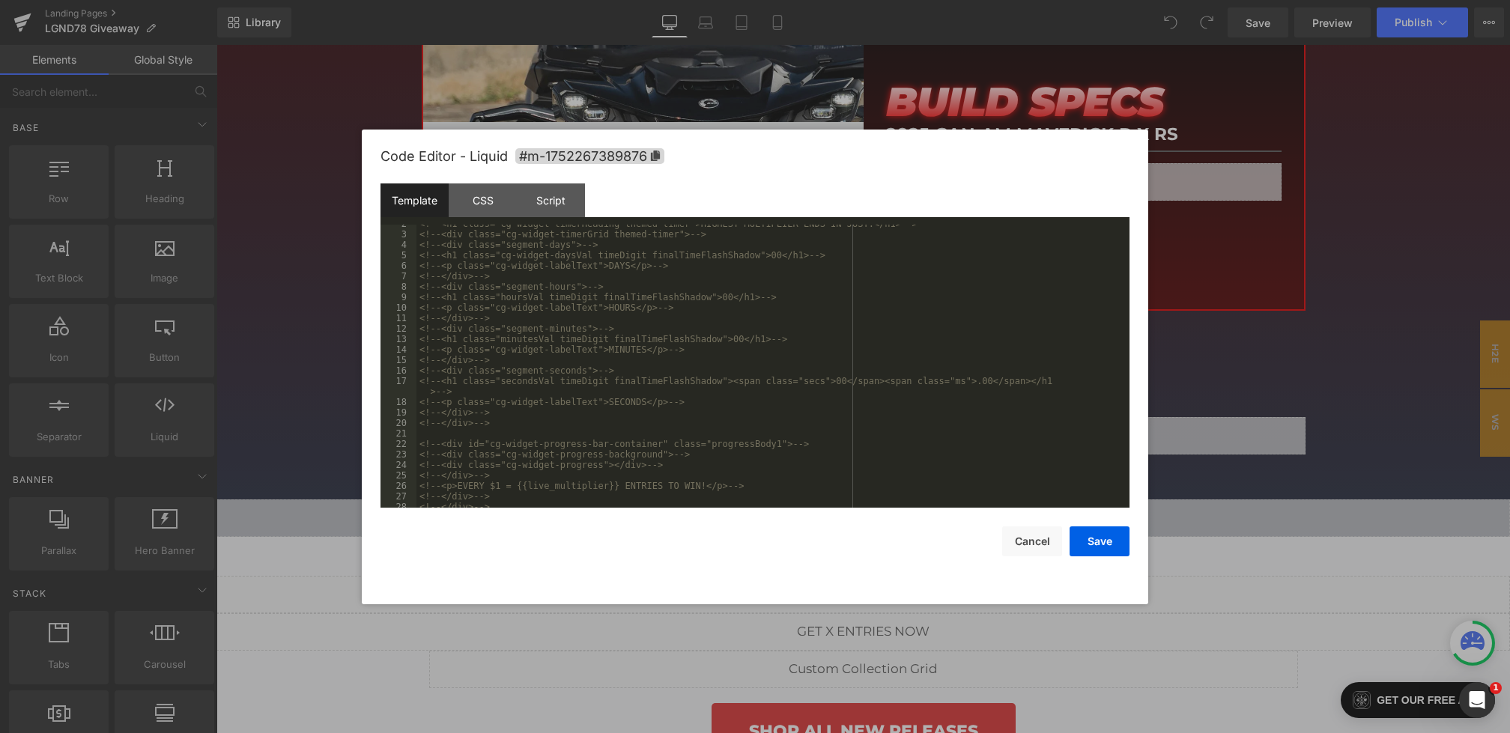
scroll to position [63, 0]
click at [1230, 187] on div at bounding box center [755, 366] width 1510 height 733
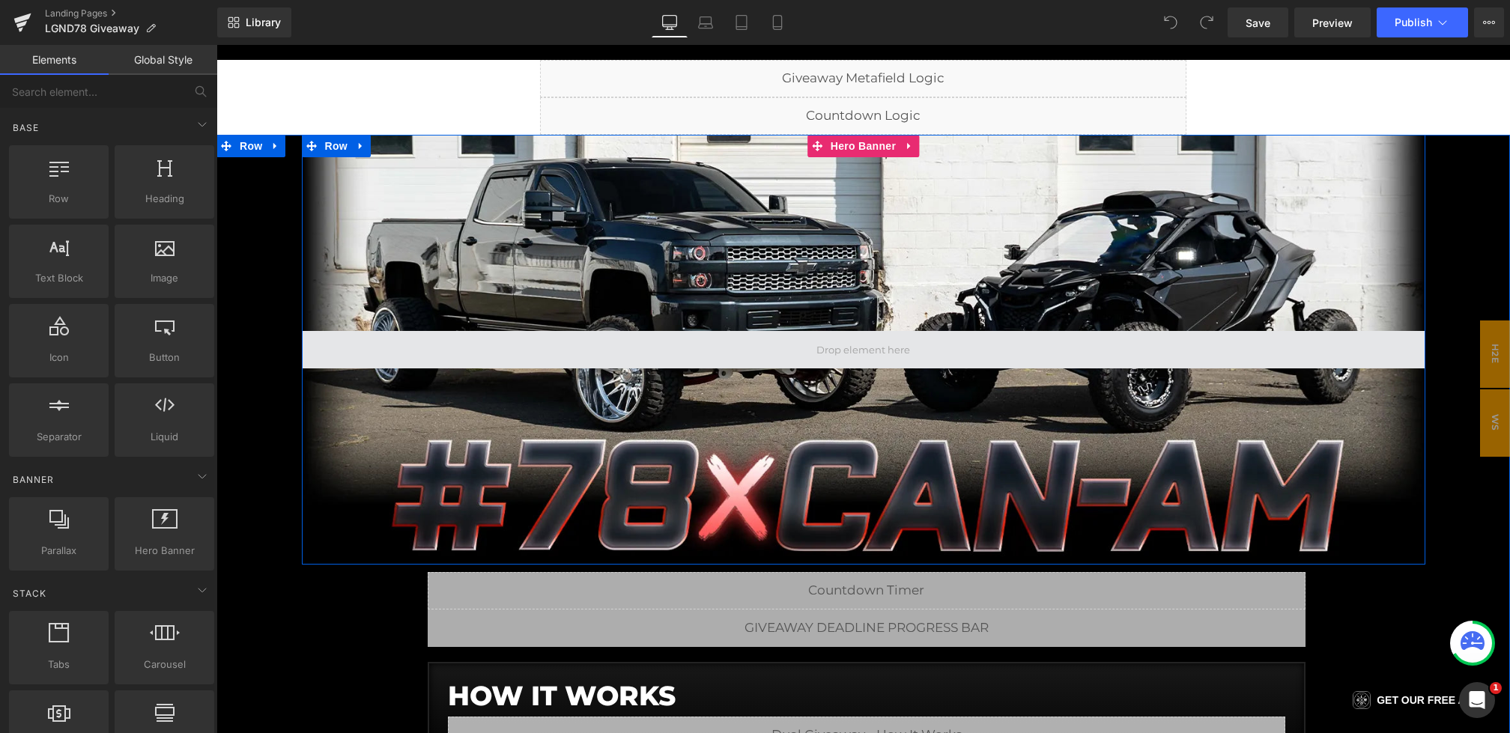
scroll to position [0, 0]
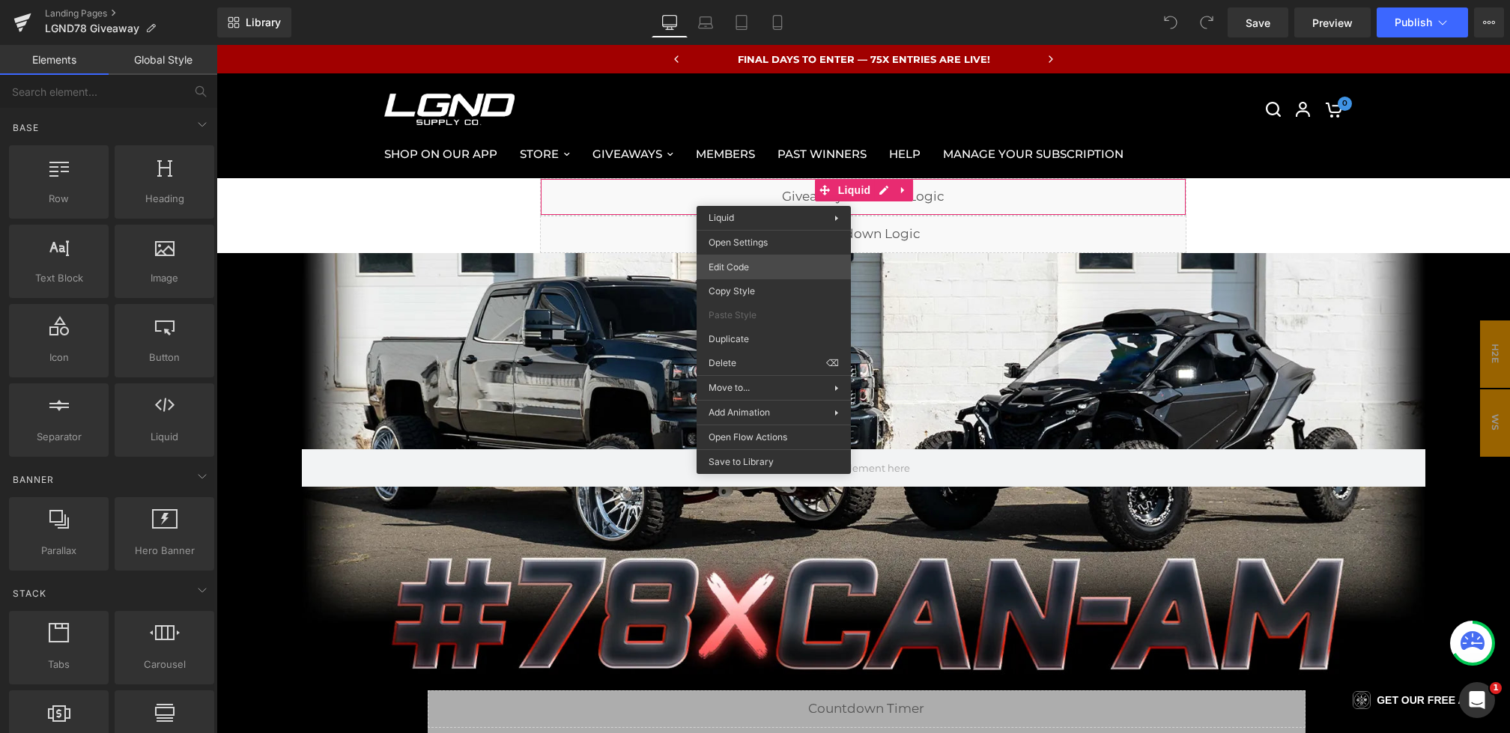
click at [731, 0] on div "You are previewing how the will restyle your page. You can not edit Elements in…" at bounding box center [755, 0] width 1510 height 0
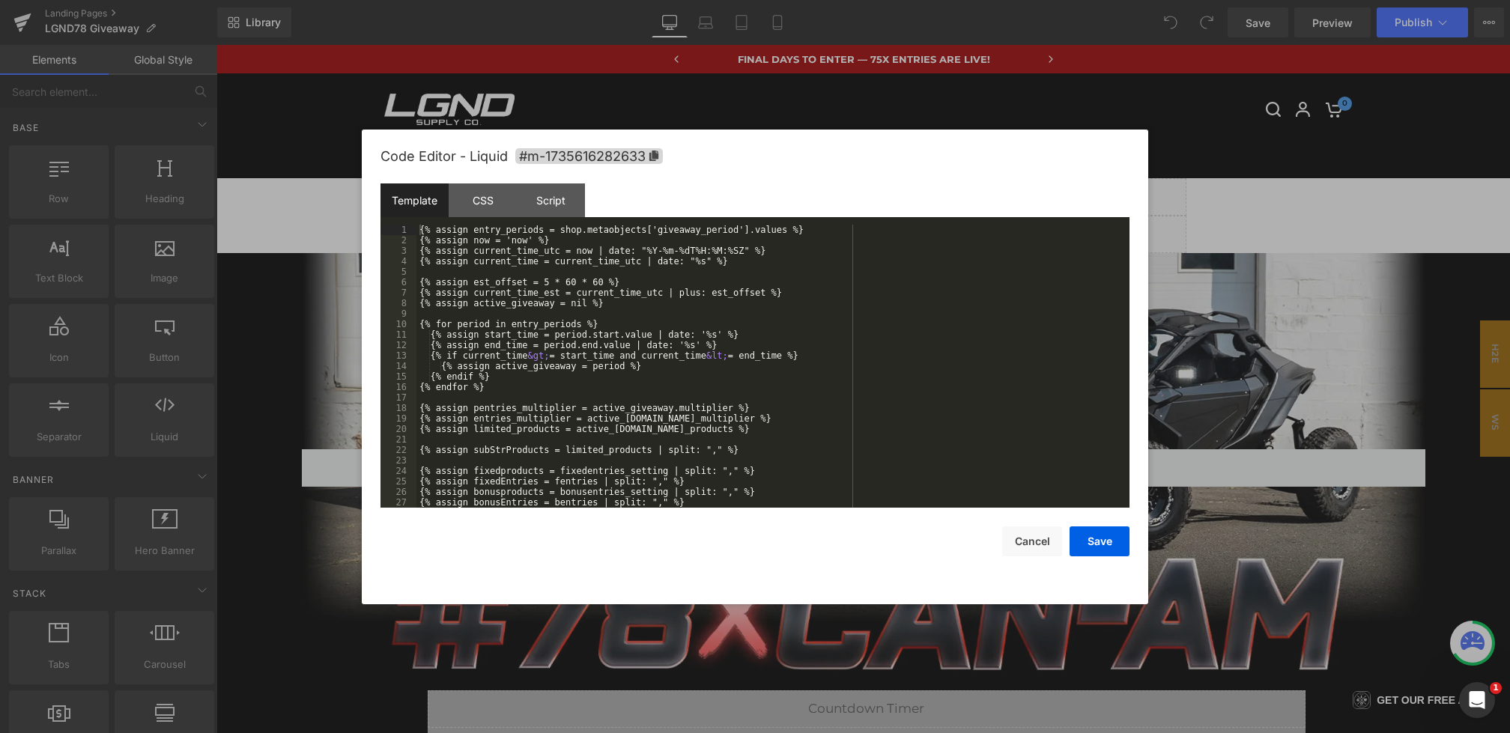
scroll to position [115, 0]
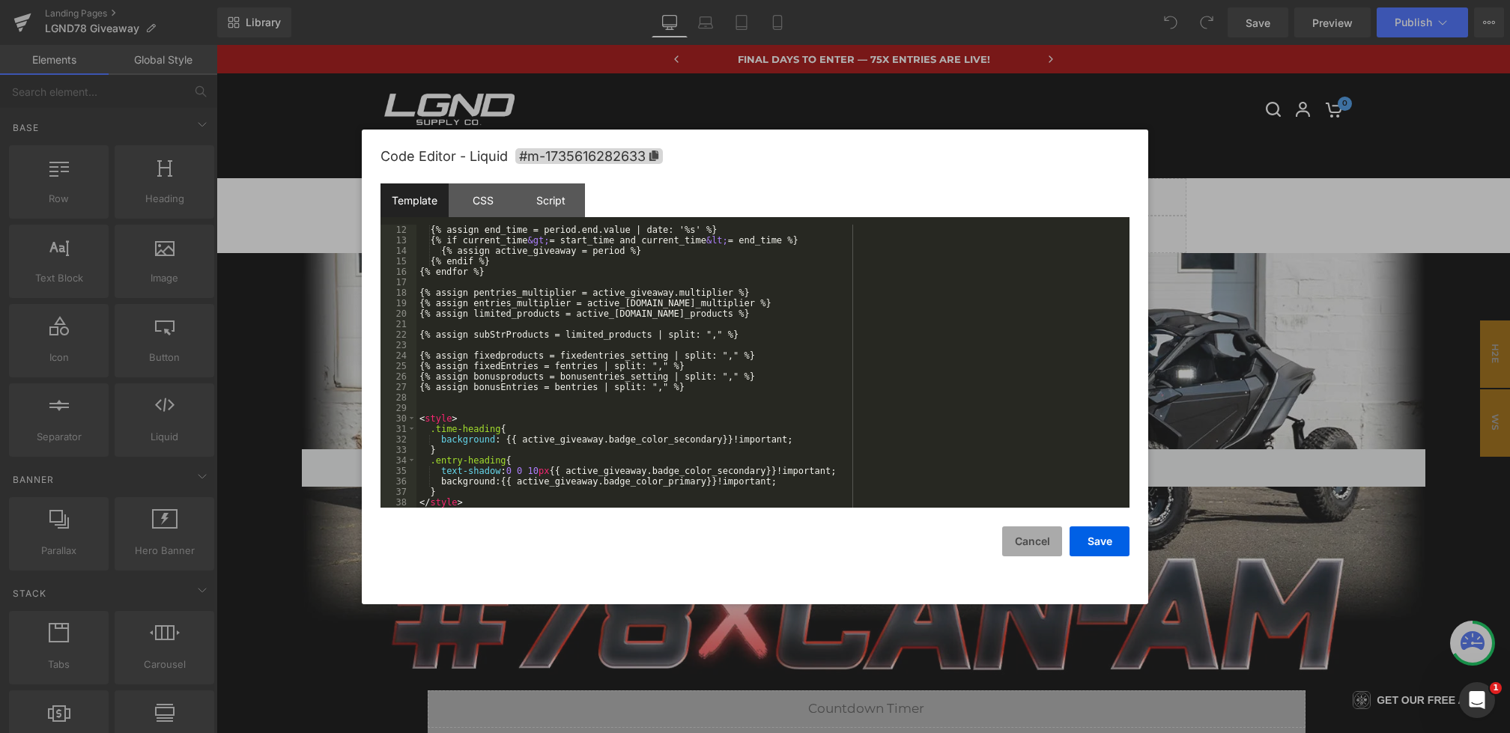
click at [1014, 541] on button "Cancel" at bounding box center [1032, 542] width 60 height 30
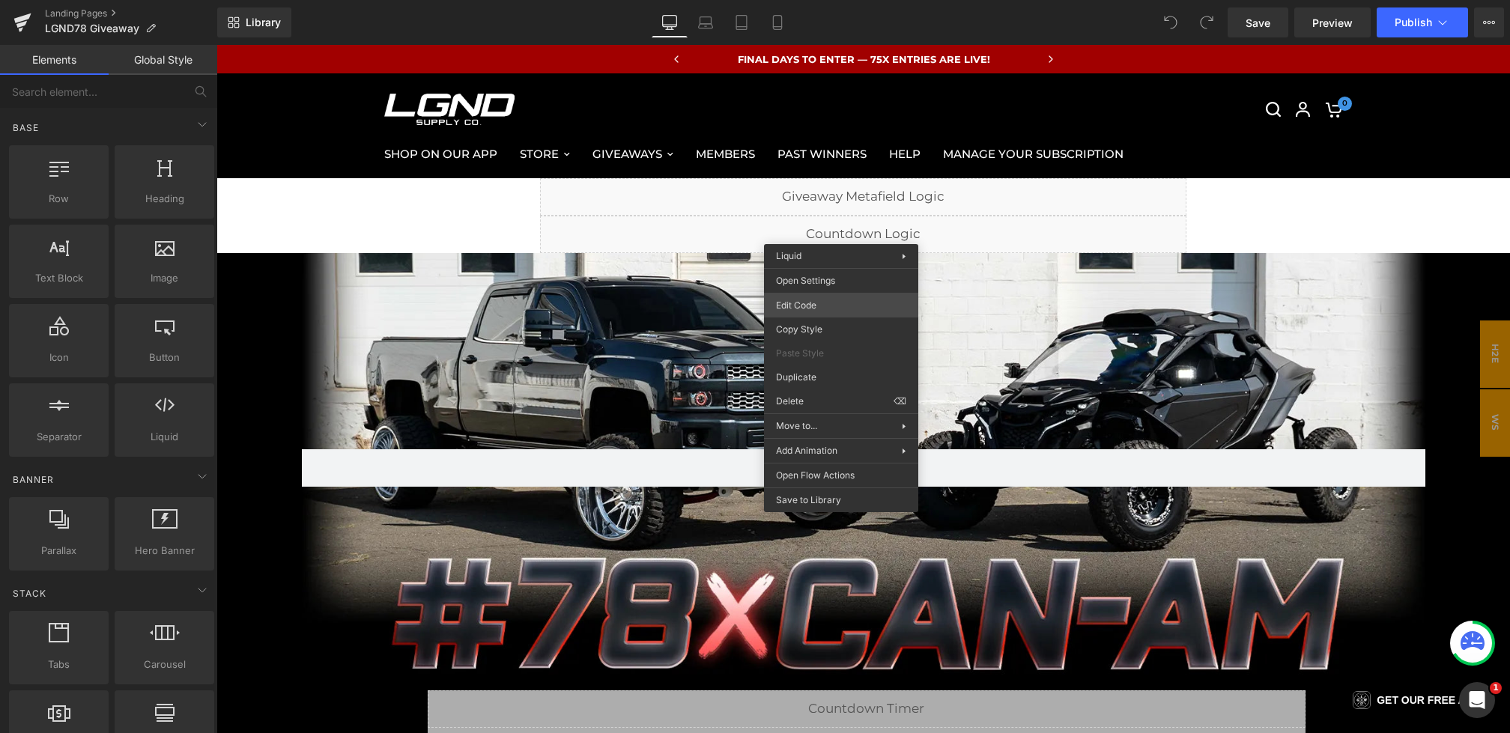
click at [818, 0] on div "You are previewing how the will restyle your page. You can not edit Elements in…" at bounding box center [755, 0] width 1510 height 0
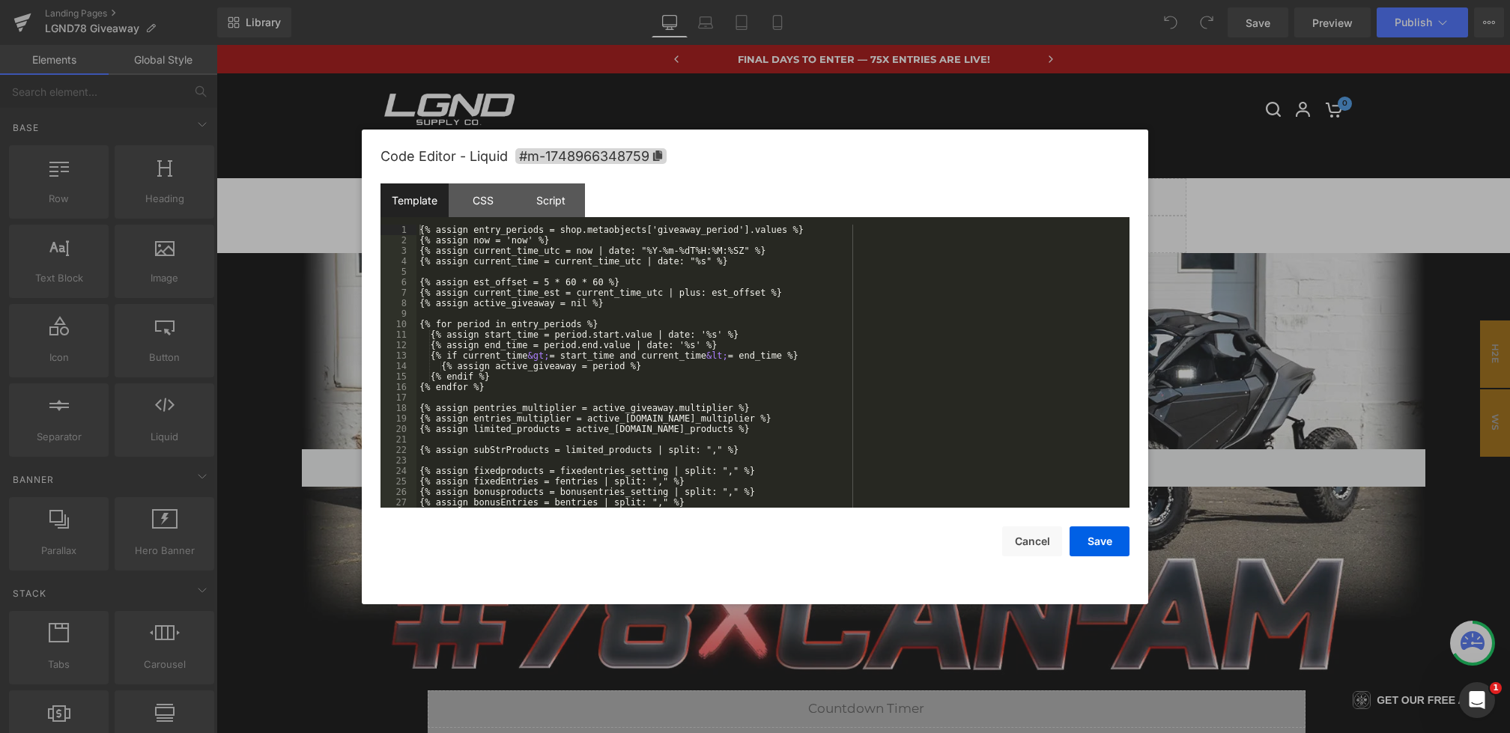
scroll to position [346, 0]
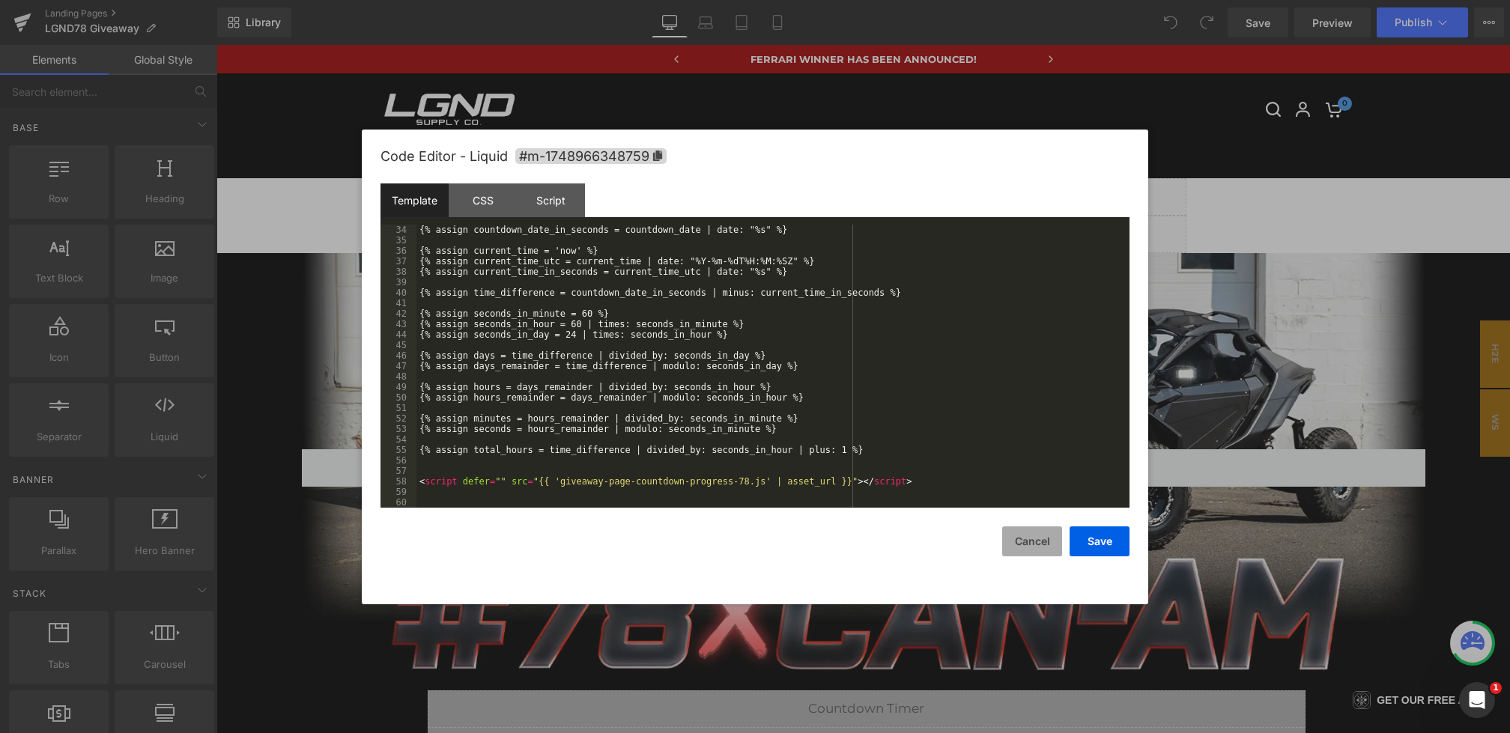
click at [1021, 541] on button "Cancel" at bounding box center [1032, 542] width 60 height 30
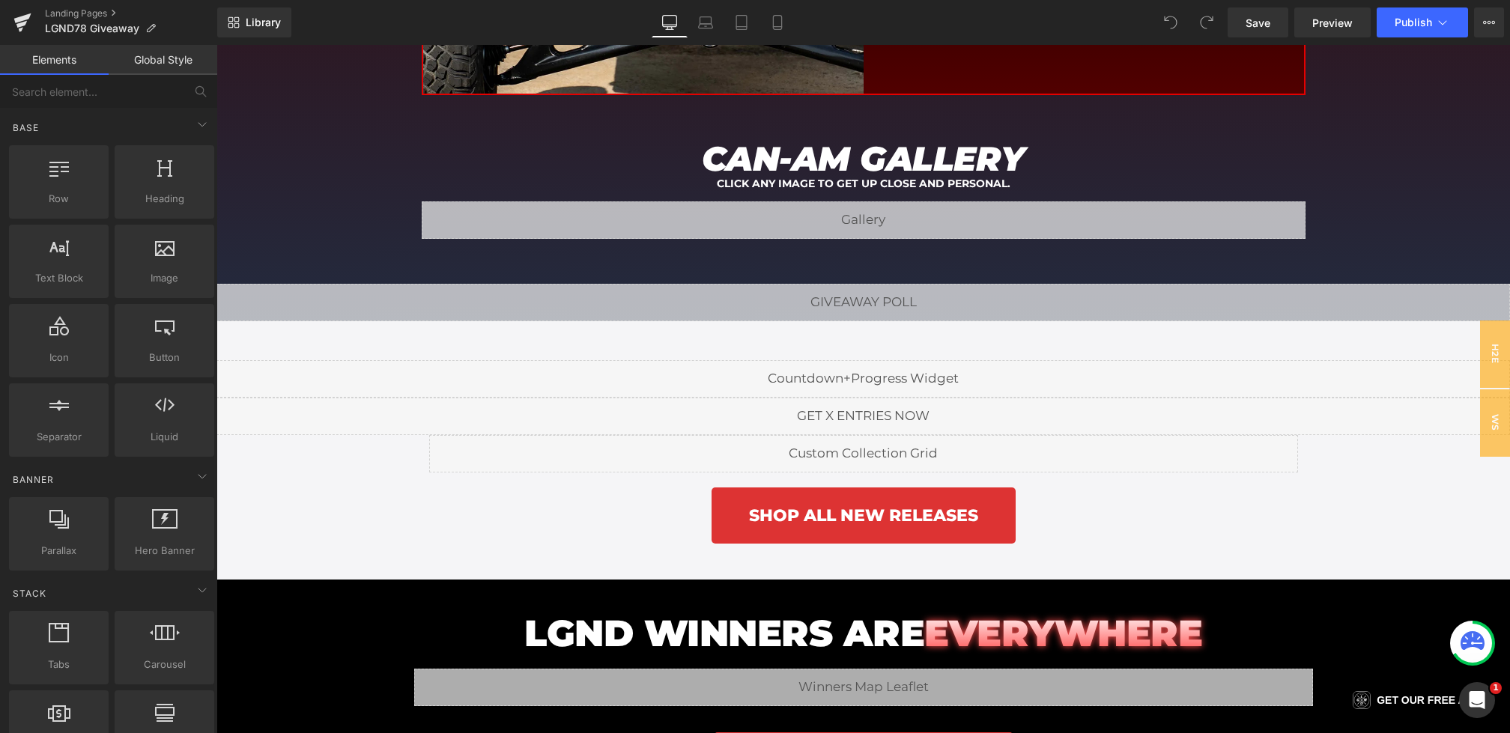
scroll to position [4035, 0]
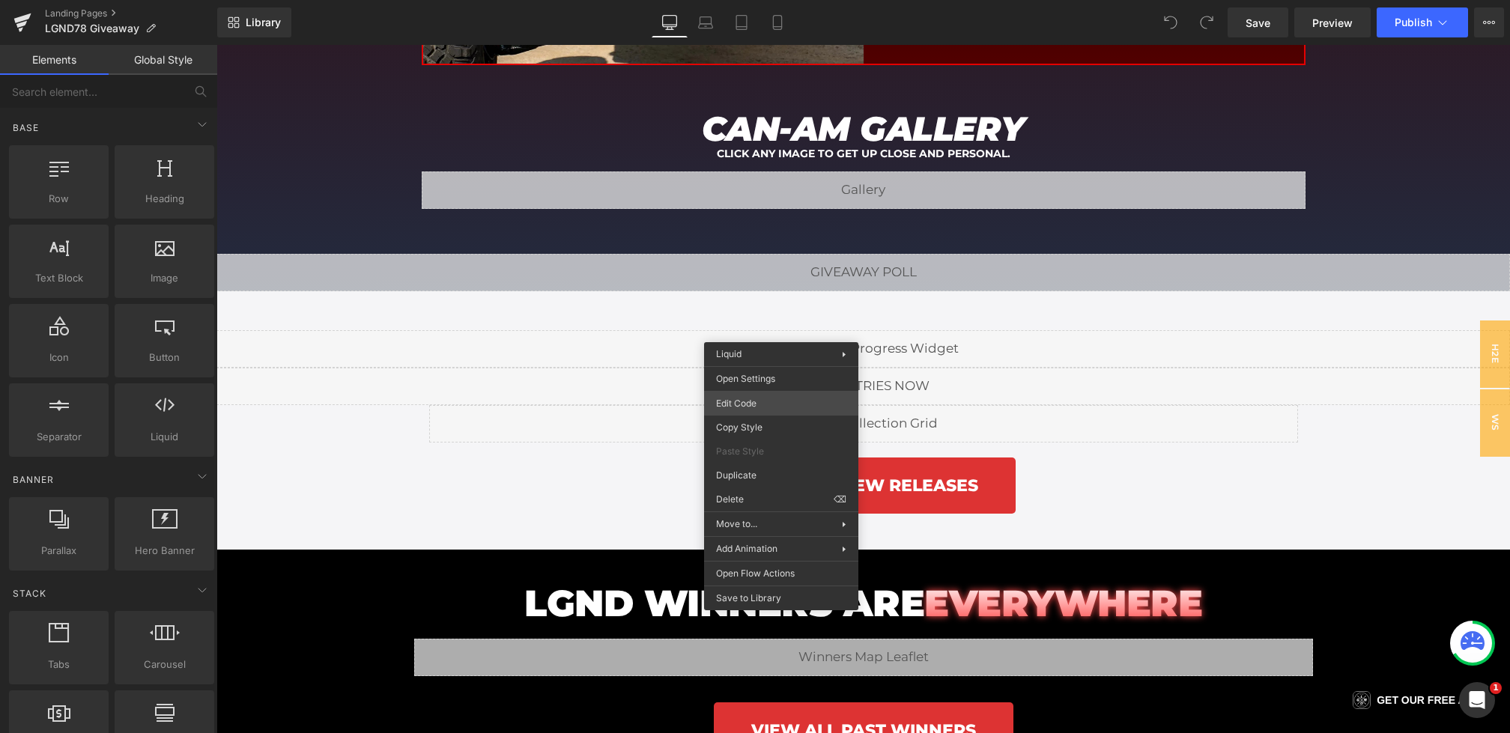
click at [739, 0] on div "You are previewing how the will restyle your page. You can not edit Elements in…" at bounding box center [755, 0] width 1510 height 0
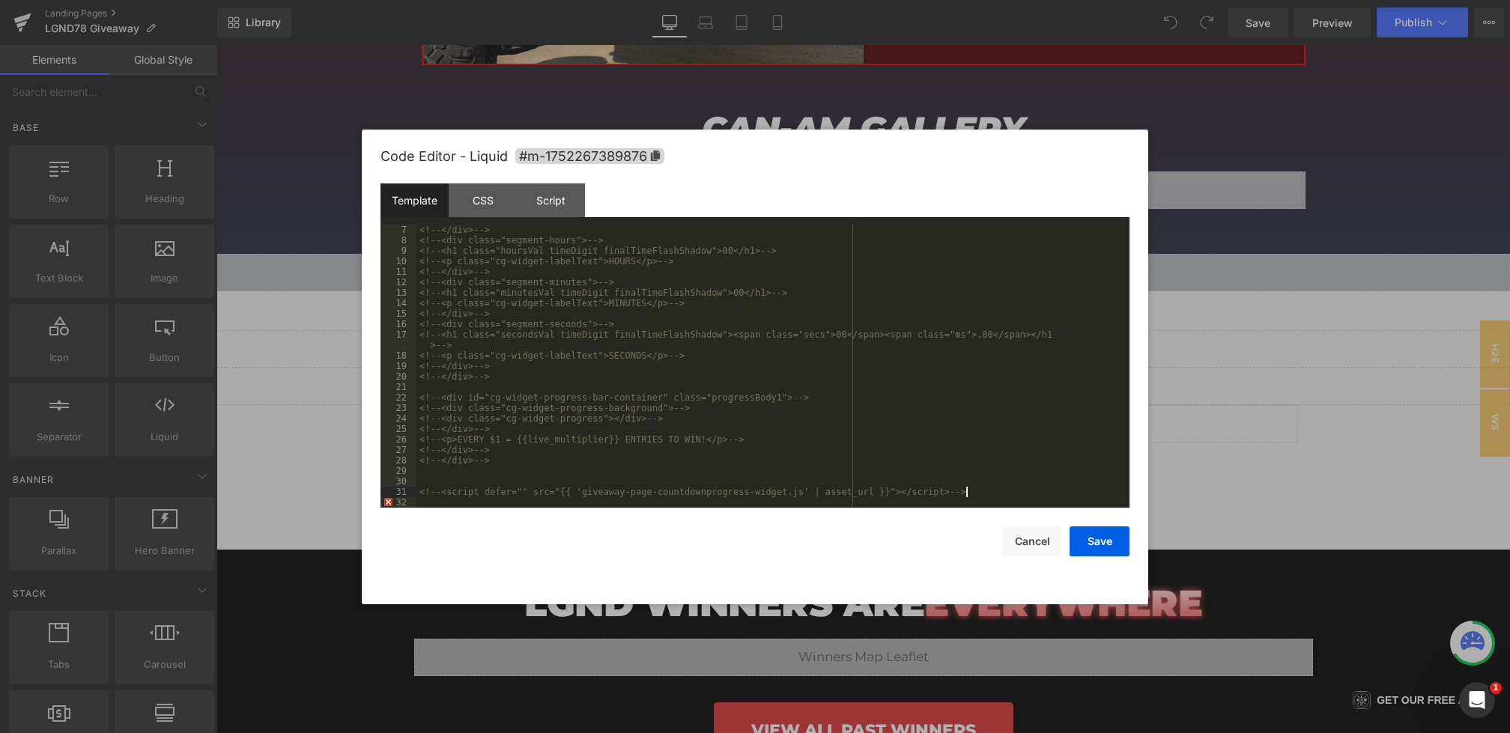
scroll to position [0, 0]
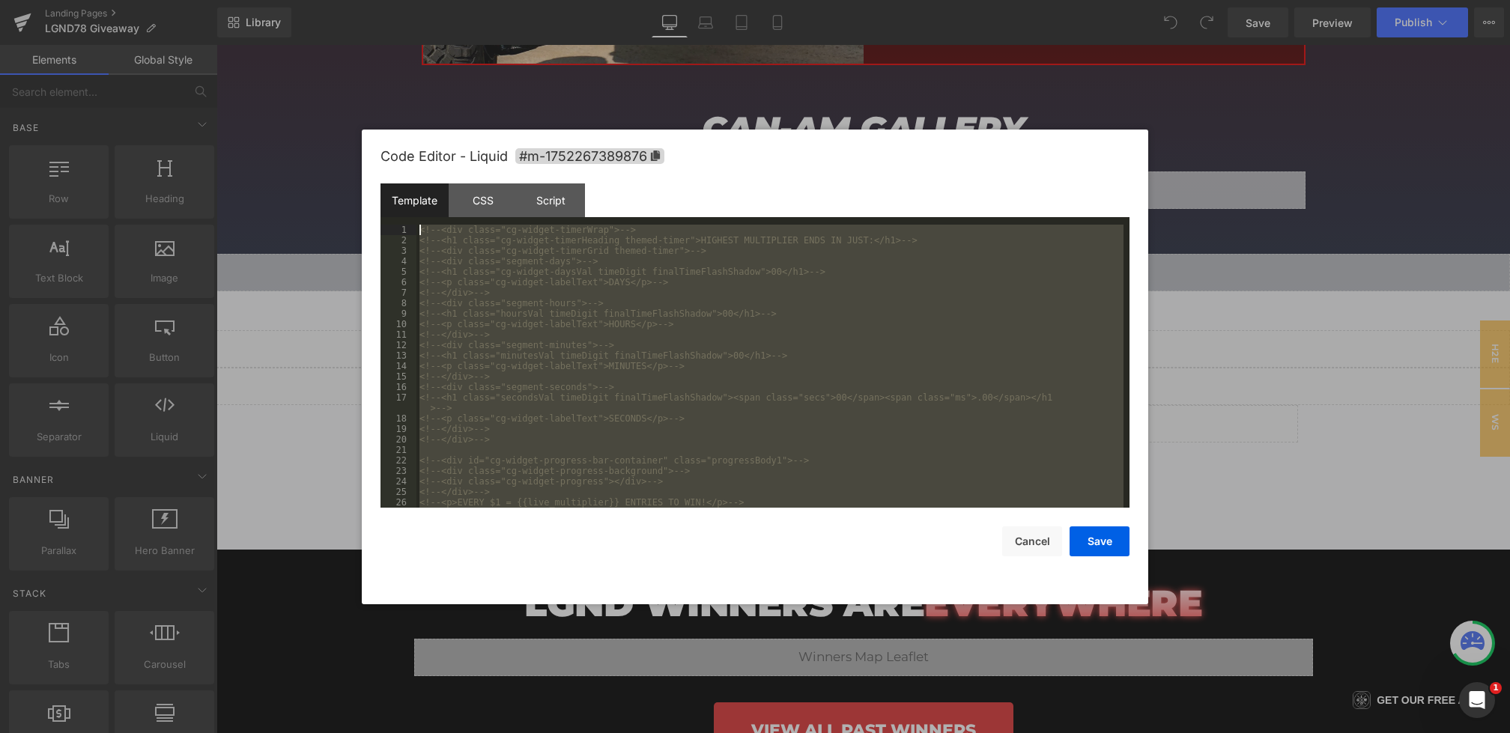
drag, startPoint x: 982, startPoint y: 493, endPoint x: 276, endPoint y: 24, distance: 847.9
click at [276, 24] on body "You are previewing how the will restyle your page. You can not edit Elements in…" at bounding box center [755, 366] width 1510 height 733
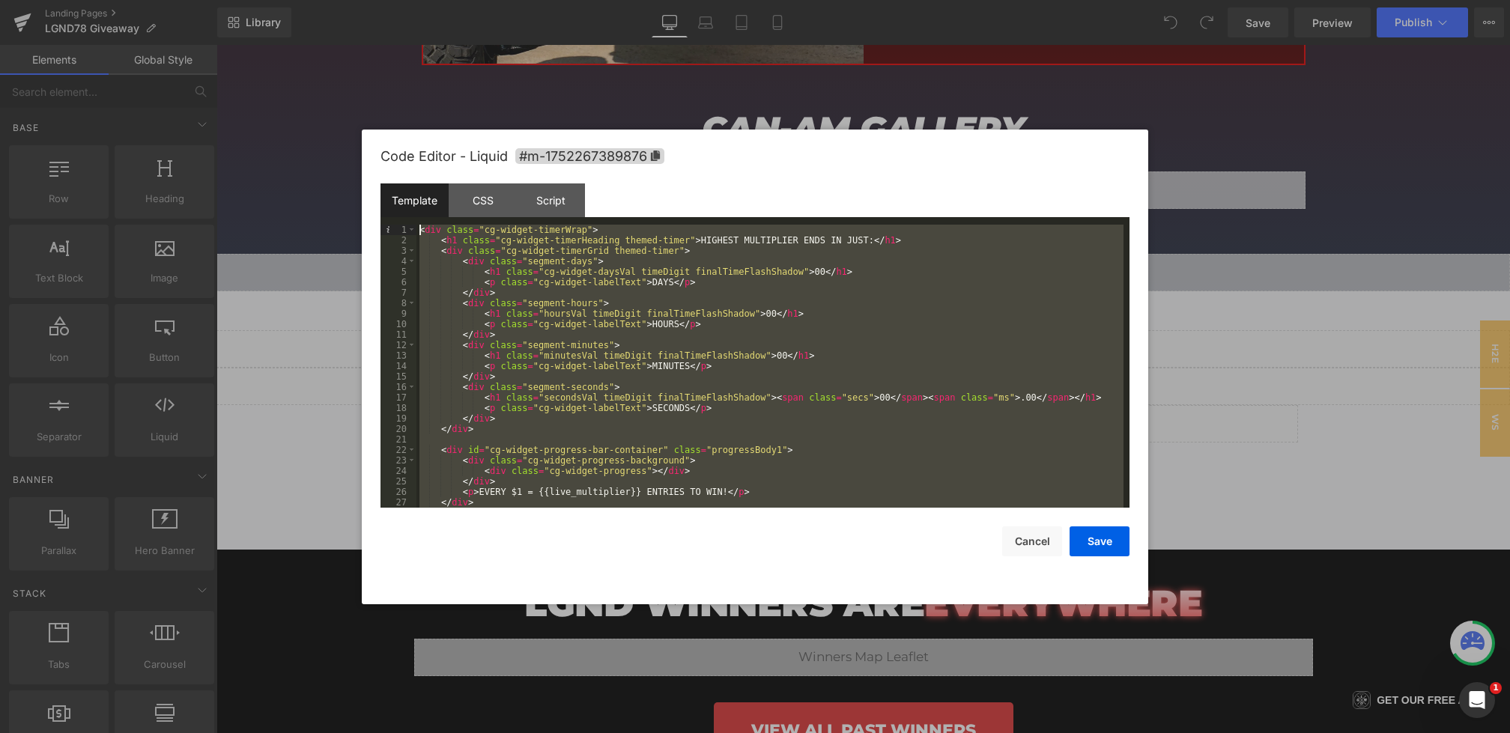
click at [828, 231] on div "< div class = "cg-widget-timerWrap" > < h1 class = "cg-widget-timerHeading them…" at bounding box center [769, 377] width 707 height 304
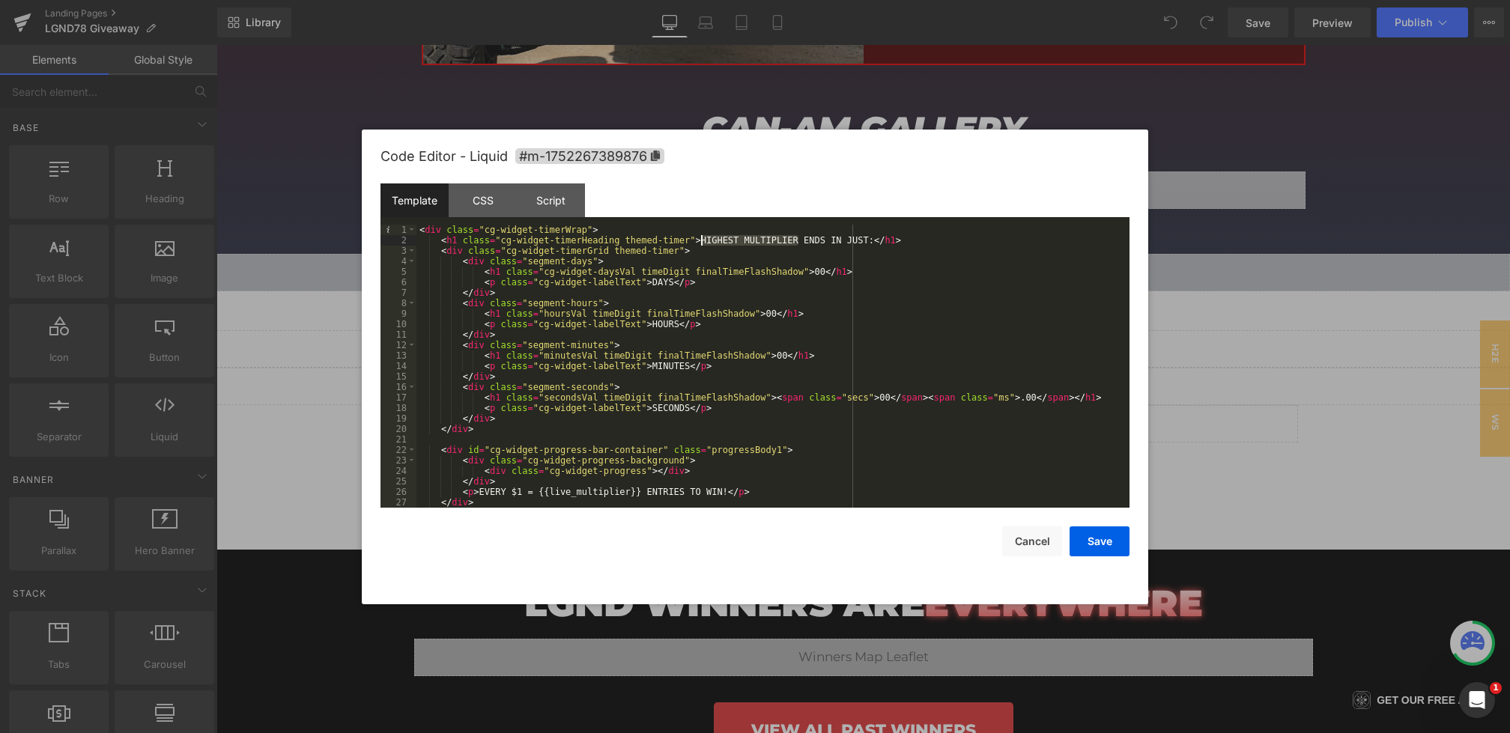
drag, startPoint x: 799, startPoint y: 237, endPoint x: 700, endPoint y: 237, distance: 99.6
click at [700, 237] on div "< div class = "cg-widget-timerWrap" > < h1 class = "cg-widget-timerHeading them…" at bounding box center [769, 377] width 707 height 304
click at [803, 243] on div "< div class = "cg-widget-timerWrap" > < h1 class = "cg-widget-timerHeading them…" at bounding box center [769, 377] width 707 height 304
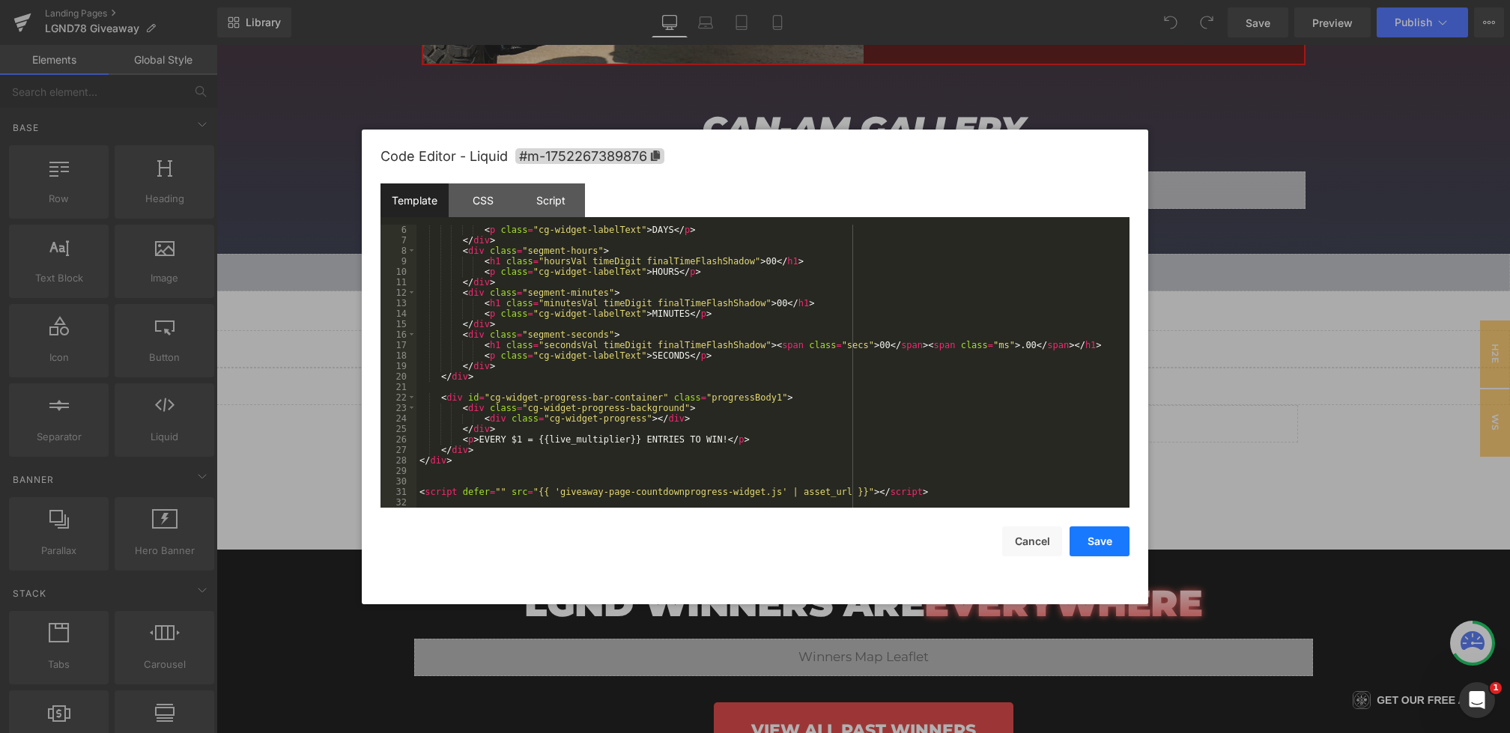
click at [1103, 536] on button "Save" at bounding box center [1100, 542] width 60 height 30
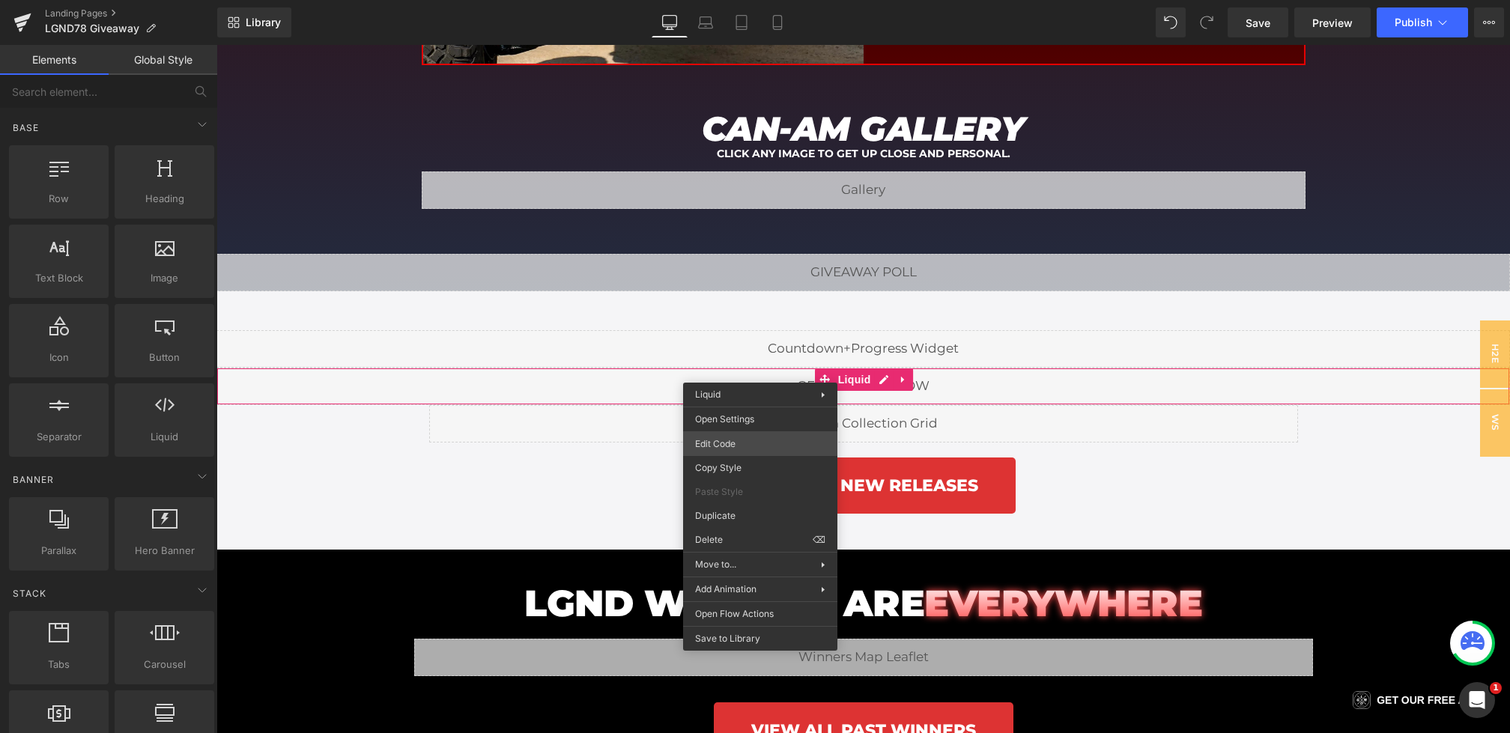
click at [733, 0] on div "You are previewing how the will restyle your page. You can not edit Elements in…" at bounding box center [755, 0] width 1510 height 0
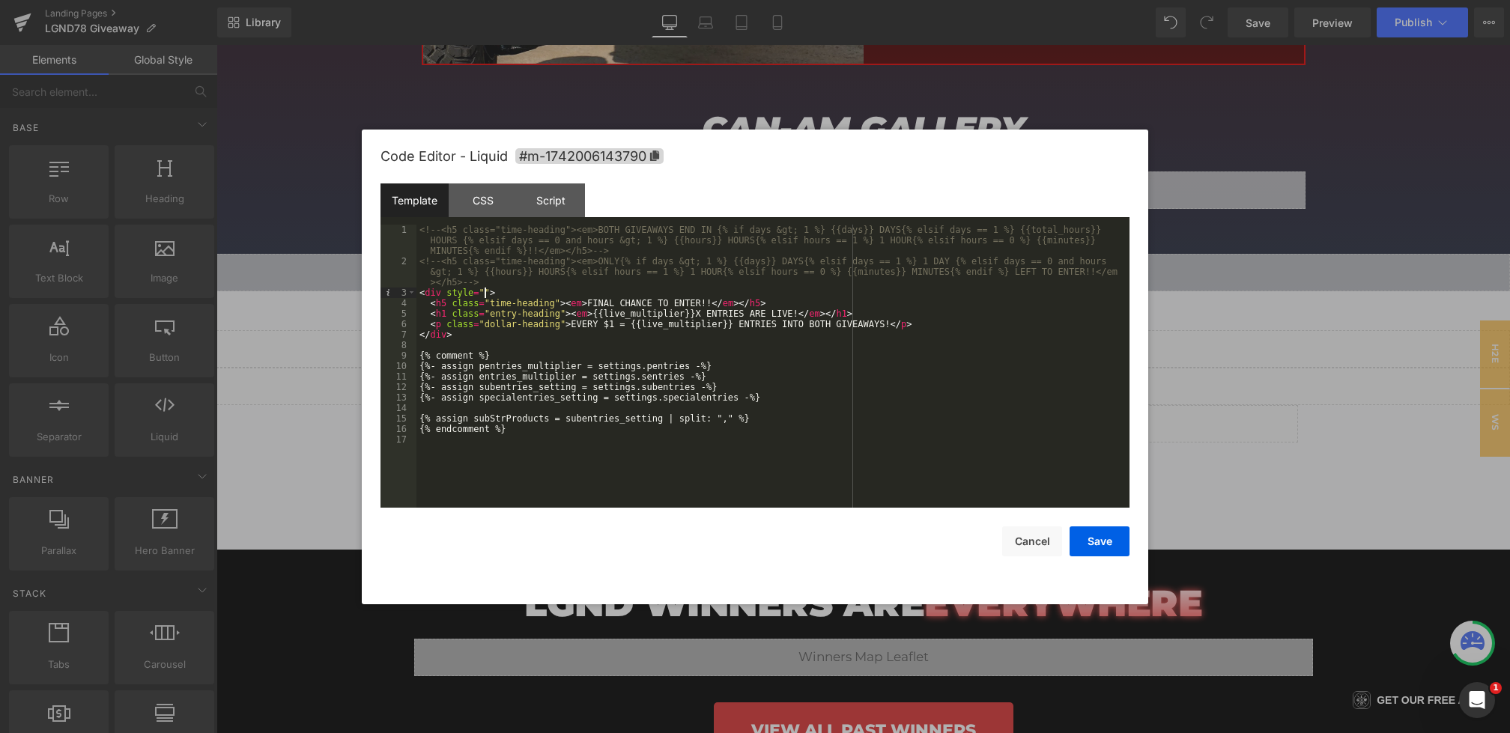
click at [0, 0] on div "<!-- <h5 class="time-heading"><em>BOTH GIVEAWAYS END IN {% if days &gt; 1 %} {{…" at bounding box center [0, 0] width 0 height 0
click at [0, 0] on button "Save" at bounding box center [0, 0] width 0 height 0
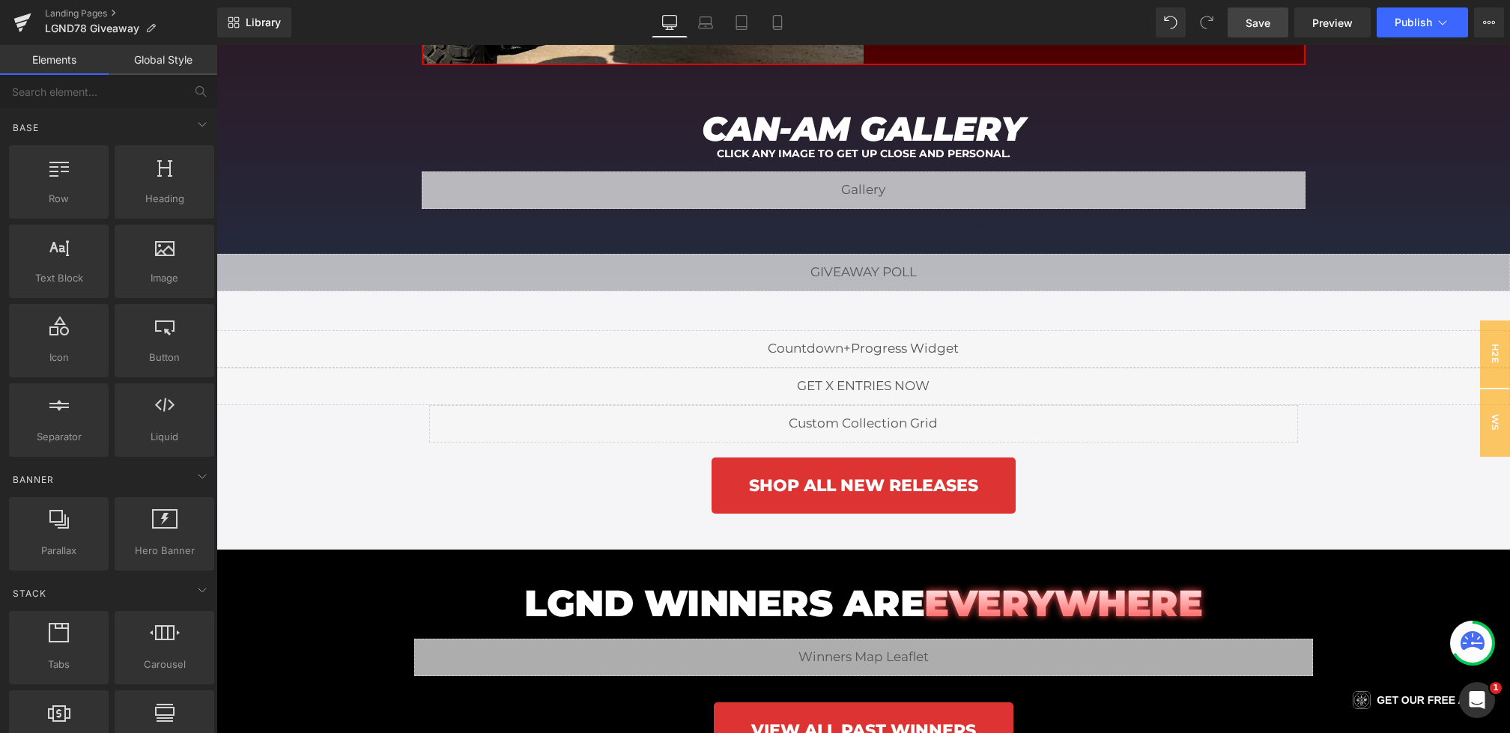
click at [1249, 22] on span "Save" at bounding box center [1258, 23] width 25 height 16
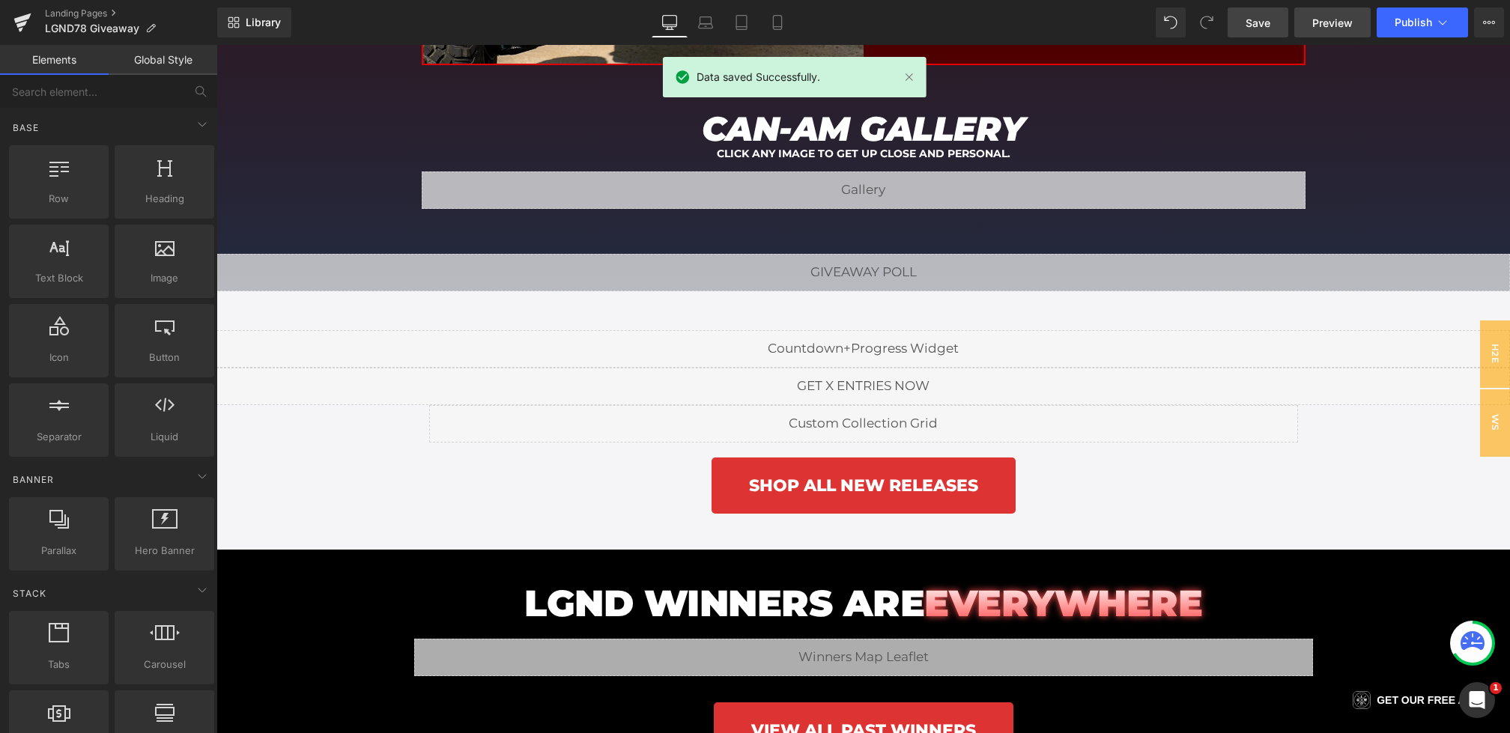
click at [1308, 23] on link "Preview" at bounding box center [1332, 22] width 76 height 30
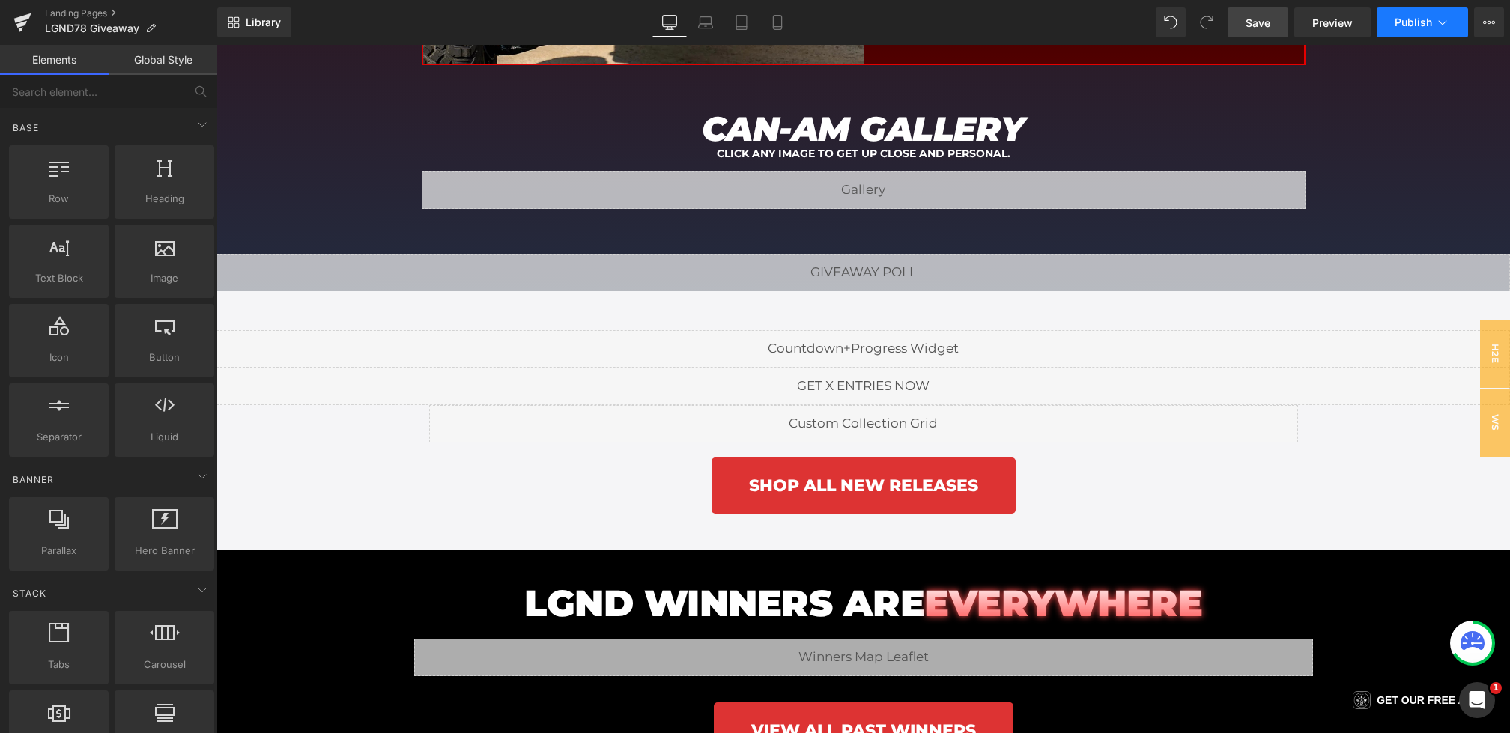
click at [1416, 16] on span "Publish" at bounding box center [1413, 22] width 37 height 12
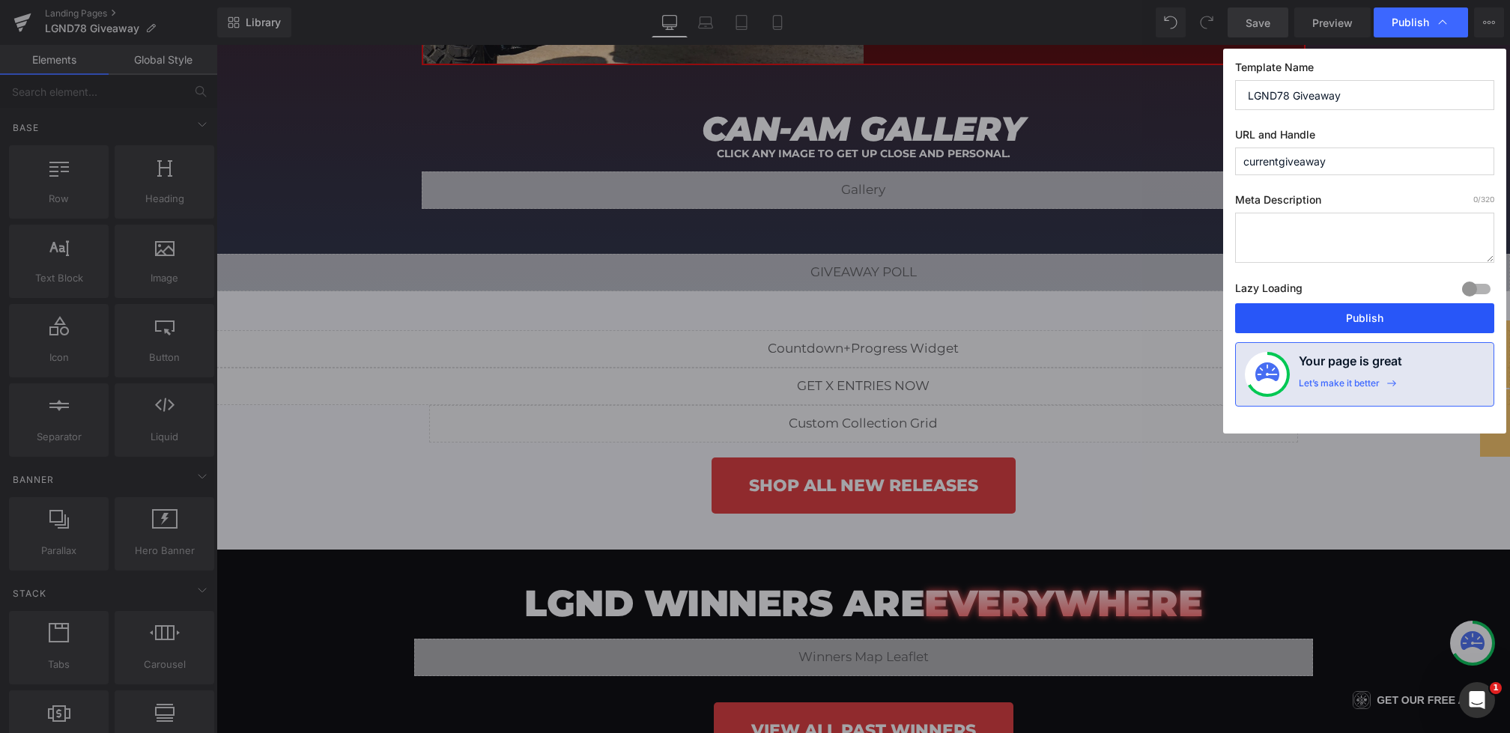
click at [0, 0] on button "Publish" at bounding box center [0, 0] width 0 height 0
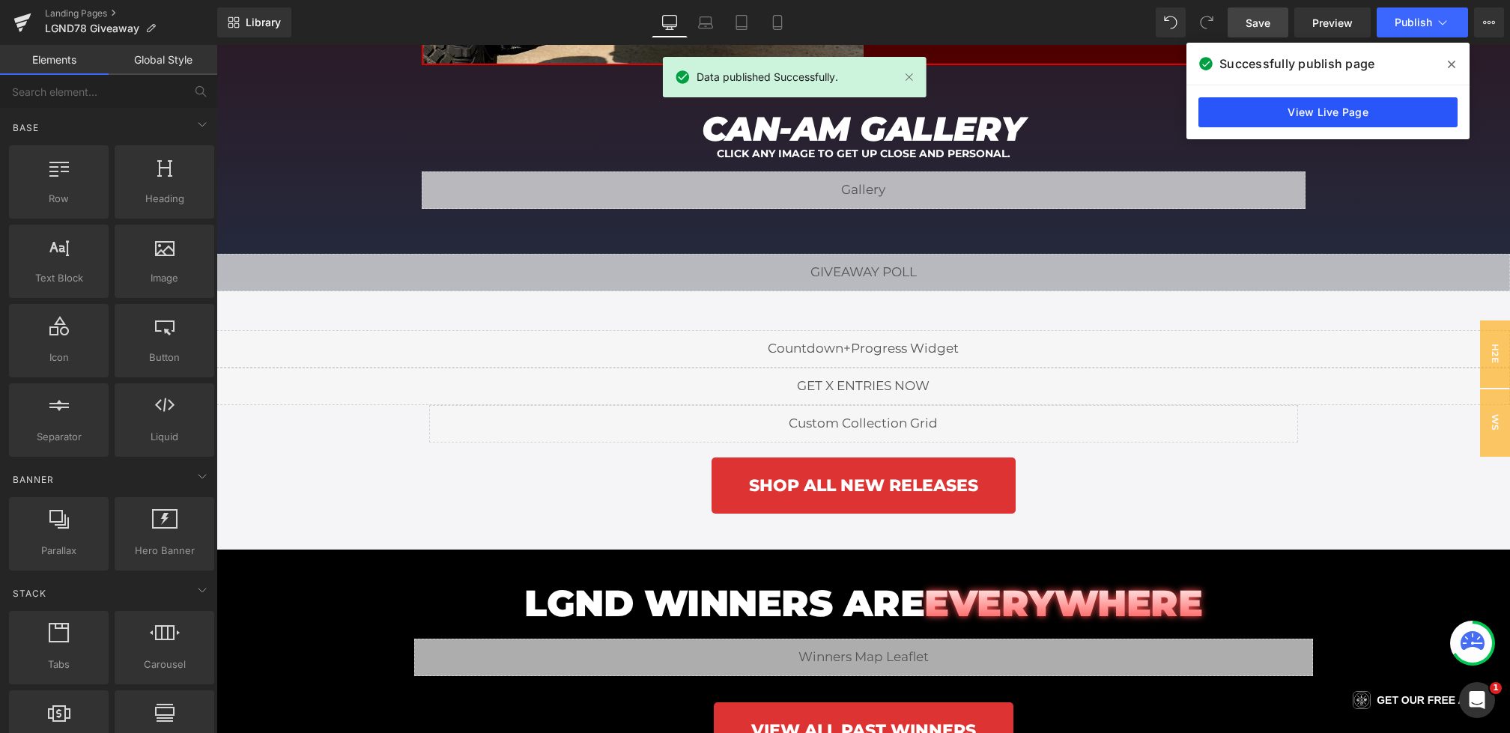
click at [0, 0] on link "View Live Page" at bounding box center [0, 0] width 0 height 0
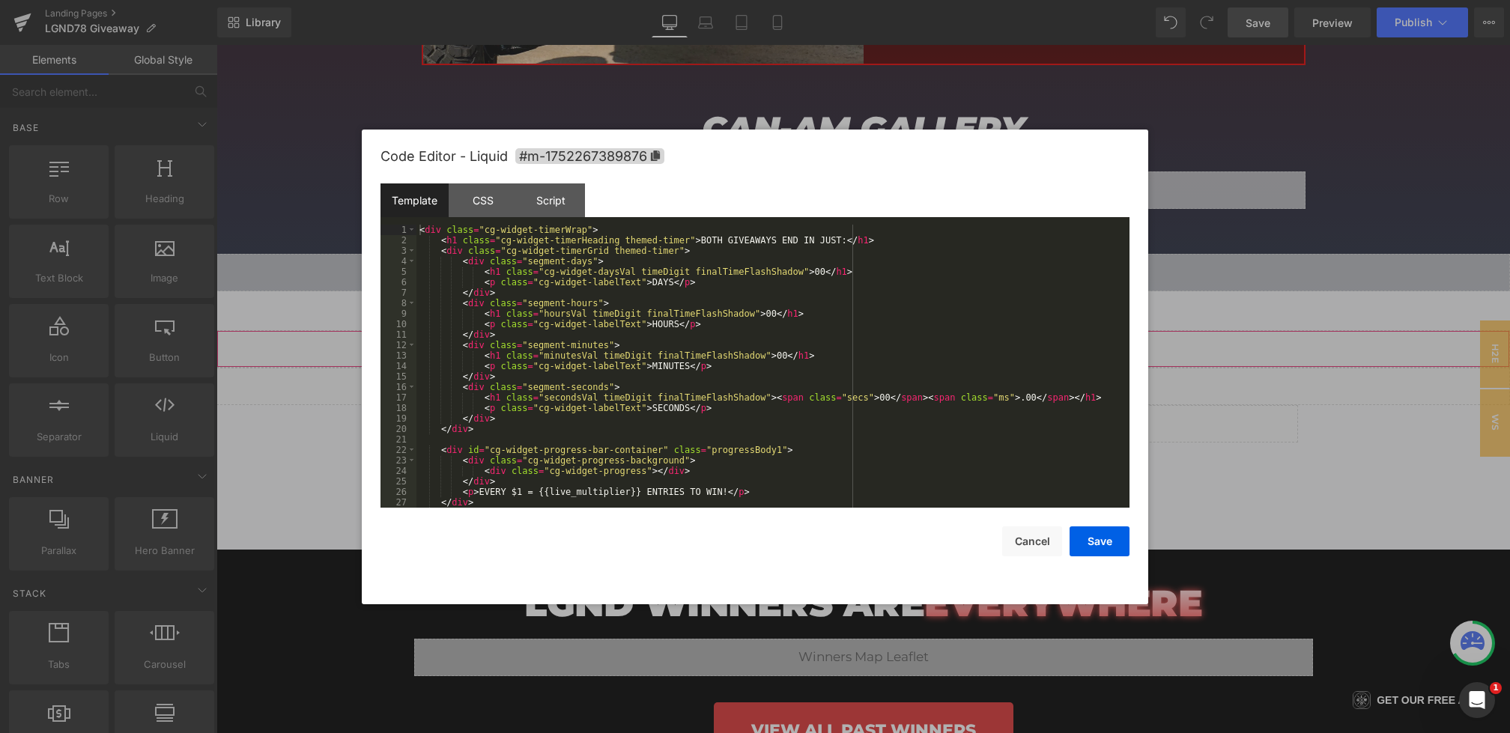
click at [772, 0] on div "You are previewing how the will restyle your page. You can not edit Elements in…" at bounding box center [755, 0] width 1510 height 0
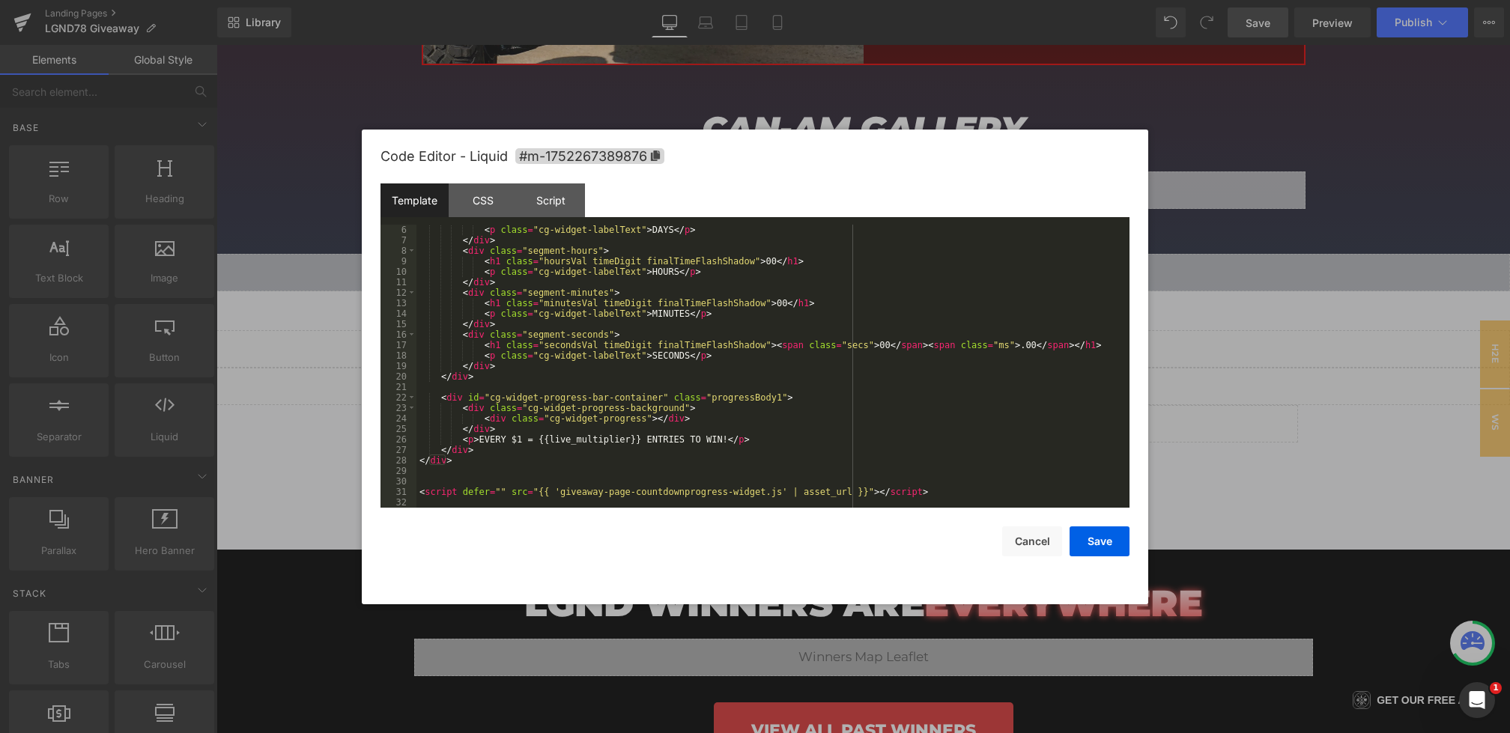
click at [687, 443] on div "< p class = "cg-widget-labelText" > DAYS </ p > </ div > < div class = "segment…" at bounding box center [769, 377] width 707 height 304
drag, startPoint x: 787, startPoint y: 440, endPoint x: 824, endPoint y: 443, distance: 36.8
click at [824, 443] on div "< p class = "cg-widget-labelText" > DAYS </ p > </ div > < div class = "segment…" at bounding box center [769, 377] width 707 height 304
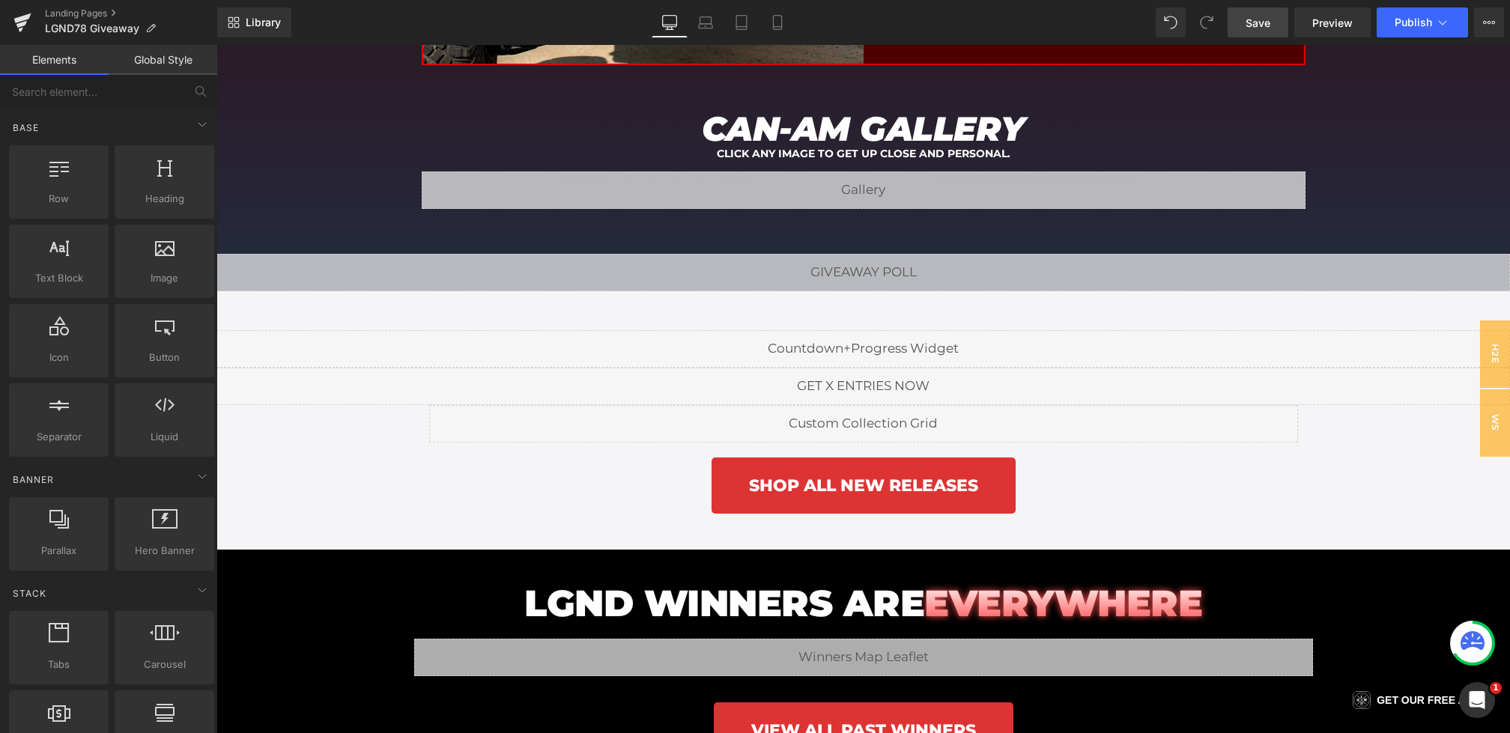
click at [1255, 25] on span "Save" at bounding box center [1258, 23] width 25 height 16
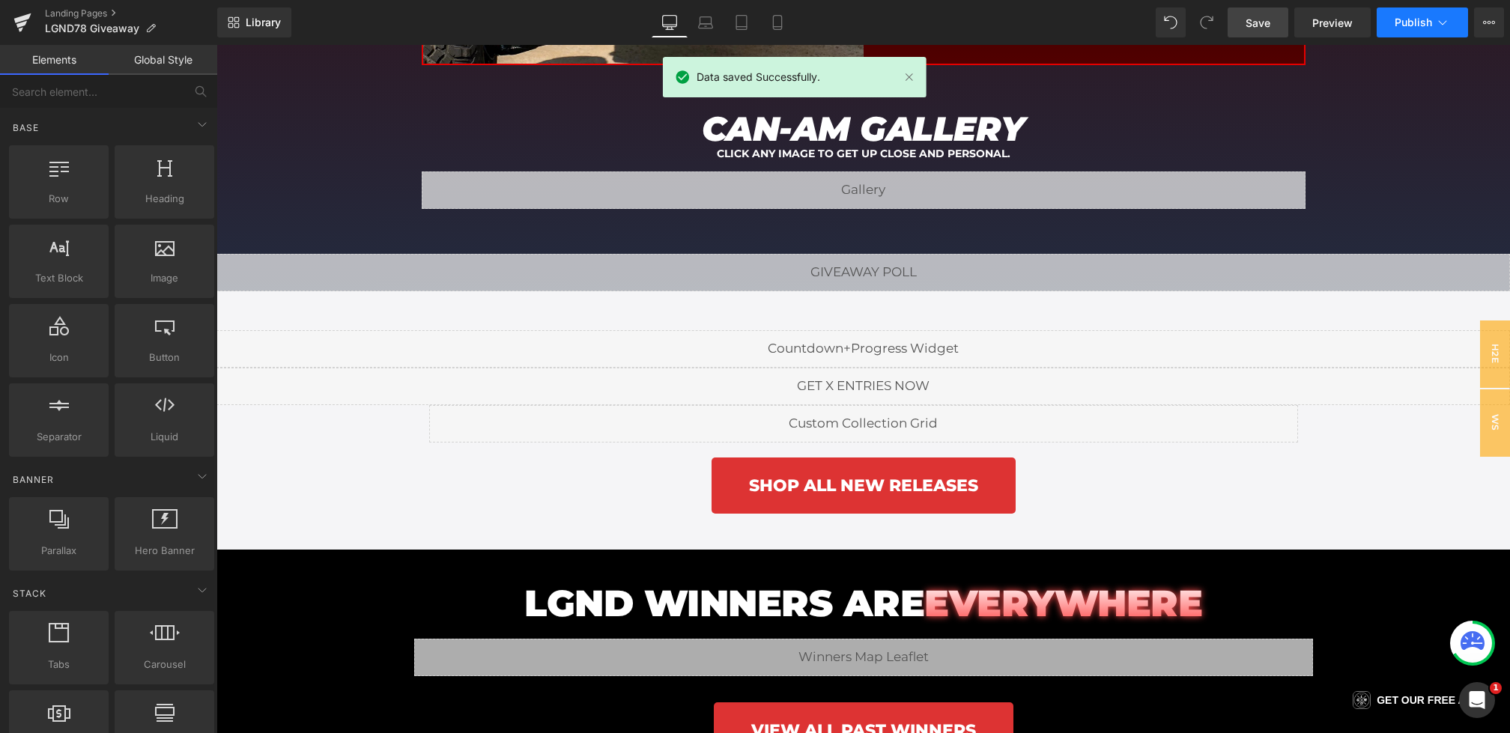
click at [1399, 37] on button "Publish" at bounding box center [1422, 22] width 91 height 30
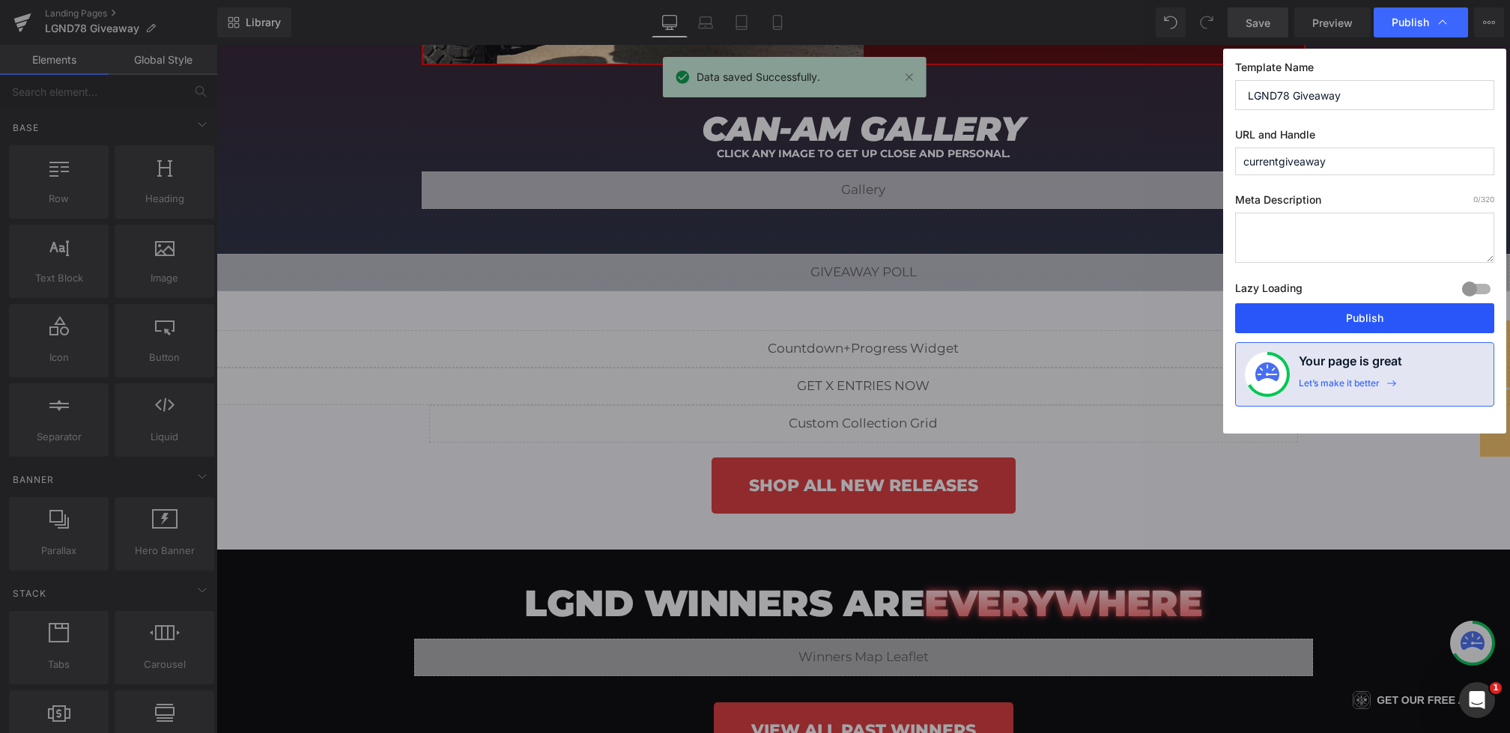
click at [0, 0] on button "Publish" at bounding box center [0, 0] width 0 height 0
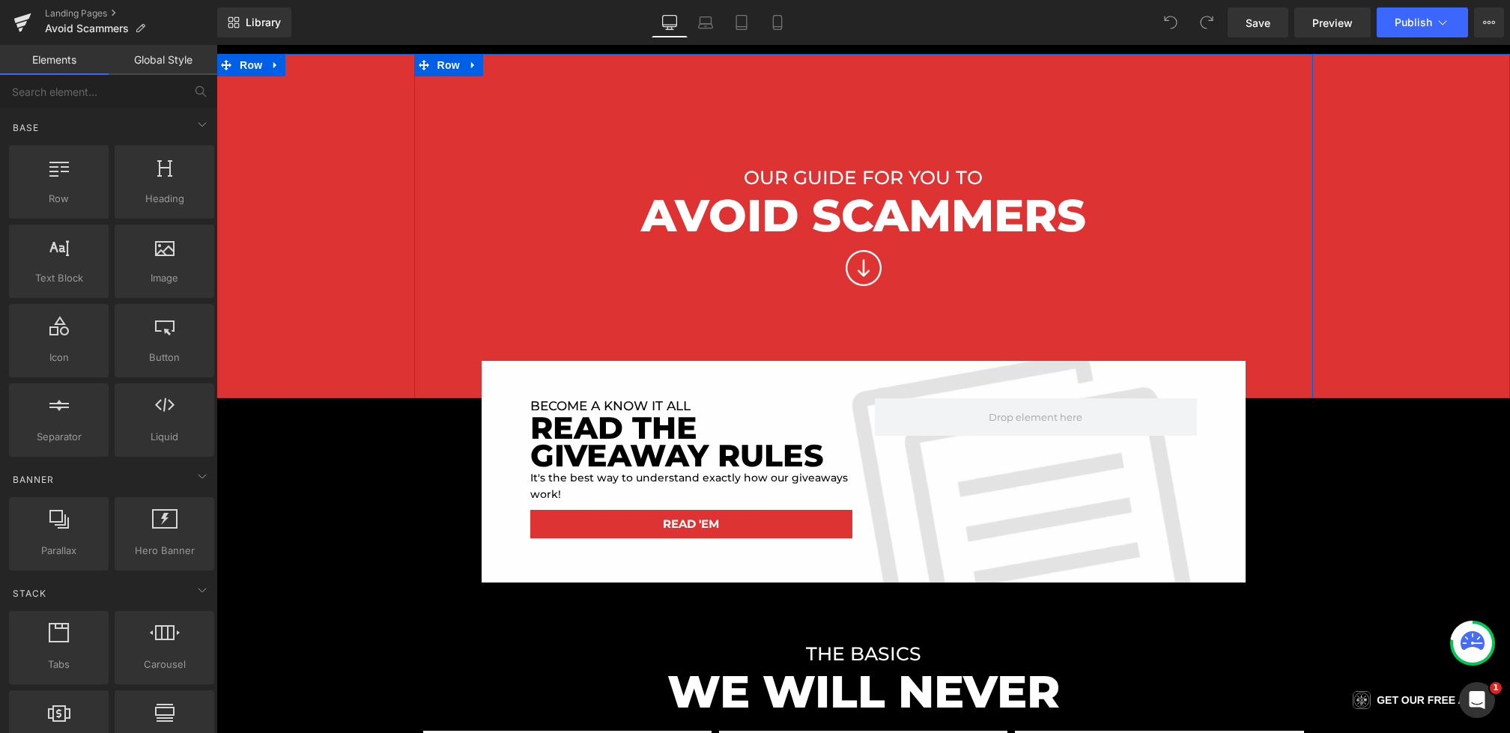
scroll to position [178, 0]
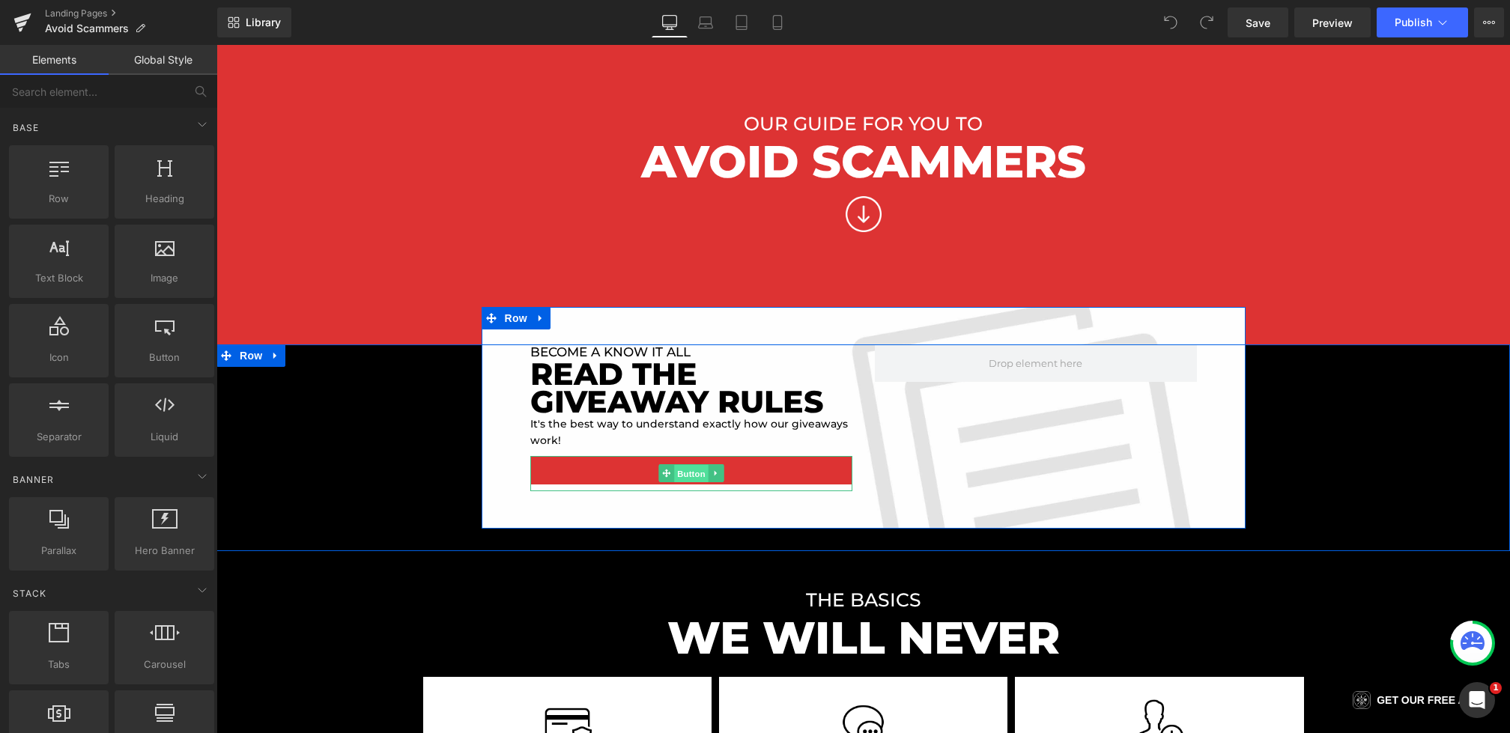
click at [693, 470] on span "Button" at bounding box center [691, 474] width 34 height 18
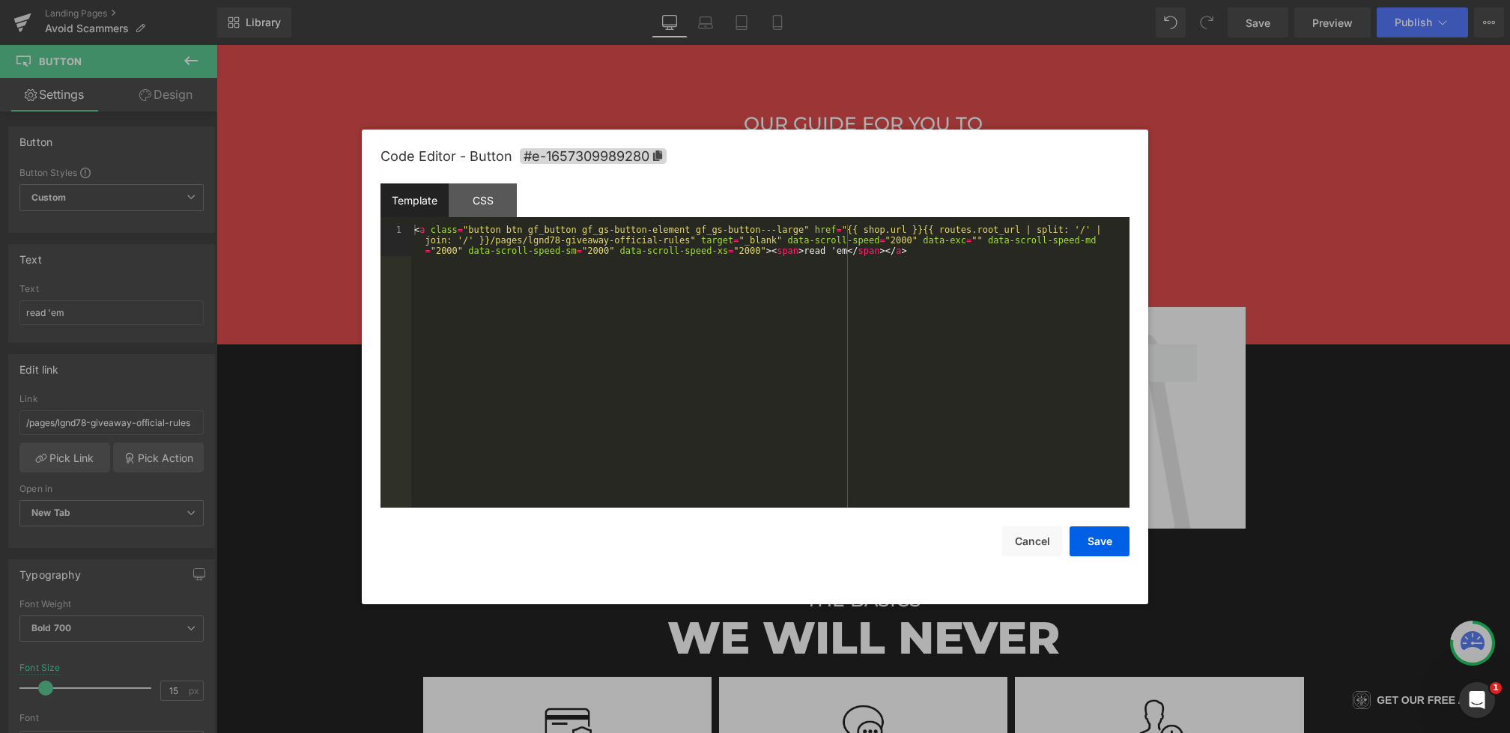
click at [642, 0] on div "Button You are previewing how the will restyle your page. You can not edit Elem…" at bounding box center [755, 0] width 1510 height 0
click at [0, 0] on div "< a class = "button btn gf_button gf_gs-button-element gf_gs-button---large" hr…" at bounding box center [0, 0] width 0 height 0
click at [659, 88] on button "Save" at bounding box center [631, 79] width 56 height 18
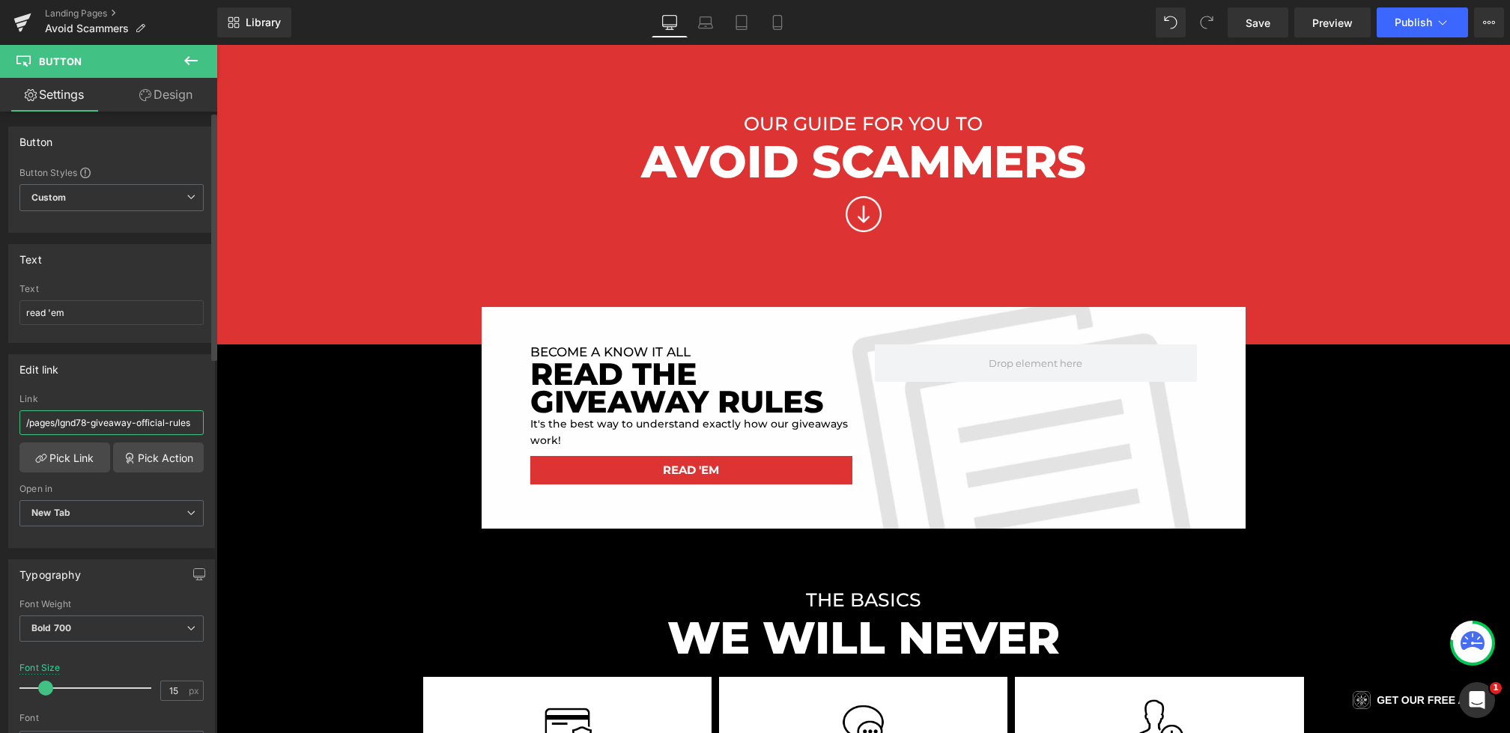
click at [84, 422] on input "/pages/lgnd78-giveaway-official-rules" at bounding box center [111, 423] width 184 height 25
type input "/pages/lgnd79-giveaway-official-rules"
click at [1263, 22] on span "Save" at bounding box center [1258, 23] width 25 height 16
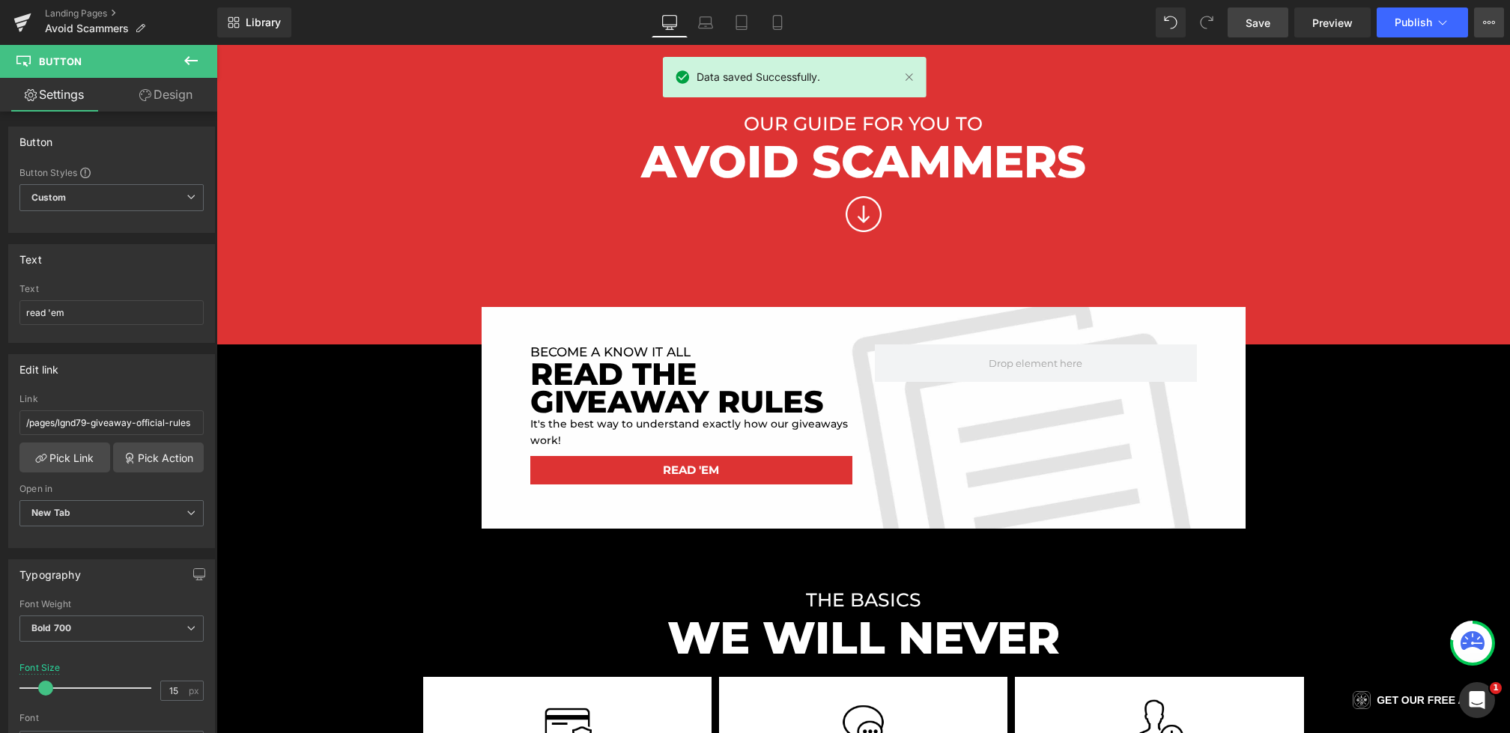
click at [1496, 25] on button "View Live Page View with current Template Save Template to Library Schedule Pub…" at bounding box center [1489, 22] width 30 height 30
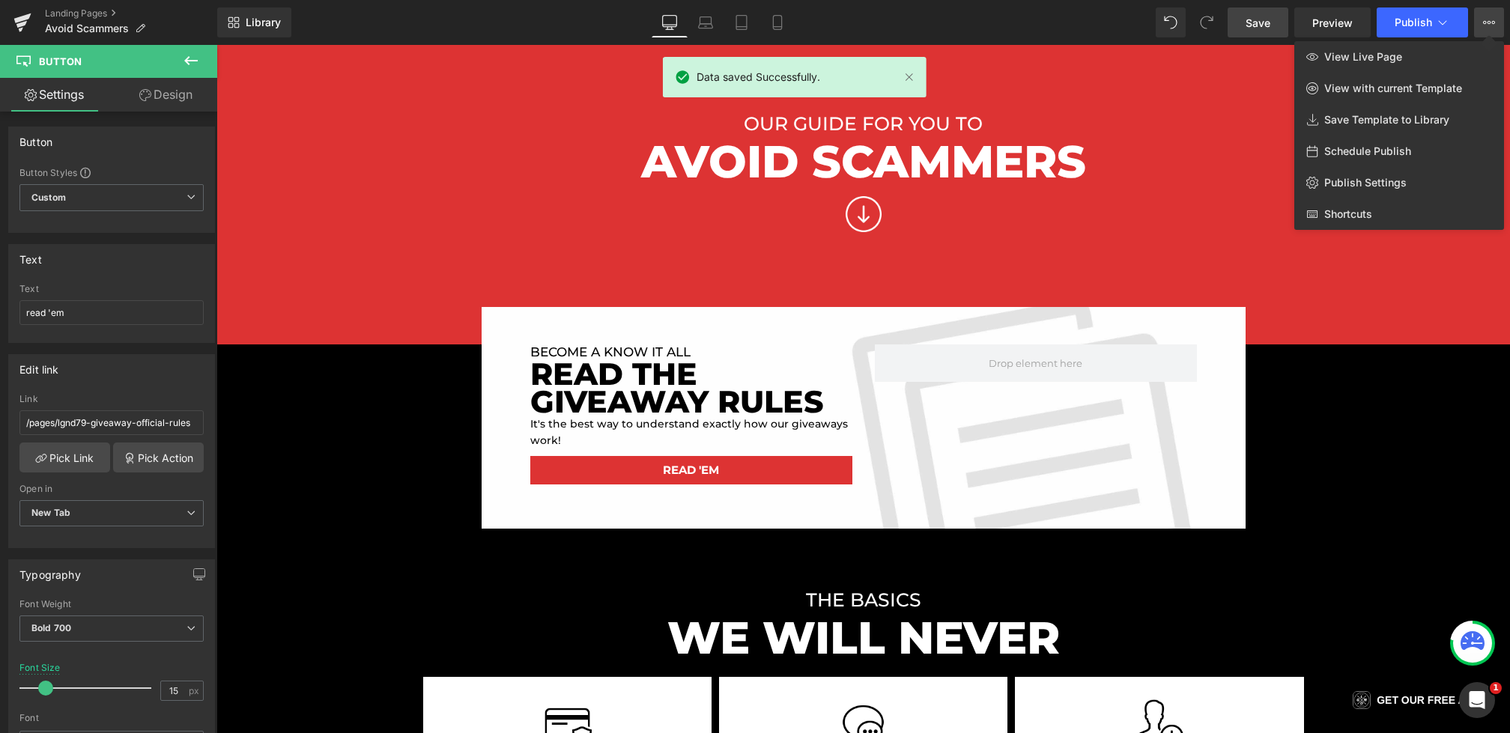
click at [1389, 148] on span "Schedule Publish" at bounding box center [1367, 151] width 87 height 13
select select
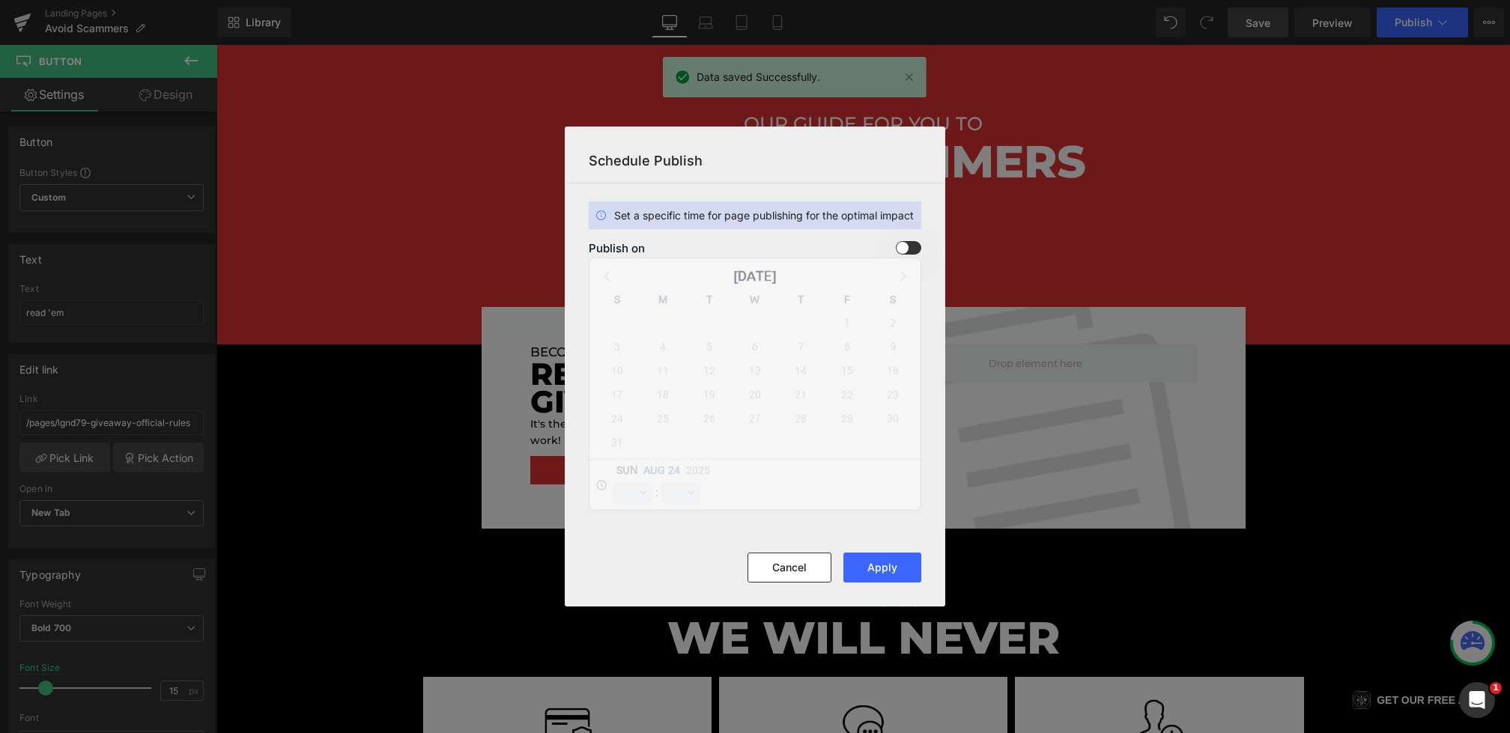
click at [0, 0] on span at bounding box center [0, 0] width 0 height 0
click at [0, 0] on input "checkbox" at bounding box center [0, 0] width 0 height 0
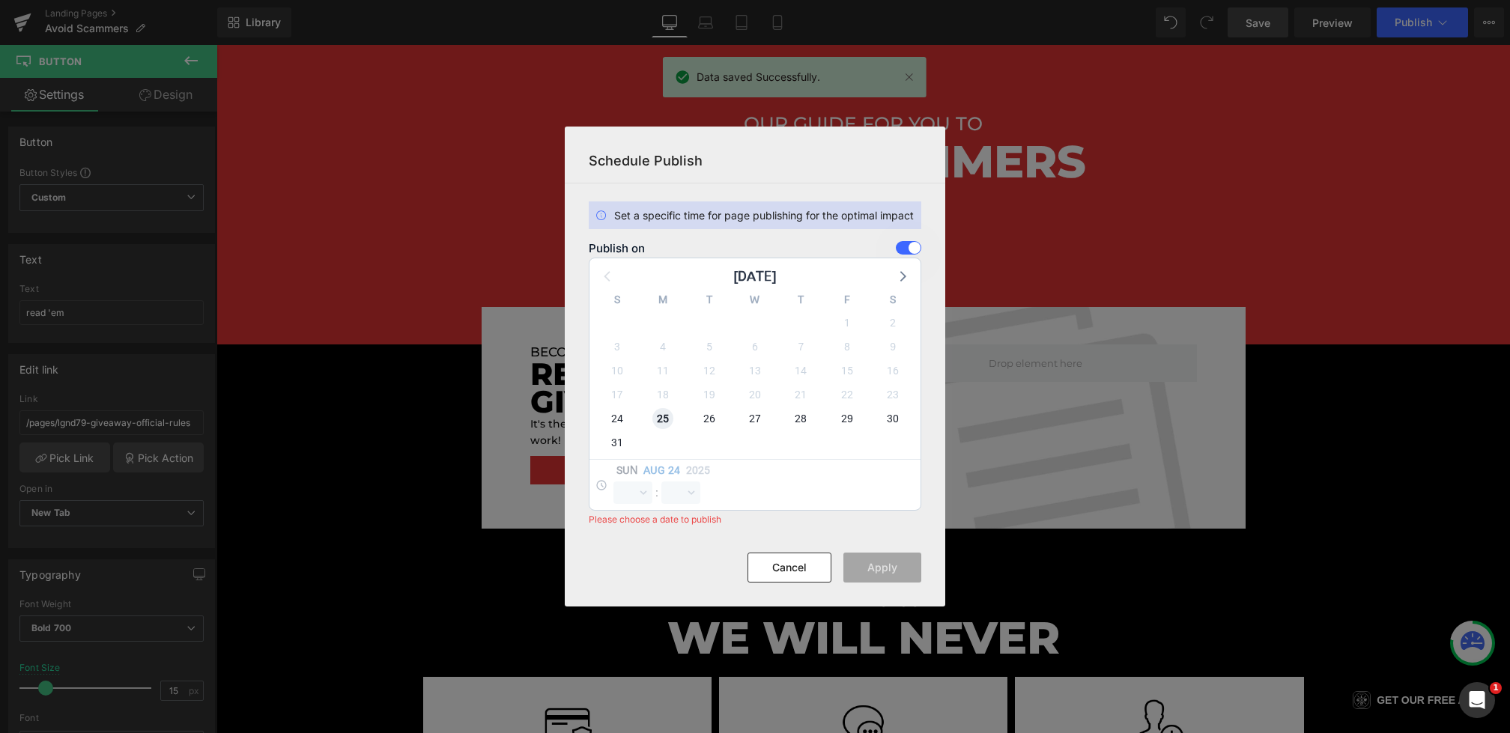
click at [0, 0] on span "25" at bounding box center [0, 0] width 0 height 0
select select "1"
select select "11"
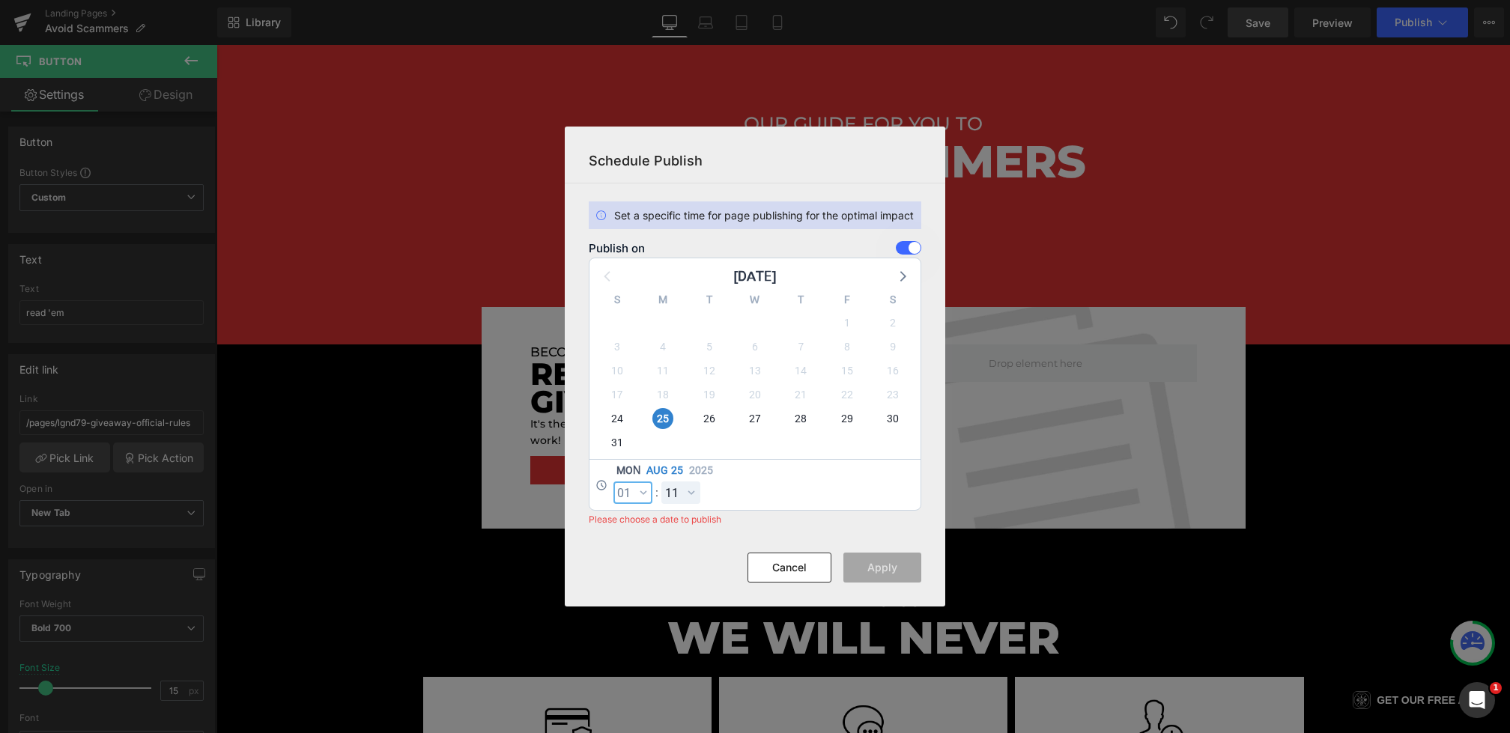
click at [0, 0] on select "00 01 02 03 04 05 06 07 08 09 10 11 12 13 14 15 16 17 18 19 20 21 22 23" at bounding box center [0, 0] width 0 height 0
select select "0"
drag, startPoint x: 628, startPoint y: 486, endPoint x: 675, endPoint y: 494, distance: 47.8
click at [0, 0] on select "00 01 02 03 04 05 06 07 08 09 10 11 12 13 14 15 16 17 18 19 20 21 22 23 24 25 2…" at bounding box center [0, 0] width 0 height 0
select select "0"
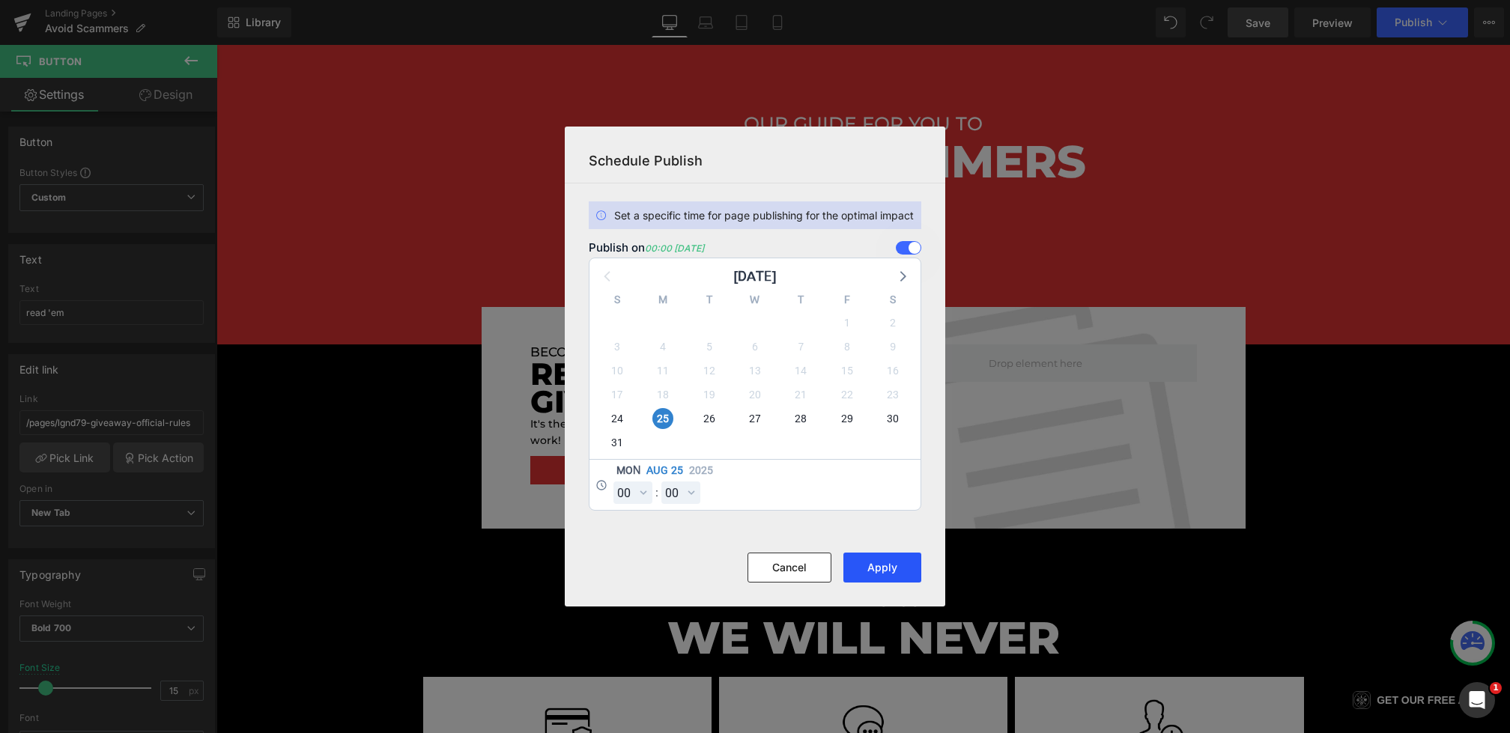
click at [0, 0] on button "Apply" at bounding box center [0, 0] width 0 height 0
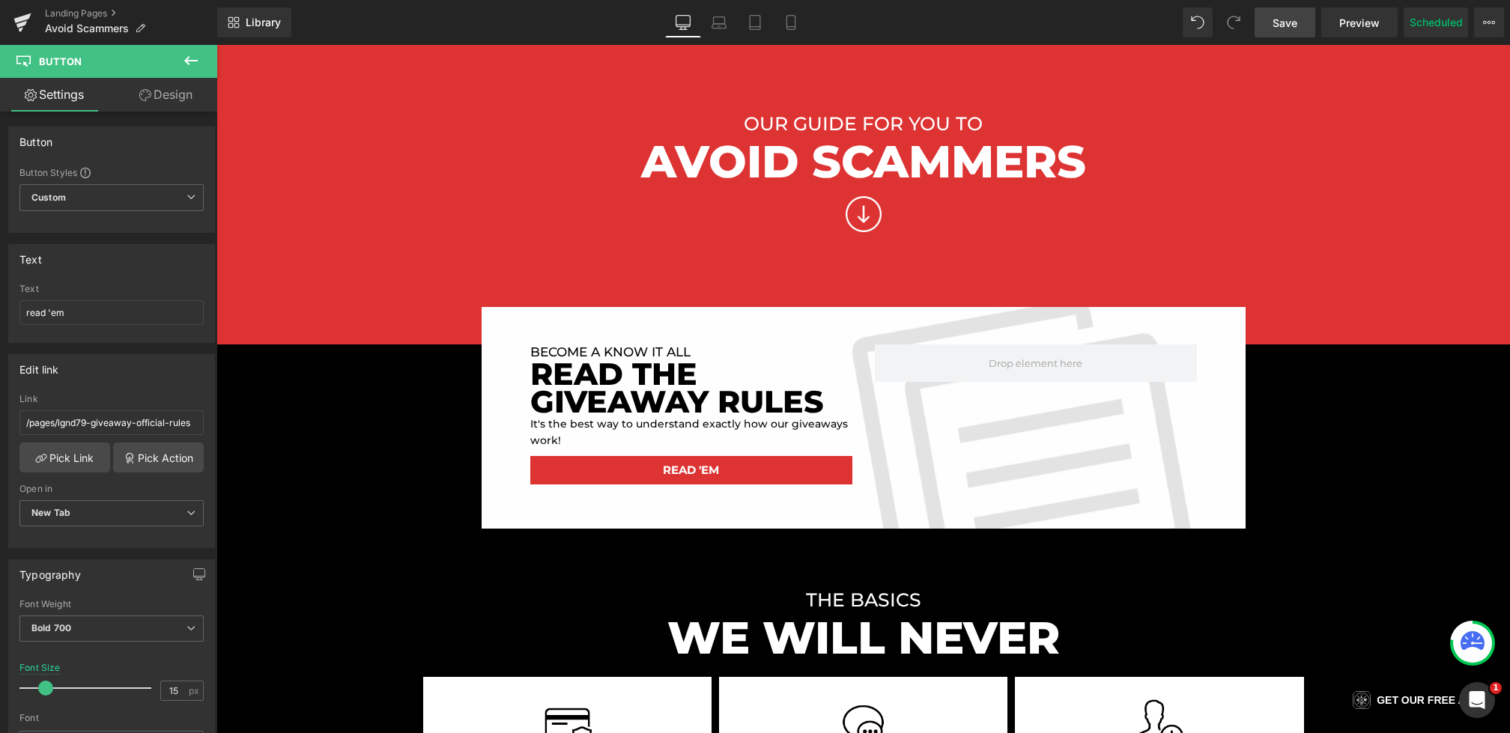
click at [1291, 30] on link "Save" at bounding box center [1285, 22] width 61 height 30
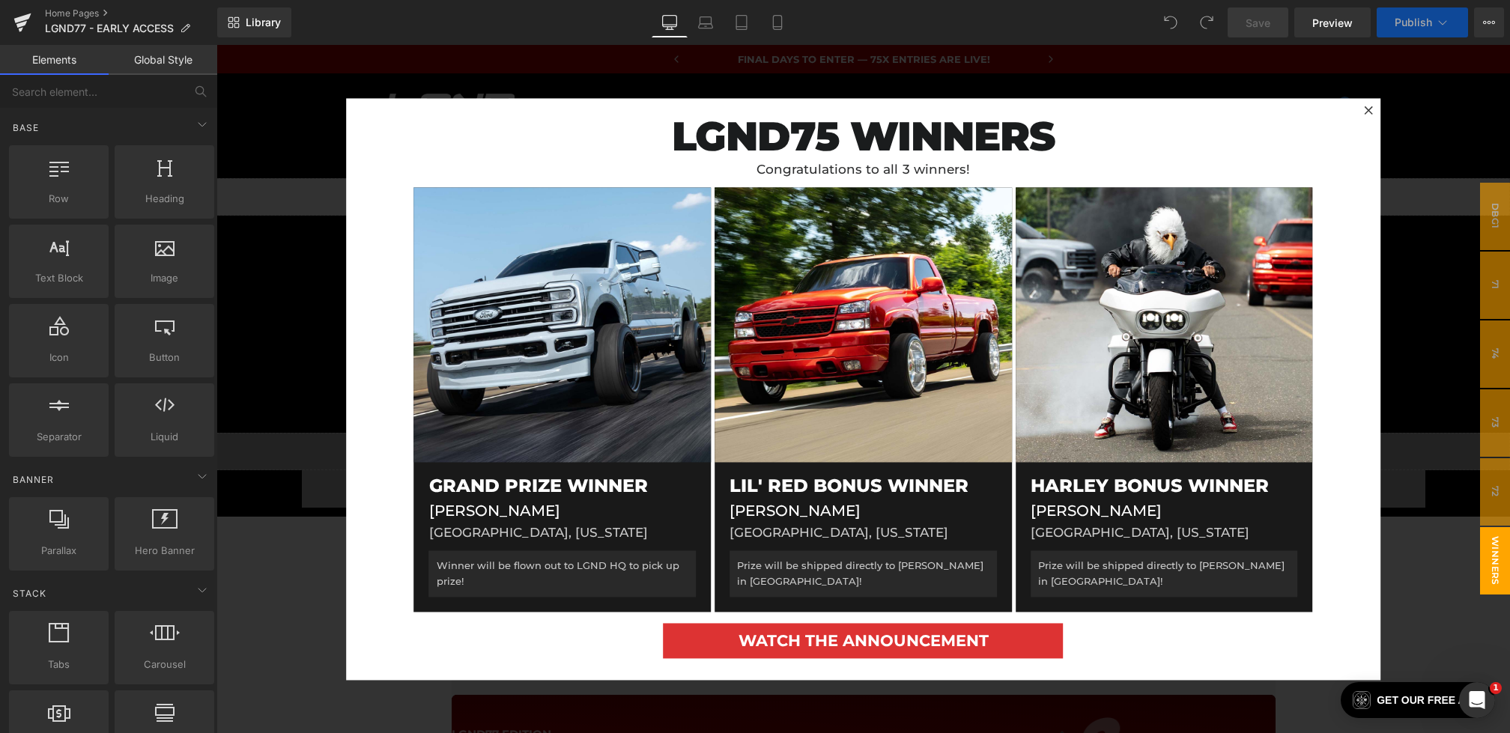
click at [315, 506] on div at bounding box center [863, 389] width 1294 height 688
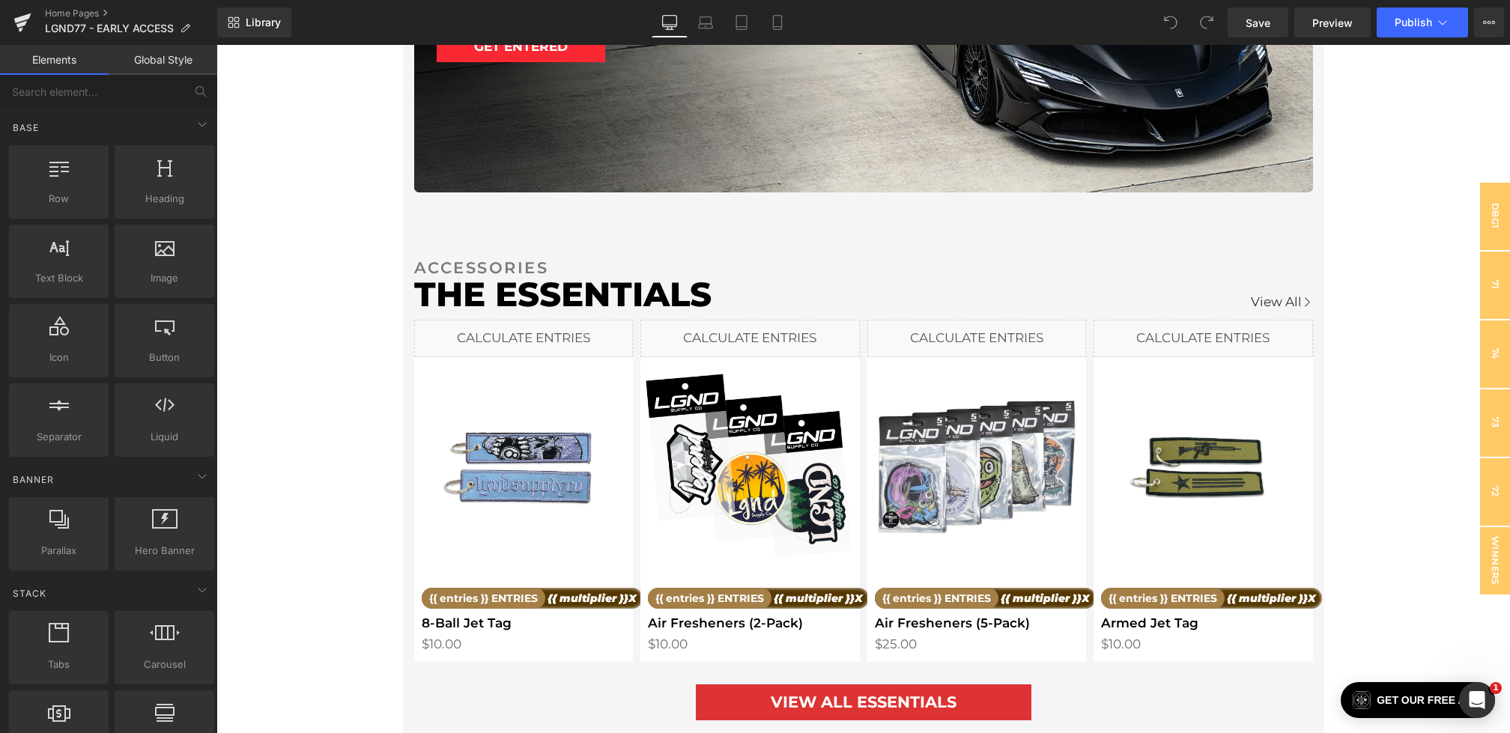
scroll to position [3268, 0]
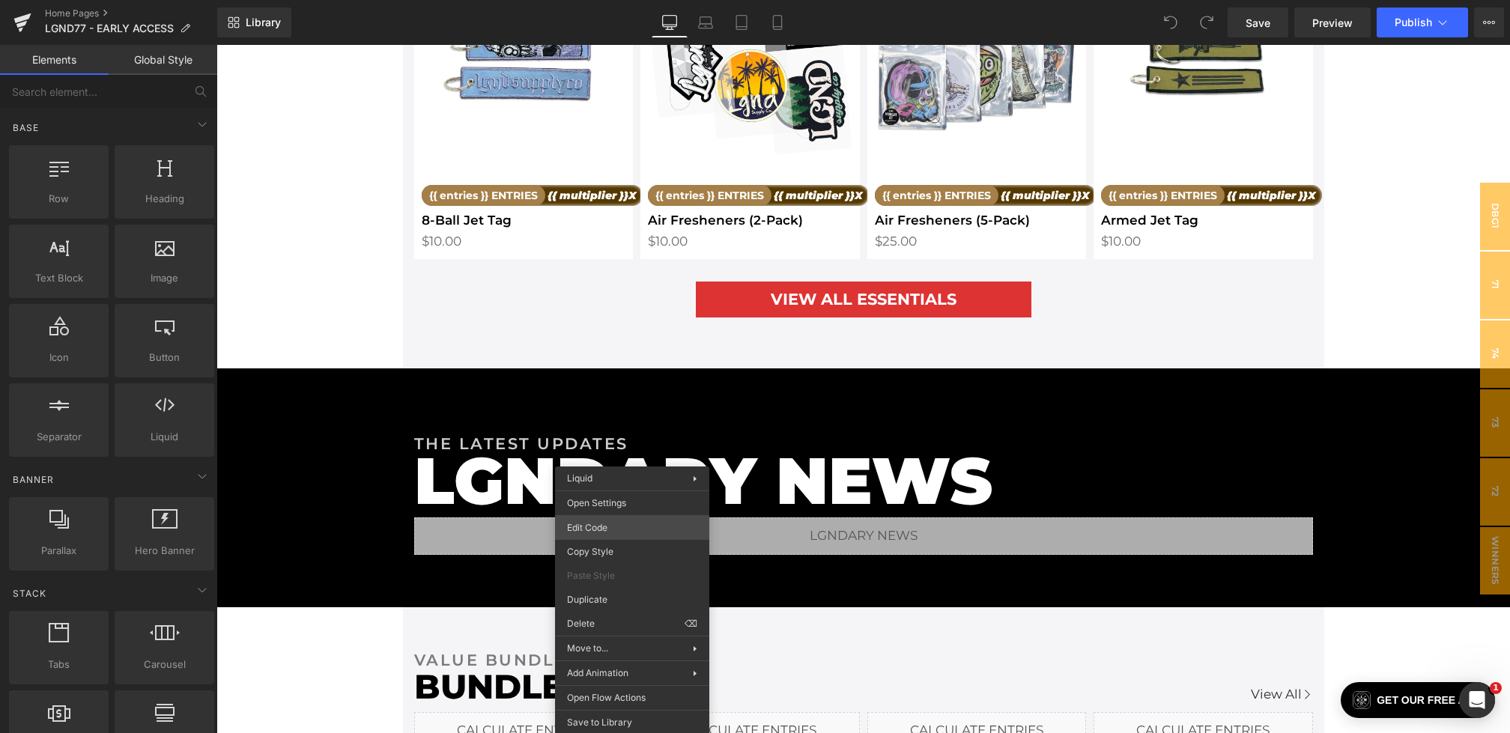
click at [606, 0] on div "You are previewing how the will restyle your page. You can not edit Elements in…" at bounding box center [755, 0] width 1510 height 0
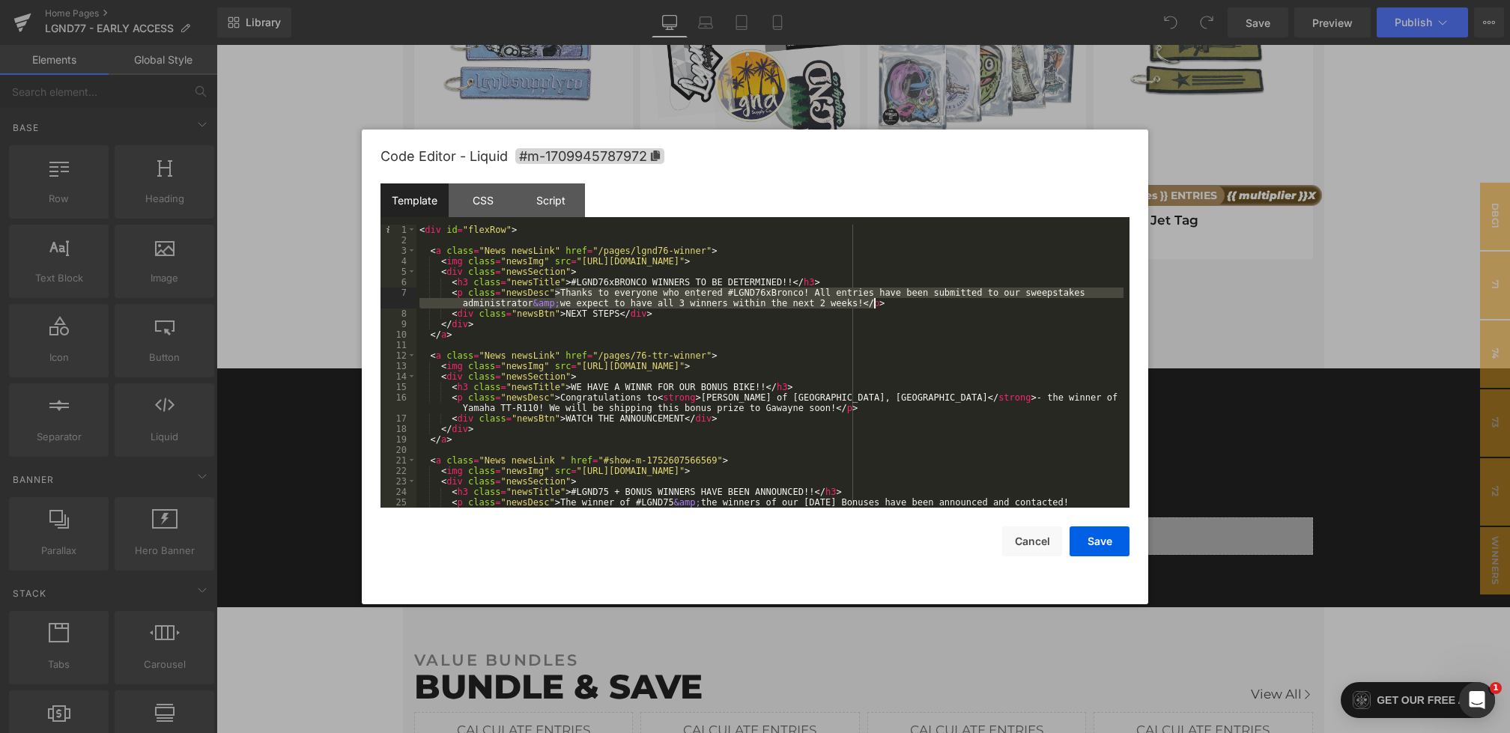
drag, startPoint x: 557, startPoint y: 292, endPoint x: 874, endPoint y: 304, distance: 317.1
click at [874, 304] on div "< div id = "flexRow" > < a class = "News newsLink" href = "/pages/lgnd76-winner…" at bounding box center [769, 382] width 707 height 315
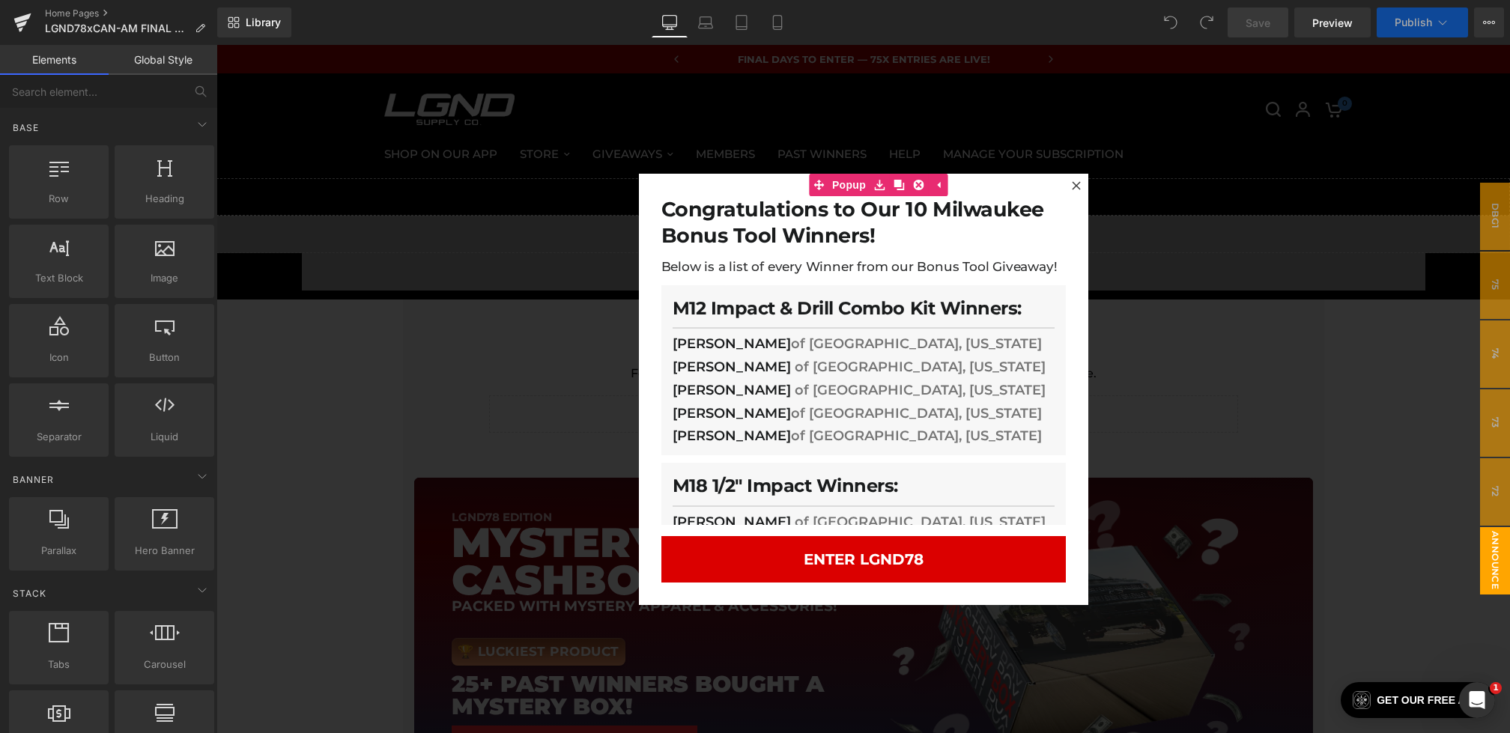
click at [365, 389] on div at bounding box center [863, 389] width 1294 height 688
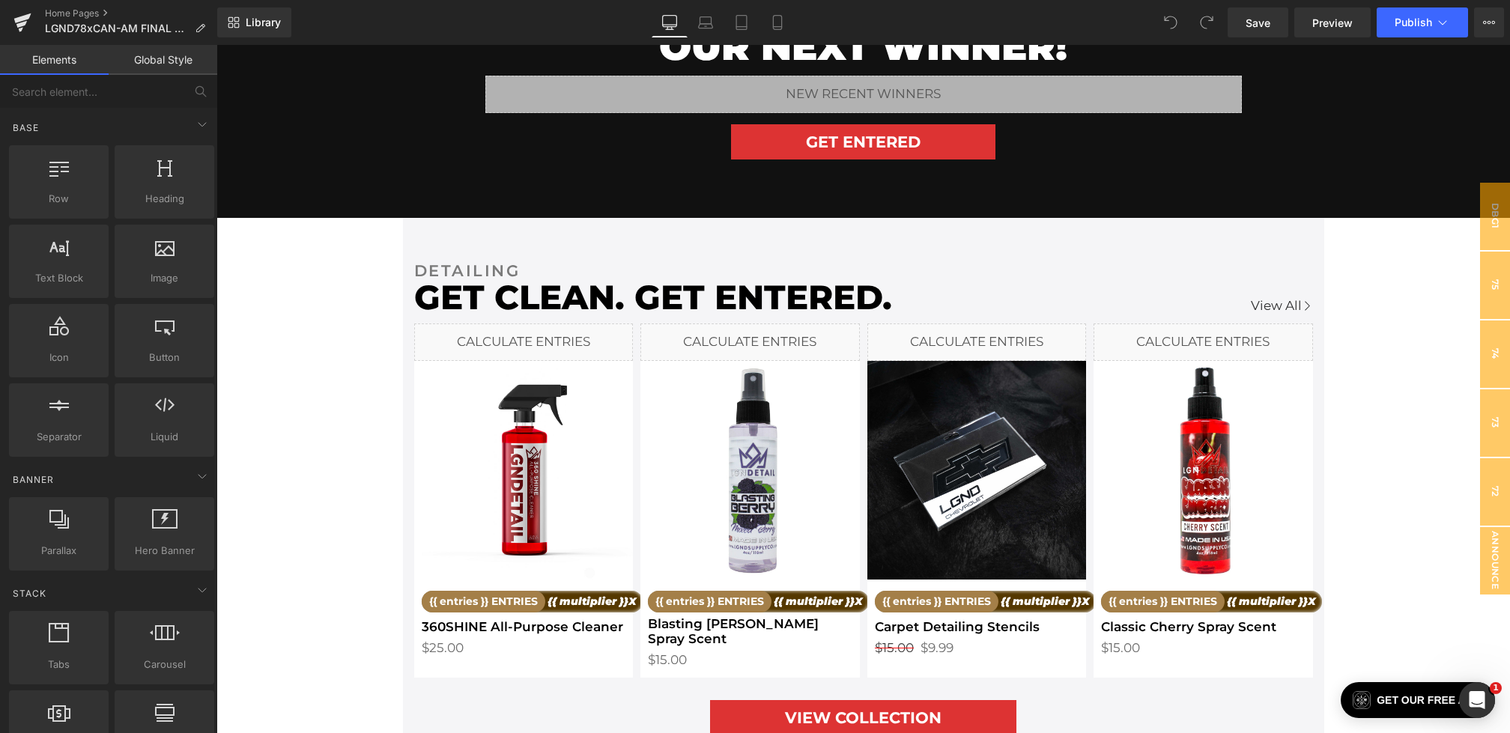
scroll to position [1696, 0]
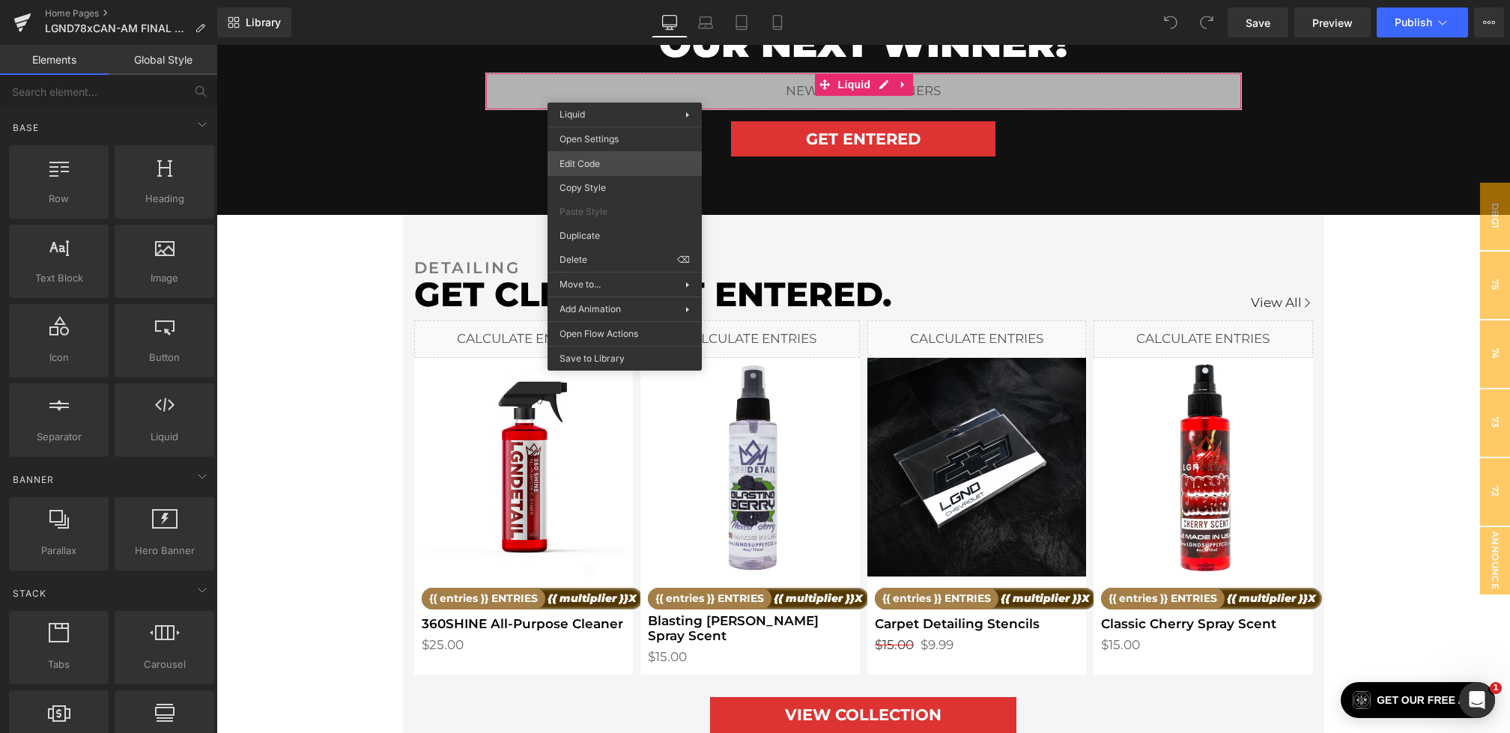
click at [599, 0] on div "You are previewing how the will restyle your page. You can not edit Elements in…" at bounding box center [755, 0] width 1510 height 0
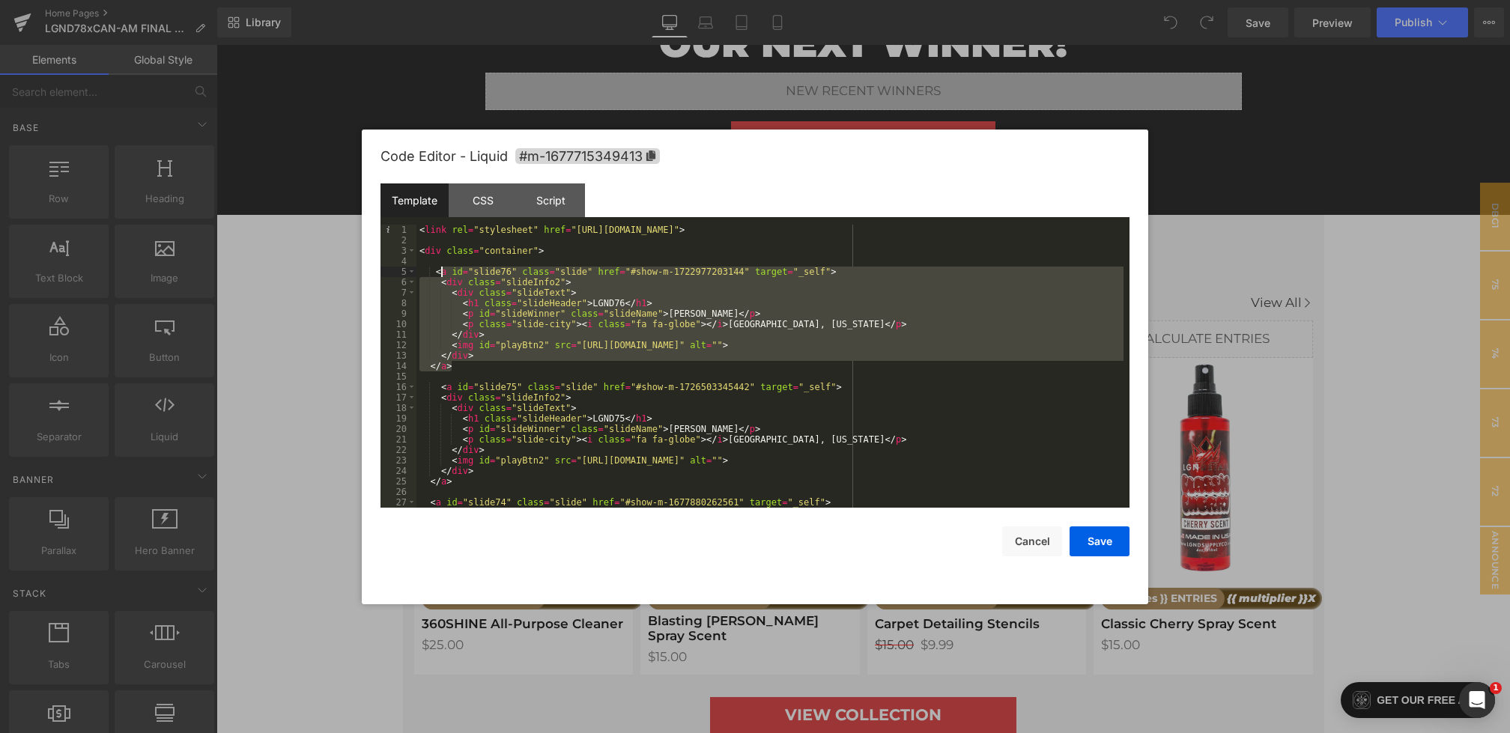
drag, startPoint x: 475, startPoint y: 368, endPoint x: 437, endPoint y: 273, distance: 102.5
click at [0, 0] on div "< link rel = "stylesheet" href = "[URL][DOMAIN_NAME]" > < div class = "containe…" at bounding box center [0, 0] width 0 height 0
click at [471, 196] on div "CSS" at bounding box center [483, 201] width 68 height 34
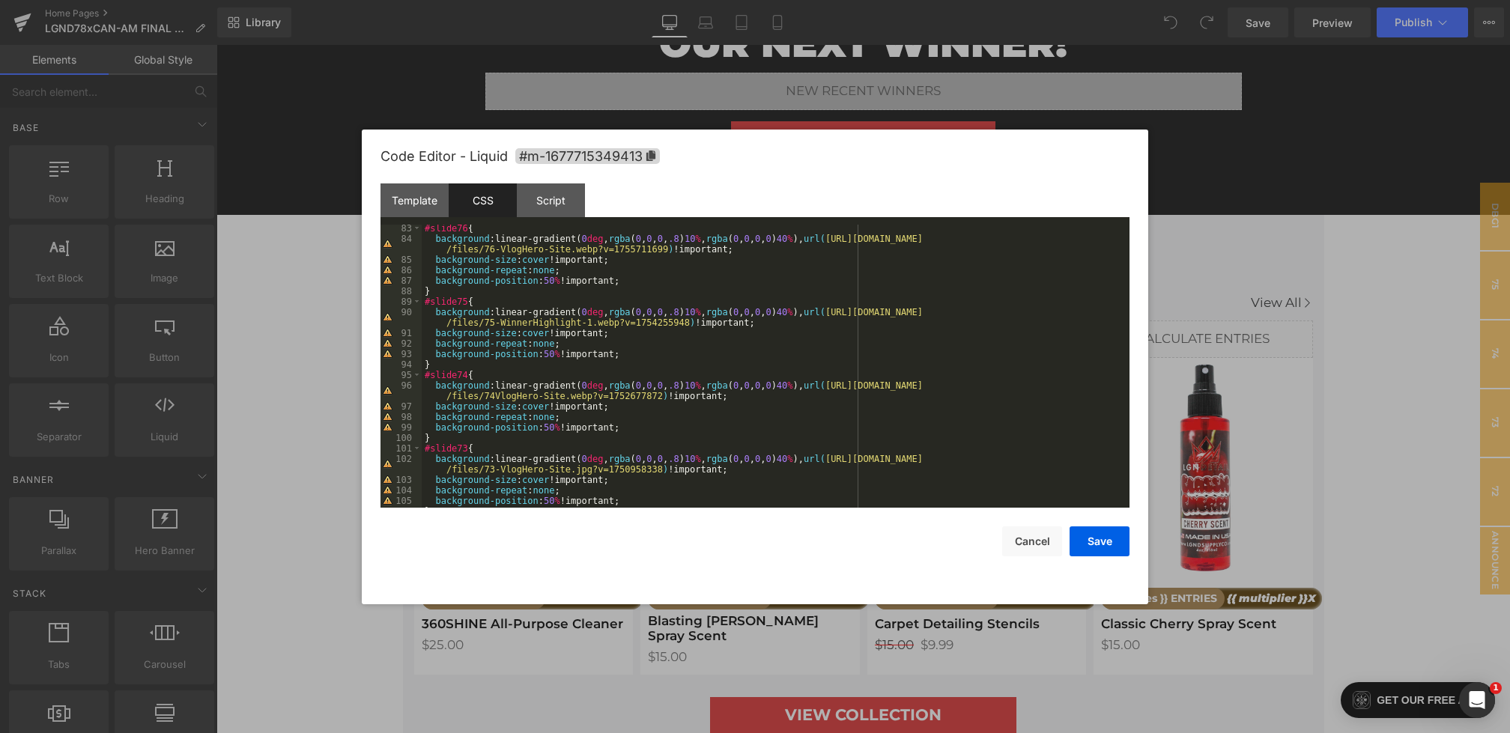
scroll to position [820, 0]
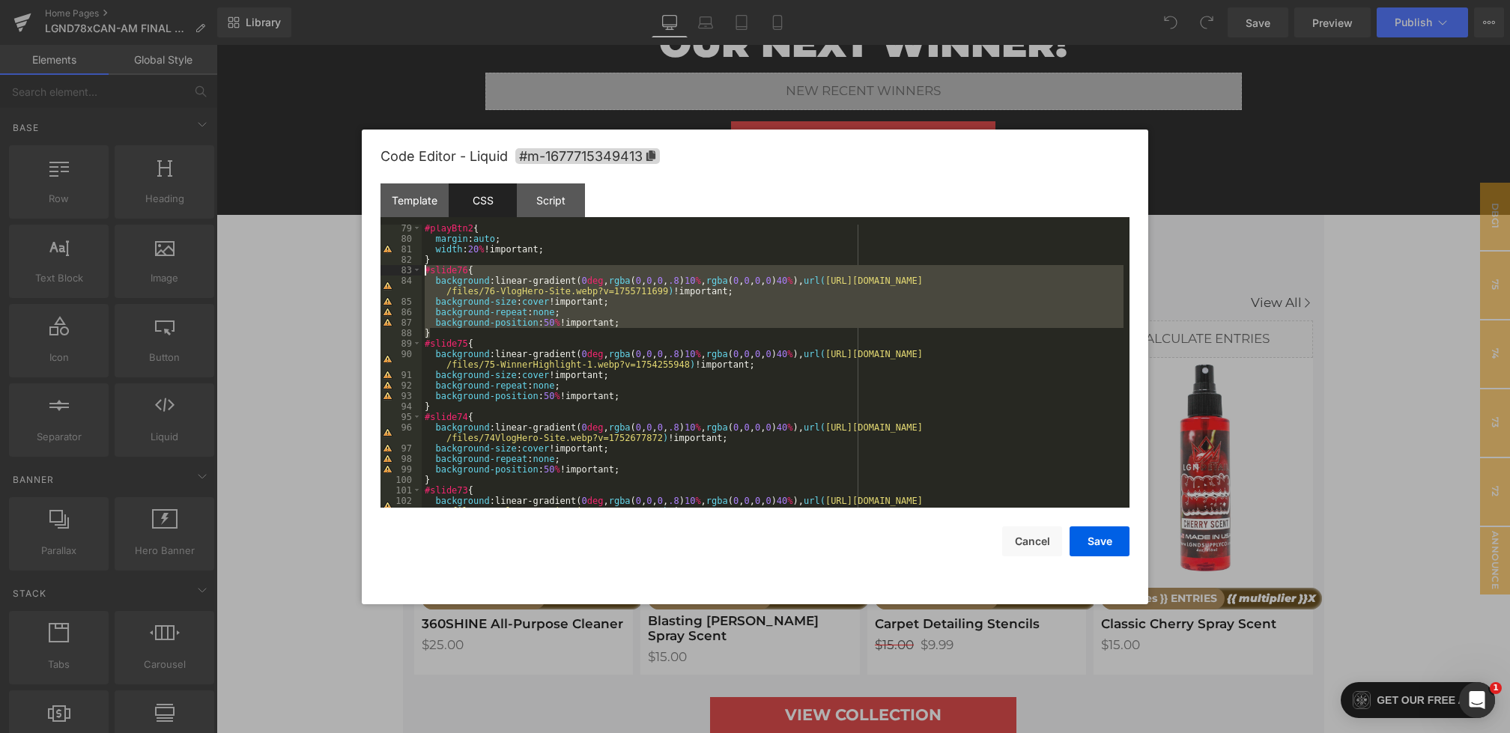
drag, startPoint x: 451, startPoint y: 334, endPoint x: 420, endPoint y: 274, distance: 67.3
